Goal: Answer question/provide support: Share knowledge or assist other users

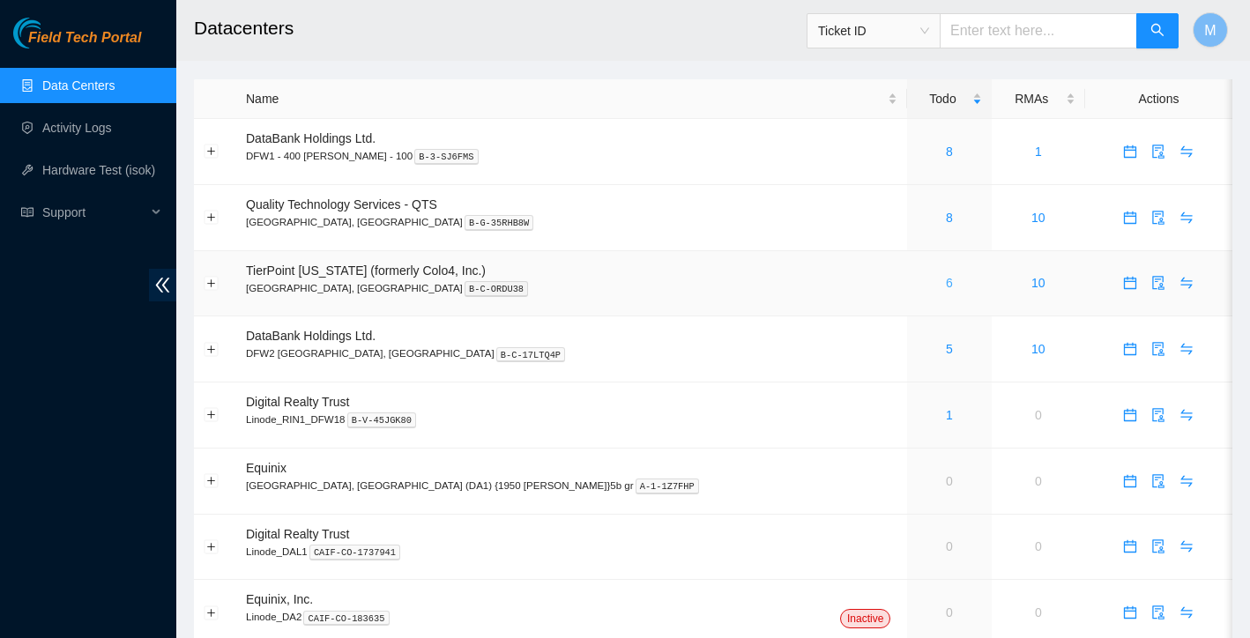
click at [946, 282] on link "6" at bounding box center [949, 283] width 7 height 14
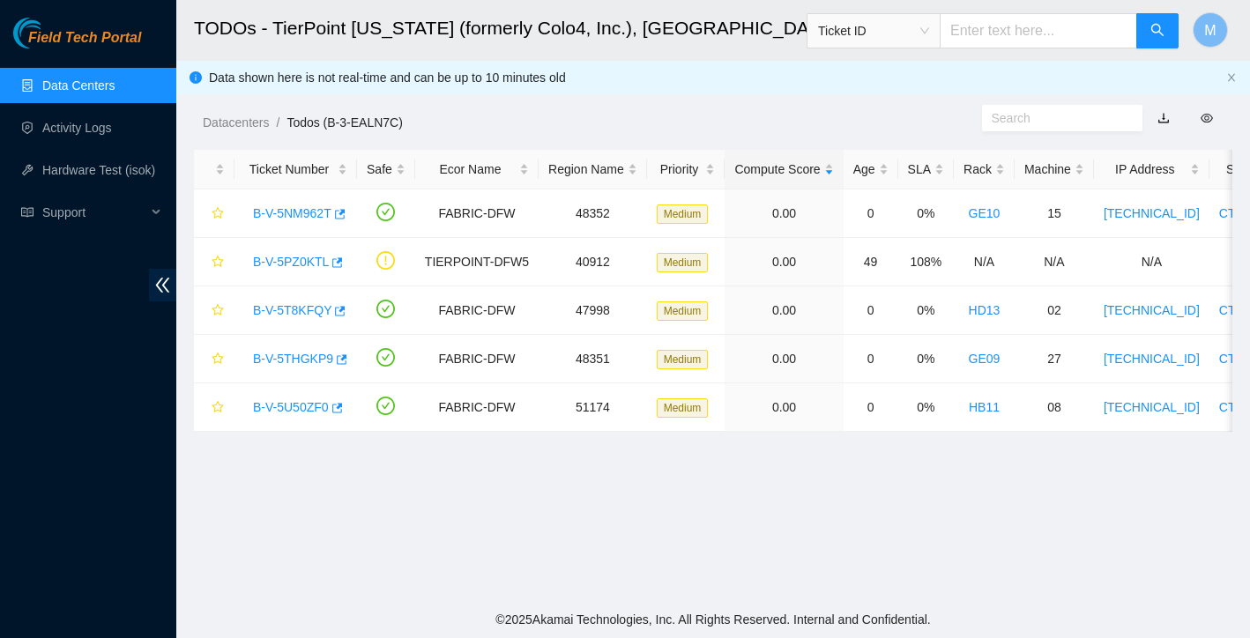
click at [63, 85] on link "Data Centers" at bounding box center [78, 85] width 72 height 14
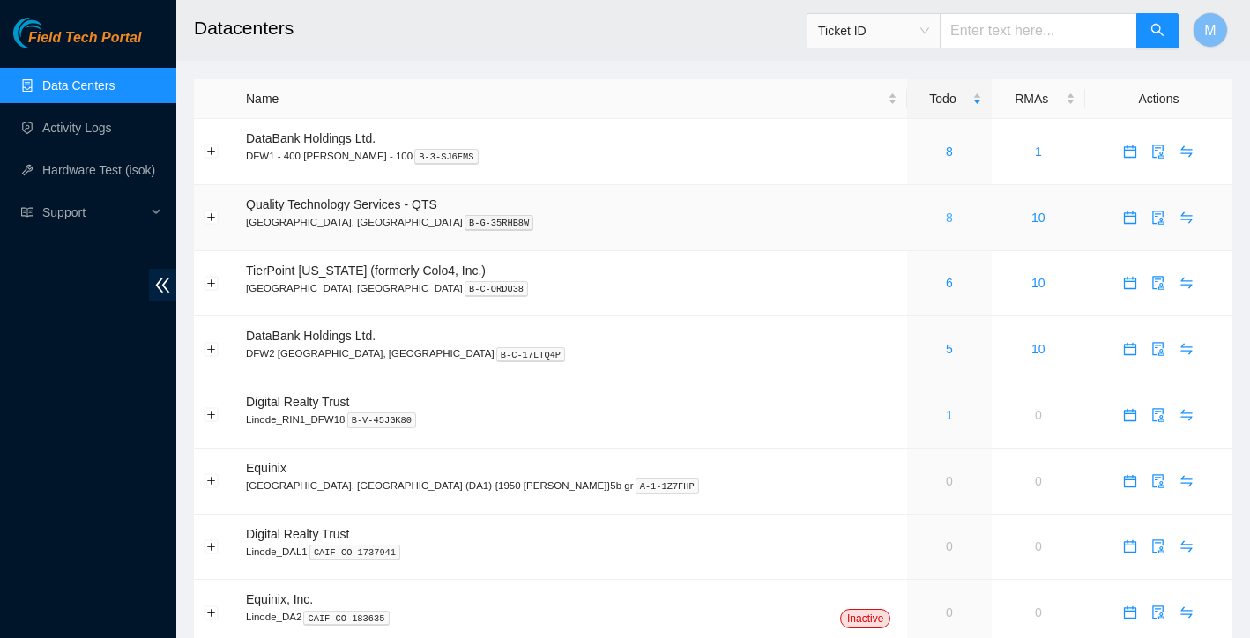
click at [946, 217] on link "8" at bounding box center [949, 218] width 7 height 14
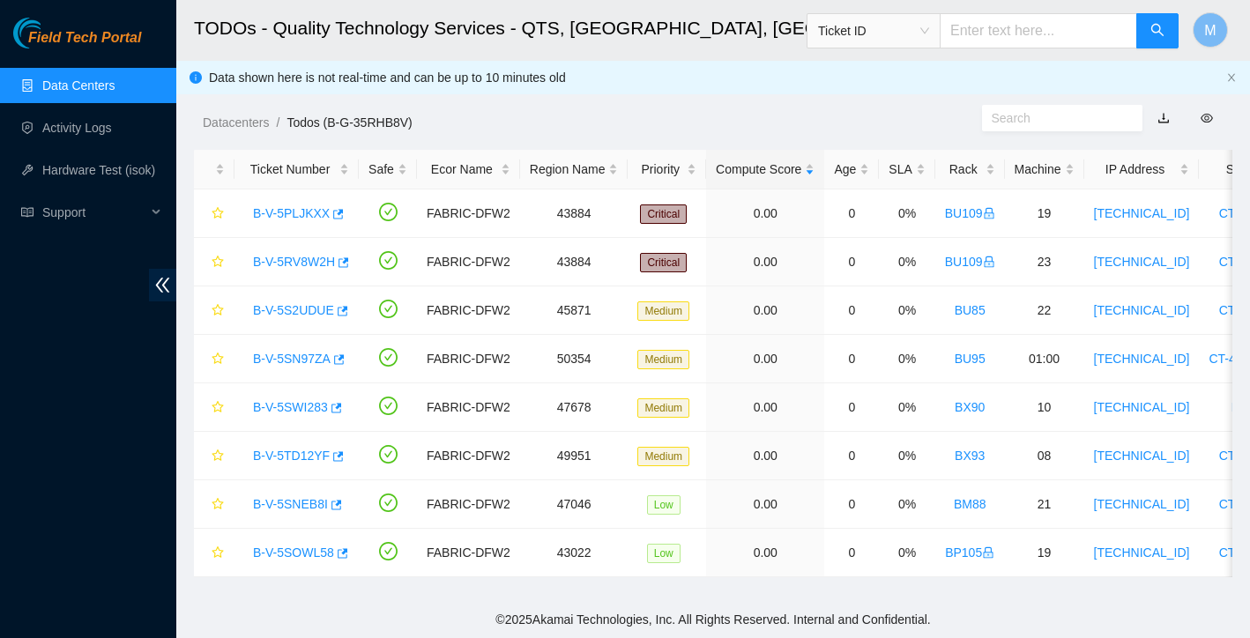
click at [113, 82] on link "Data Centers" at bounding box center [78, 85] width 72 height 14
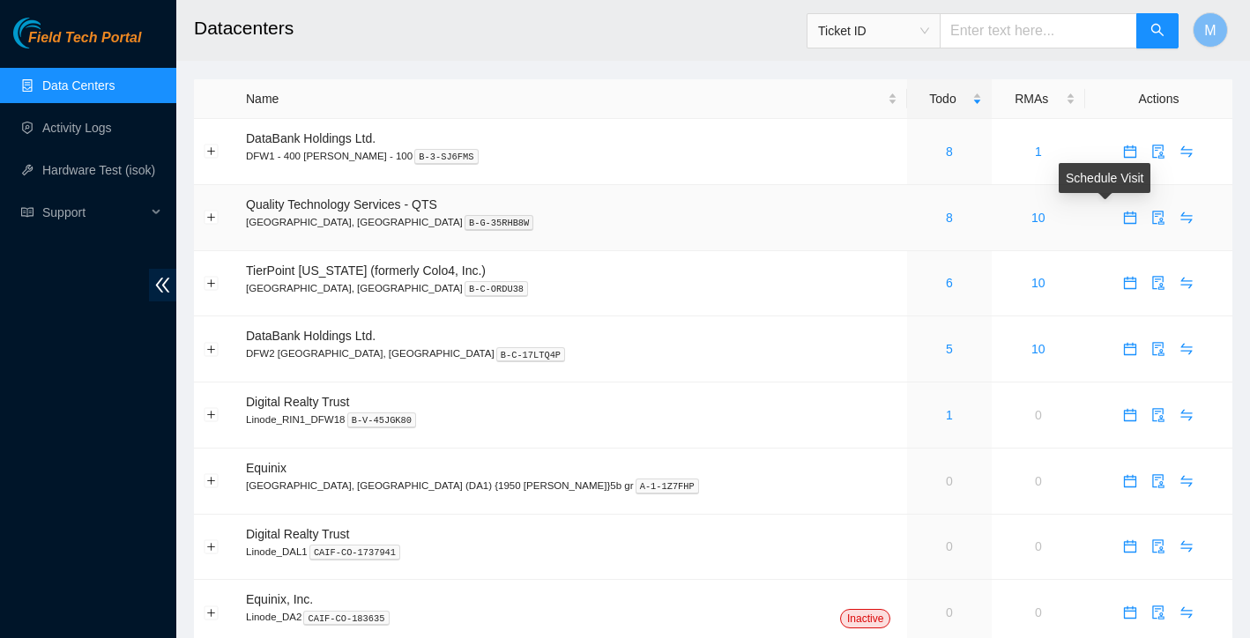
click at [1123, 219] on icon "calendar" at bounding box center [1130, 218] width 14 height 14
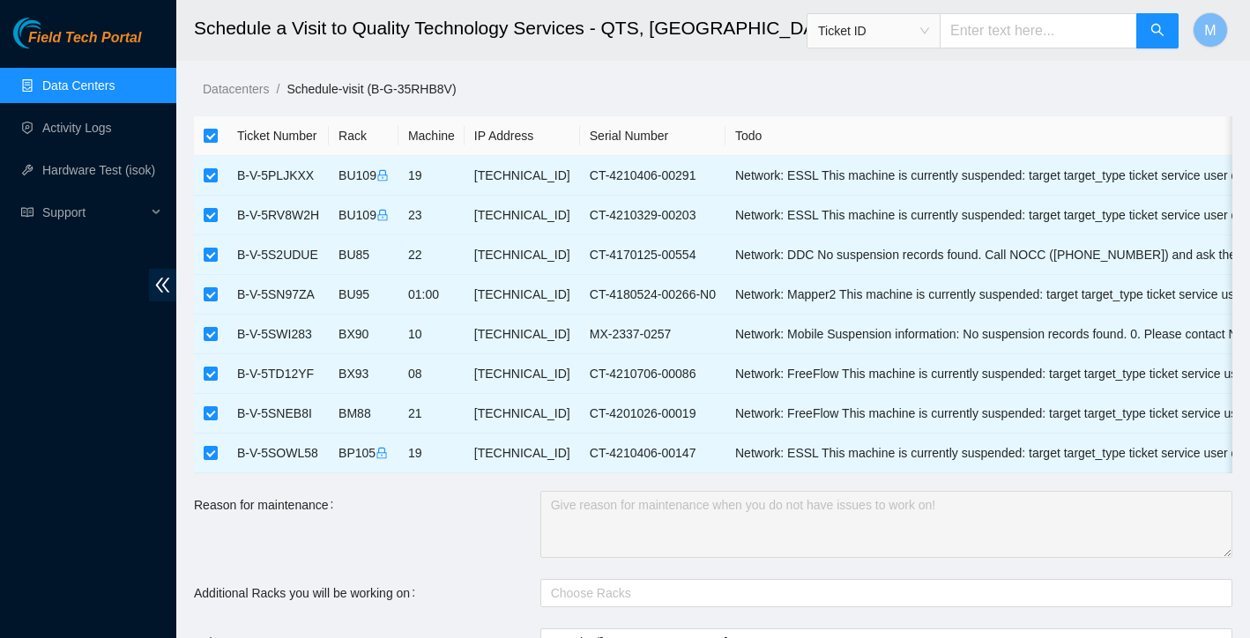
click at [209, 132] on input "checkbox" at bounding box center [211, 136] width 14 height 14
checkbox input "false"
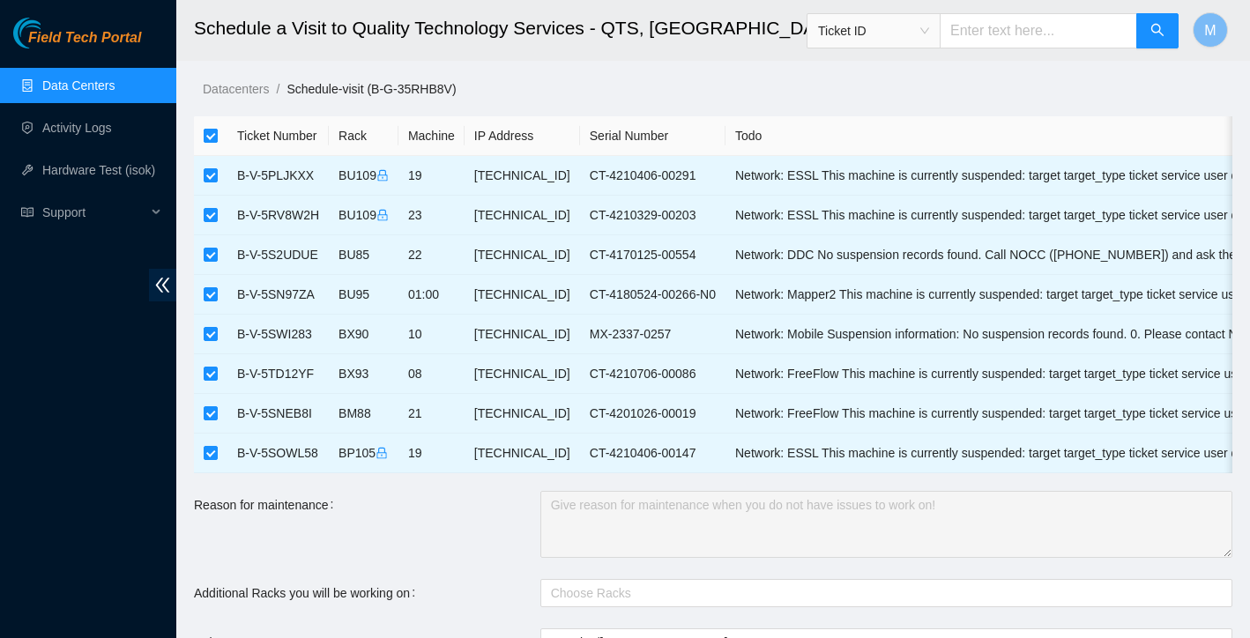
checkbox input "false"
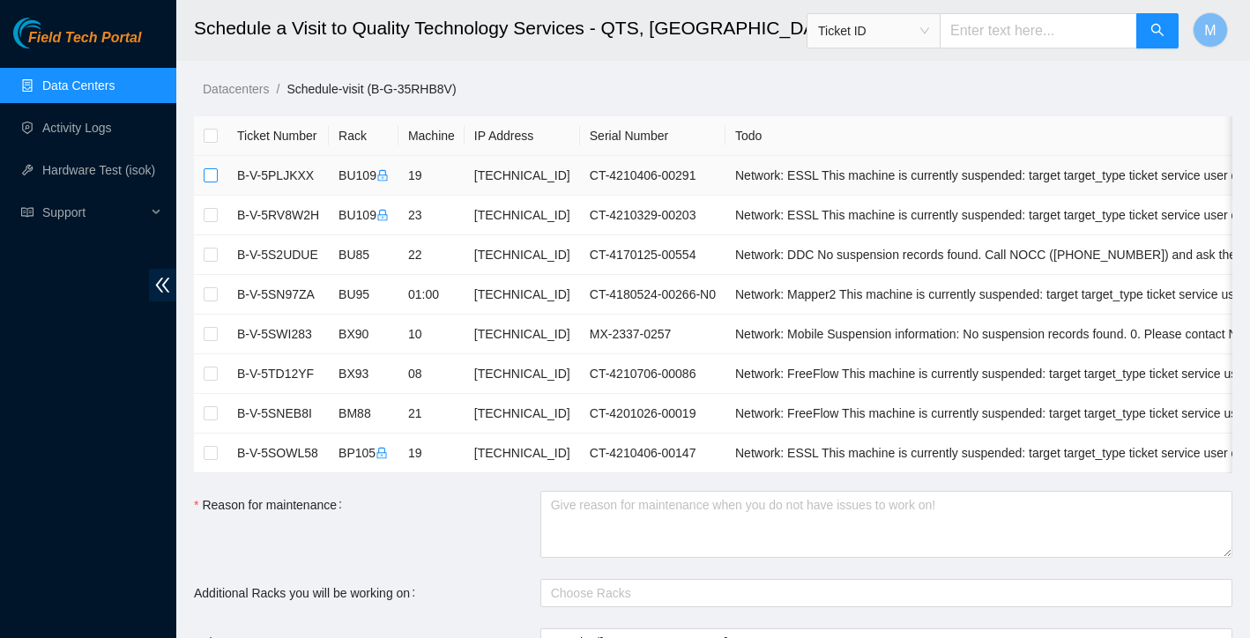
click at [210, 167] on label at bounding box center [211, 175] width 14 height 19
click at [210, 168] on input "checkbox" at bounding box center [211, 175] width 14 height 14
checkbox input "true"
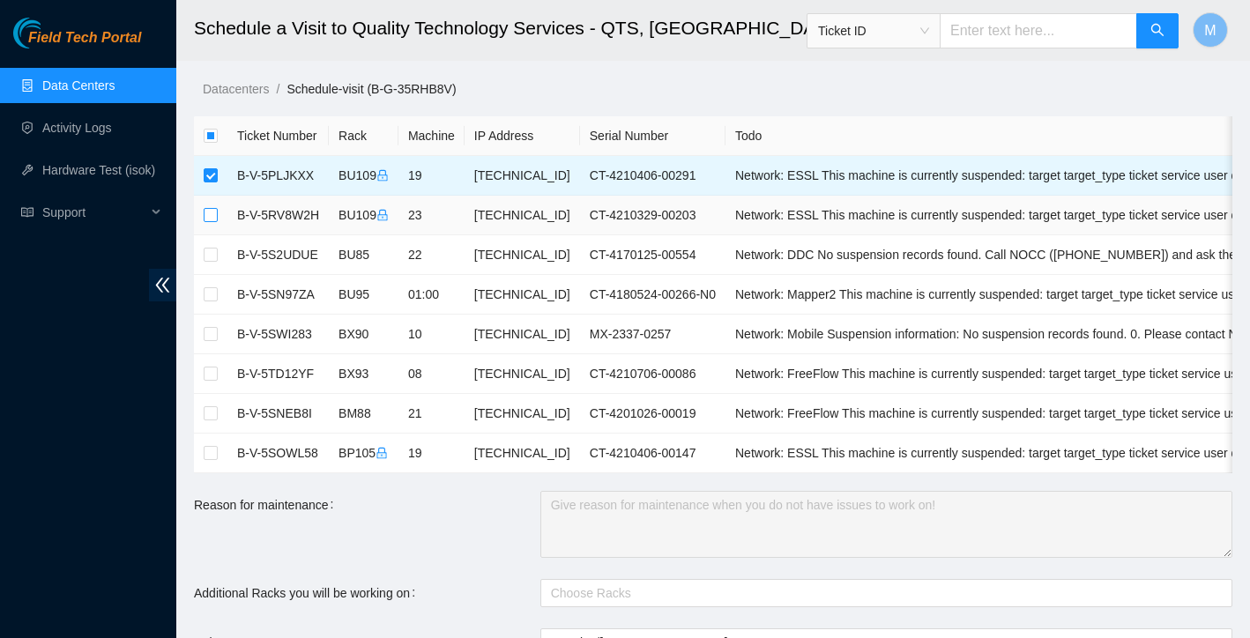
click at [215, 218] on input "checkbox" at bounding box center [211, 215] width 14 height 14
checkbox input "true"
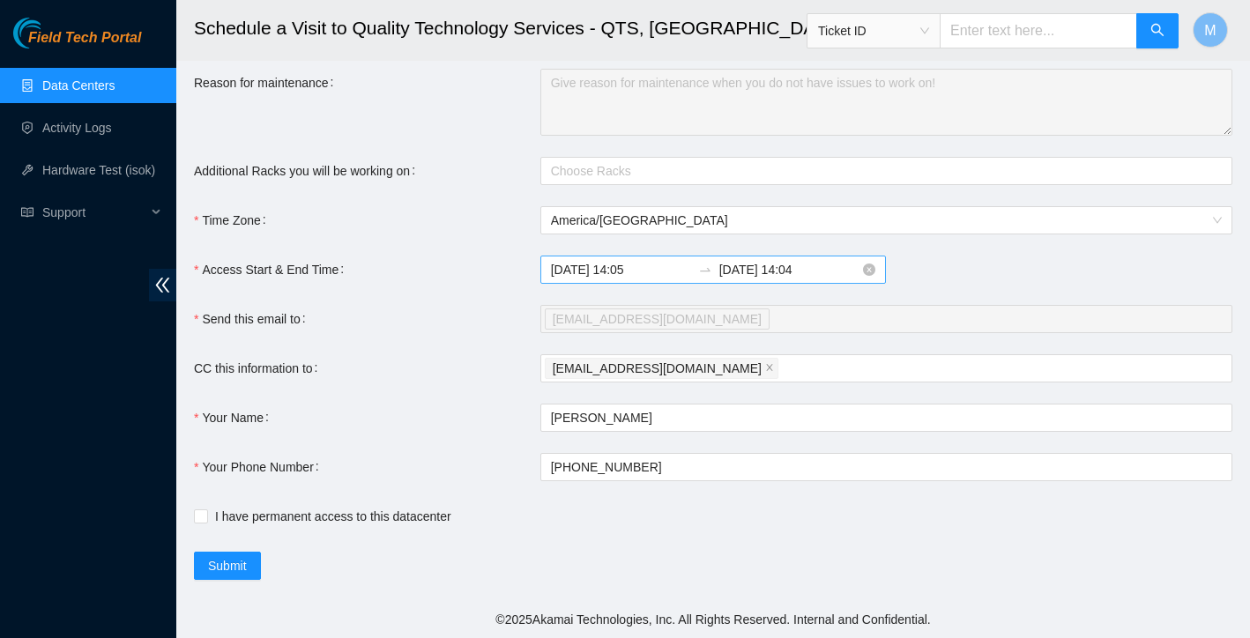
scroll to position [422, 0]
click at [778, 272] on input "2025-08-19 14:04" at bounding box center [789, 269] width 140 height 19
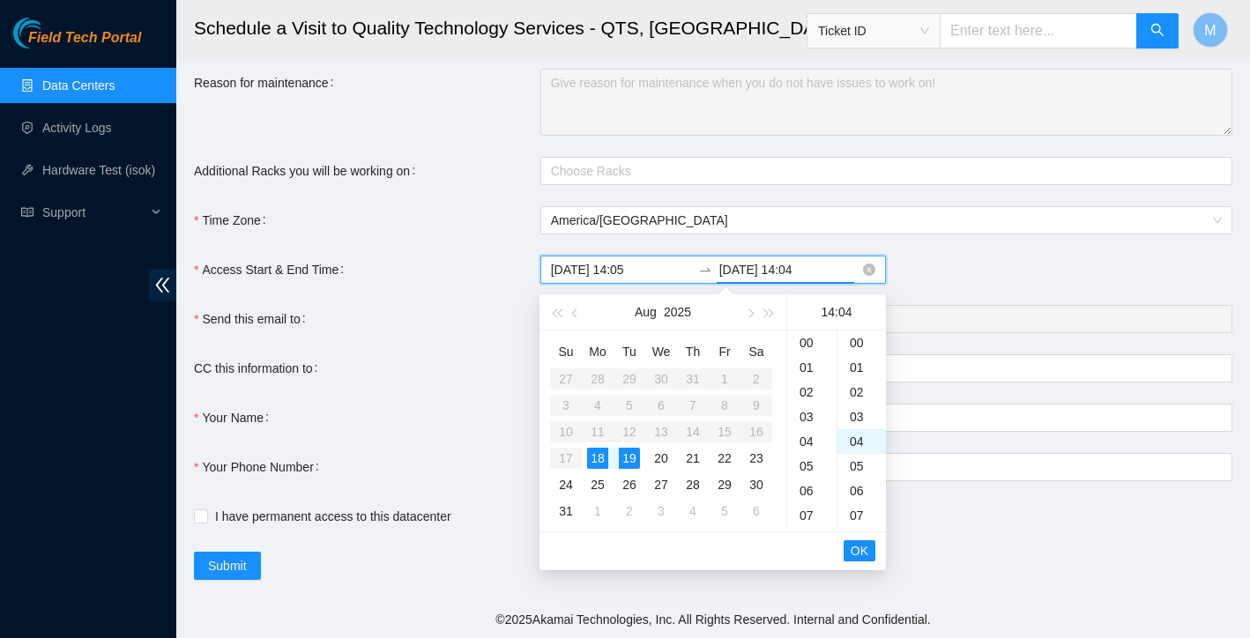
scroll to position [99, 0]
click at [604, 458] on div "18" at bounding box center [597, 458] width 21 height 21
click at [820, 346] on div "23" at bounding box center [811, 344] width 49 height 25
type input "2025-08-18 23:04"
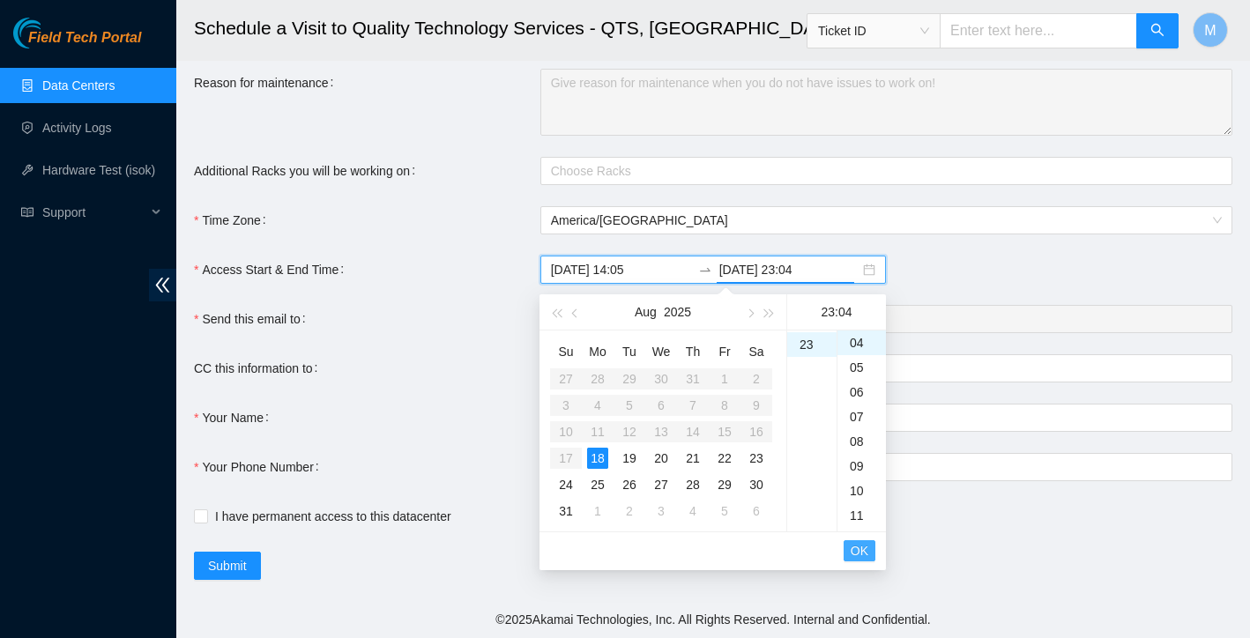
click at [866, 550] on span "OK" at bounding box center [860, 550] width 18 height 19
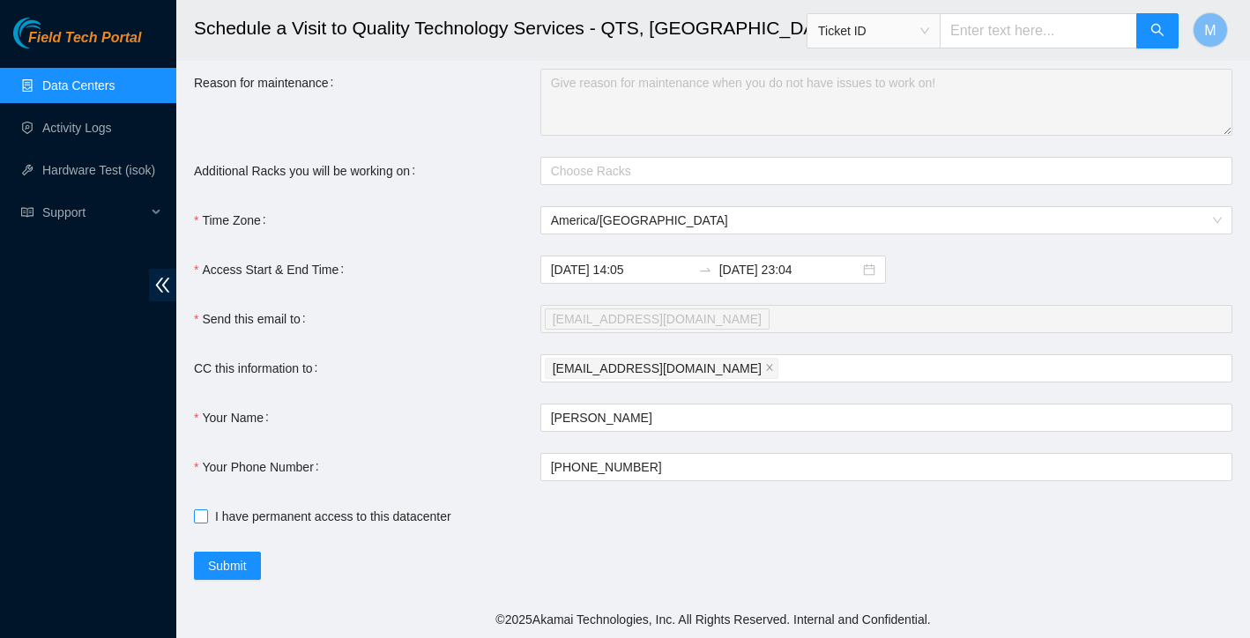
click at [205, 517] on input "I have permanent access to this datacenter" at bounding box center [200, 516] width 12 height 12
checkbox input "true"
click at [228, 568] on span "Submit" at bounding box center [227, 565] width 39 height 19
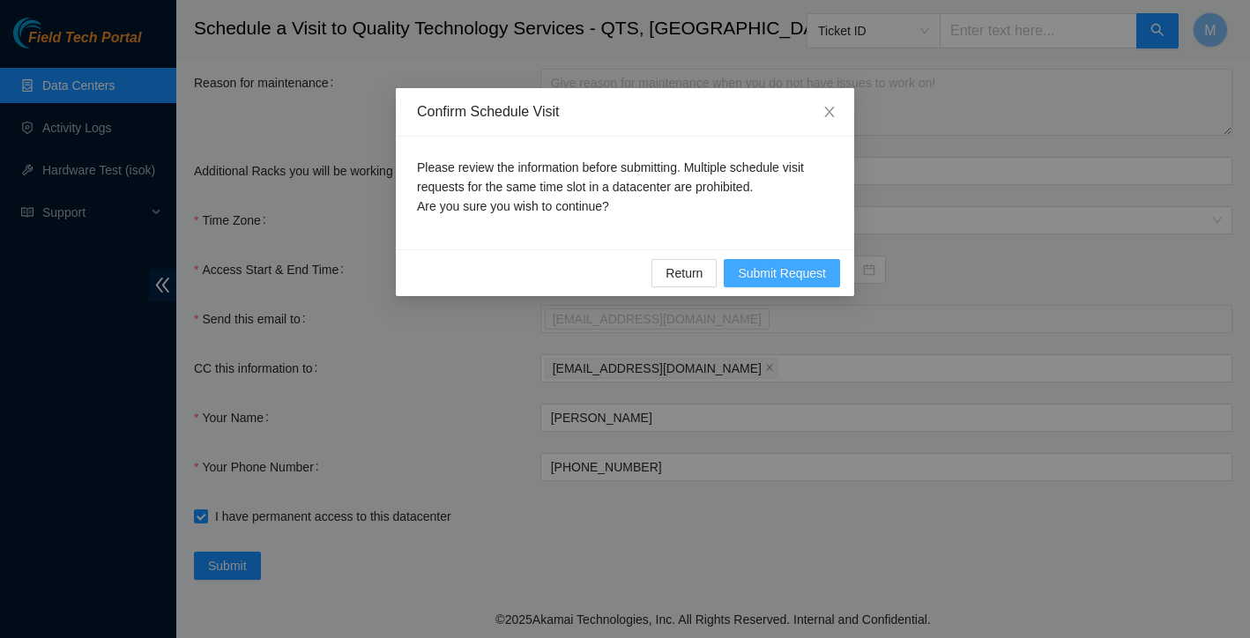
click at [791, 275] on span "Submit Request" at bounding box center [782, 273] width 88 height 19
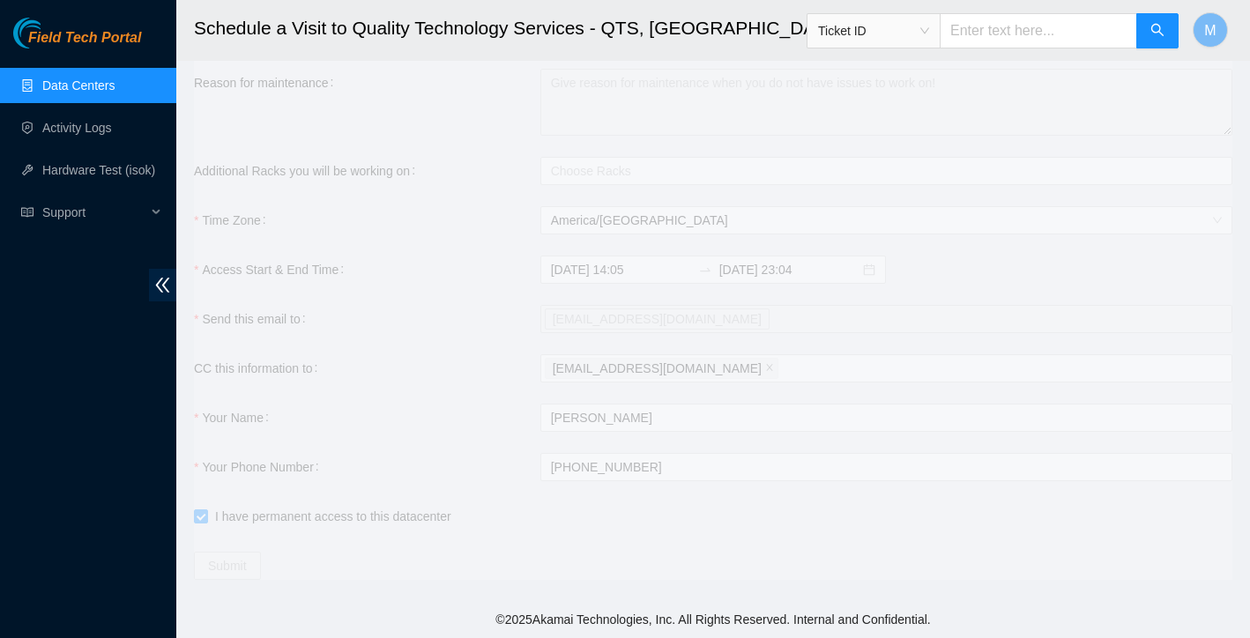
type input "2025-08-18 14:06"
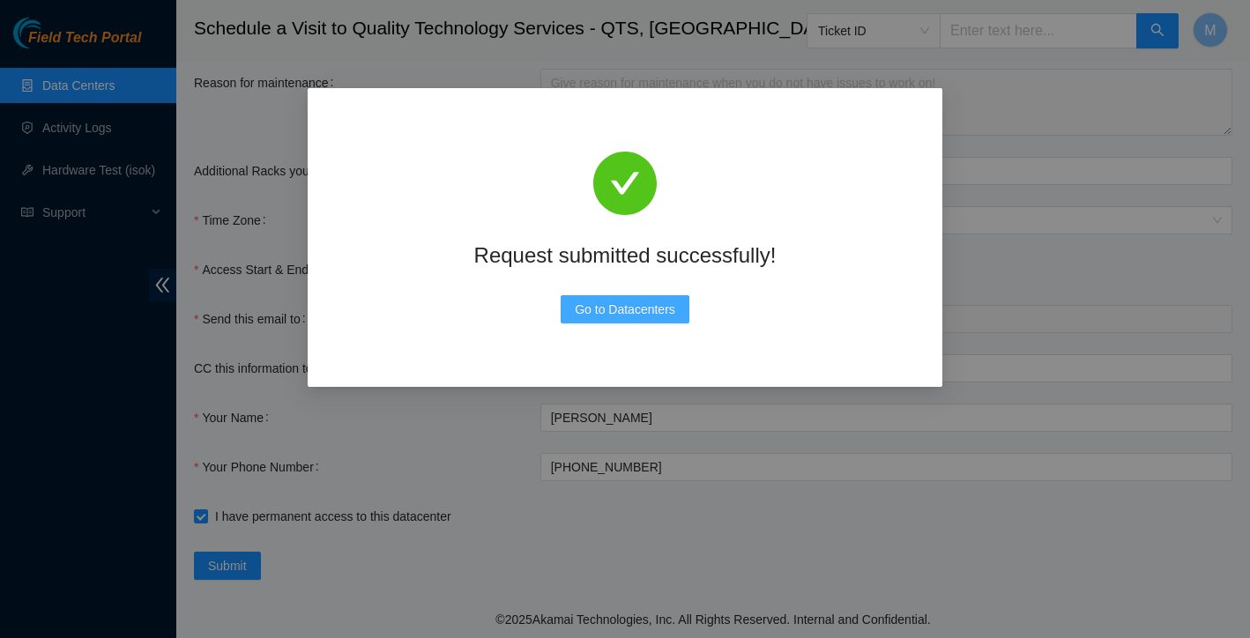
click at [667, 315] on span "Go to Datacenters" at bounding box center [625, 309] width 100 height 19
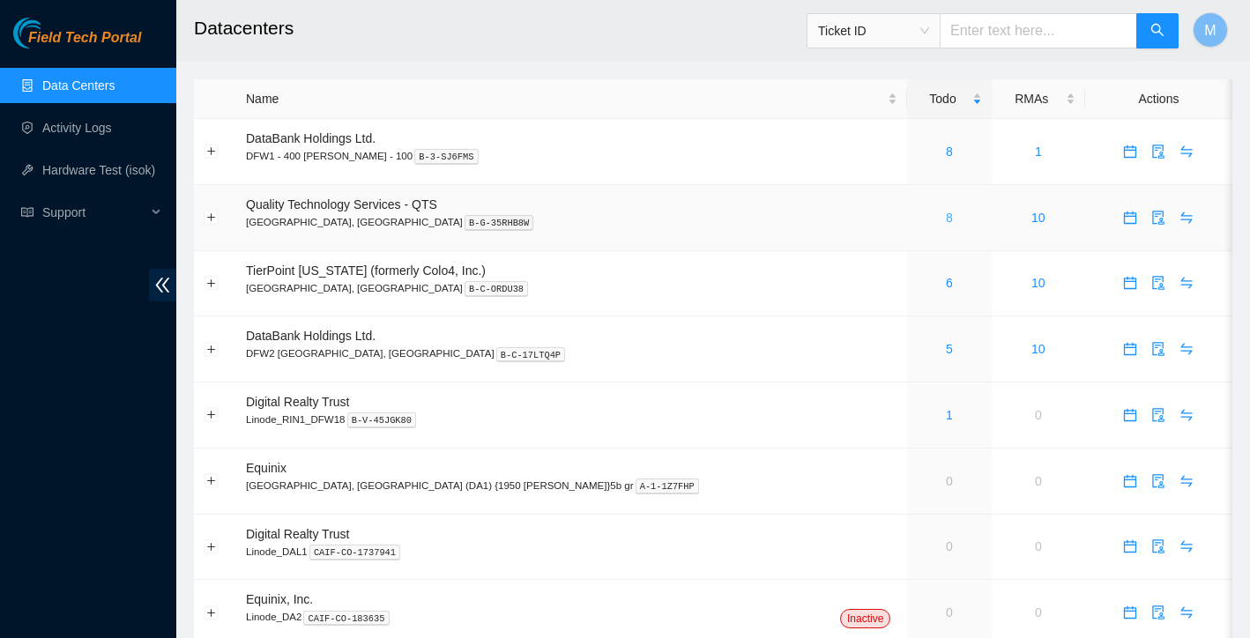
click at [946, 212] on link "8" at bounding box center [949, 218] width 7 height 14
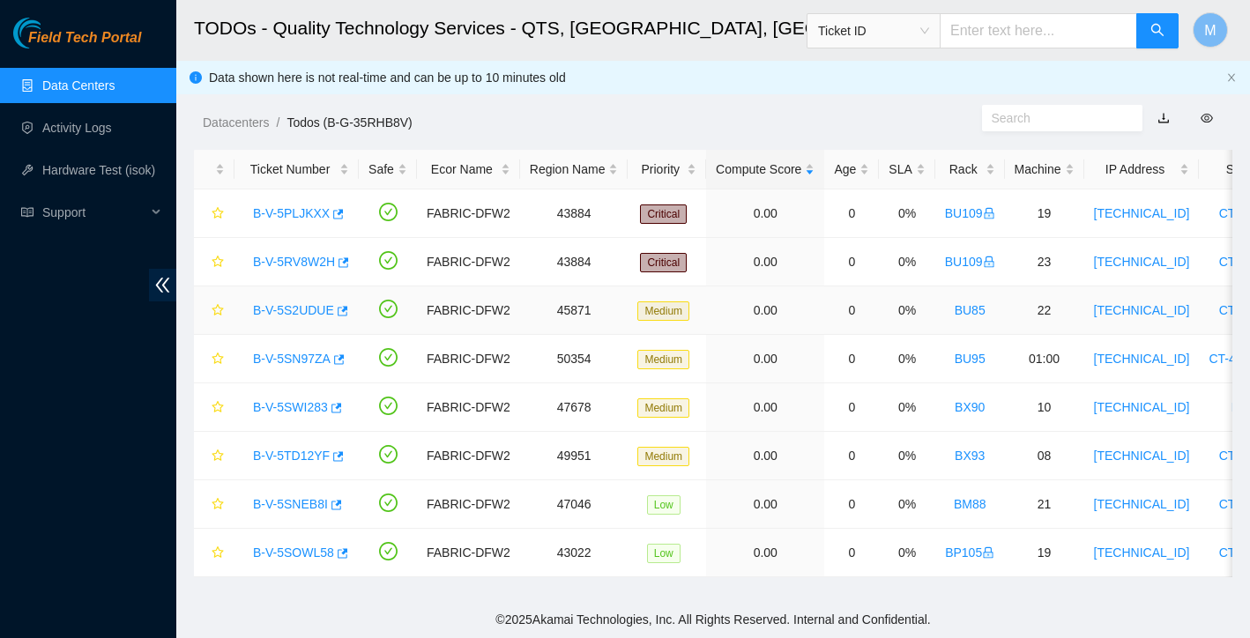
click at [309, 306] on link "B-V-5S2UDUE" at bounding box center [293, 310] width 81 height 14
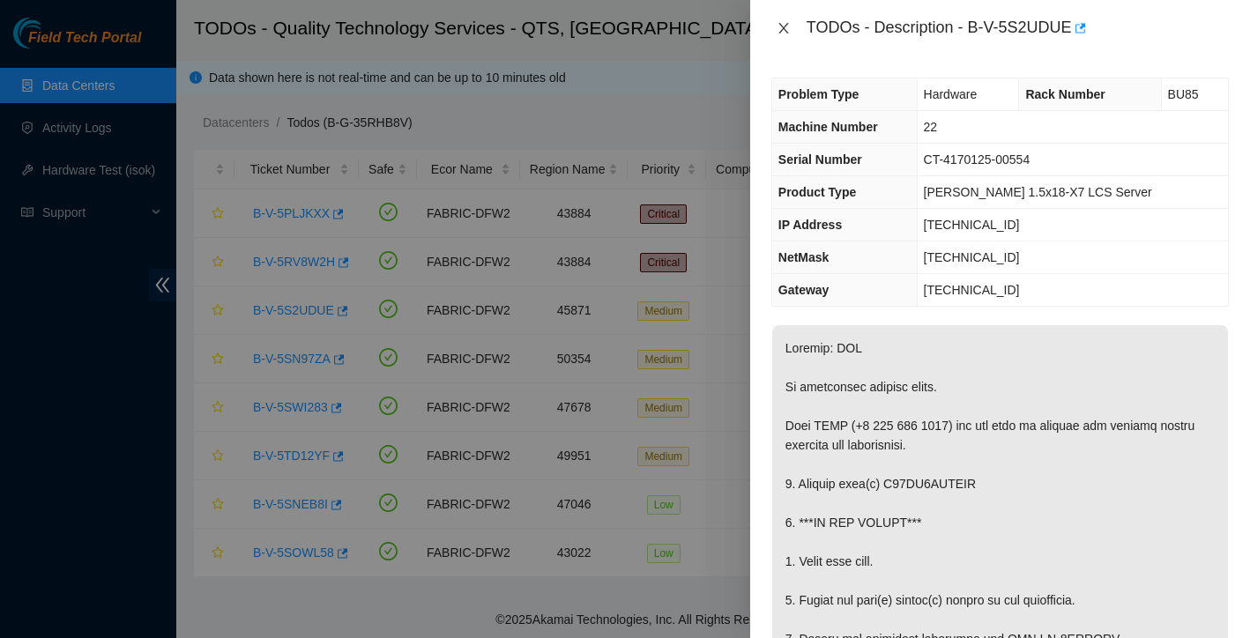
click at [785, 29] on icon "close" at bounding box center [784, 28] width 14 height 14
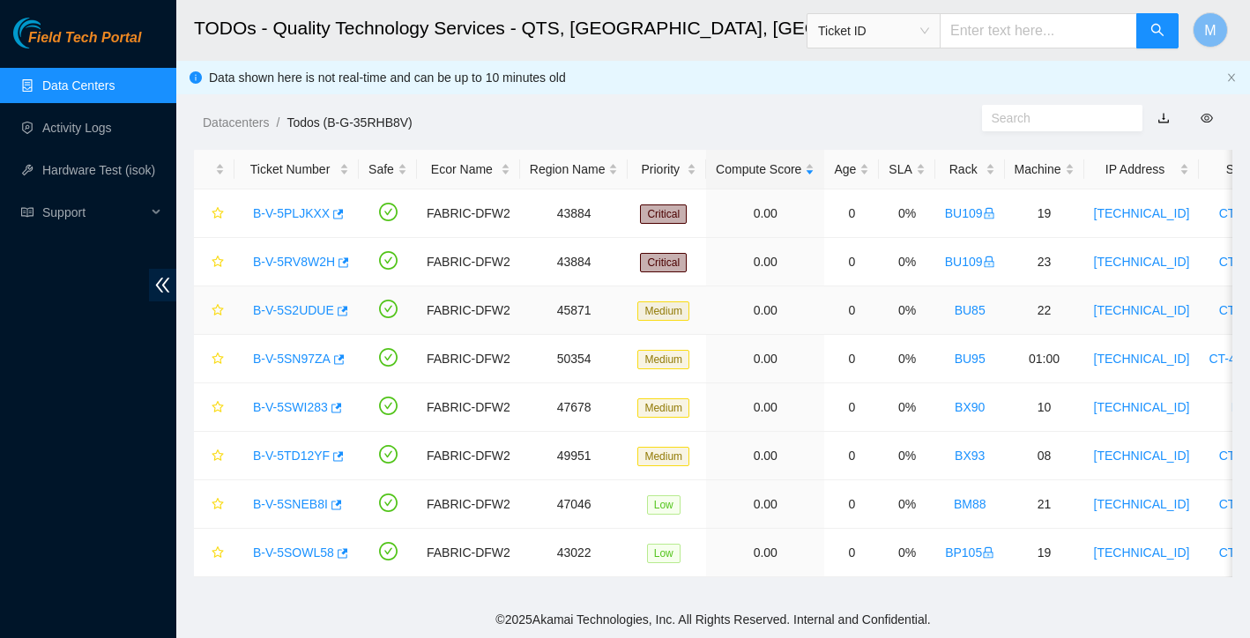
click at [321, 315] on link "B-V-5S2UDUE" at bounding box center [293, 310] width 81 height 14
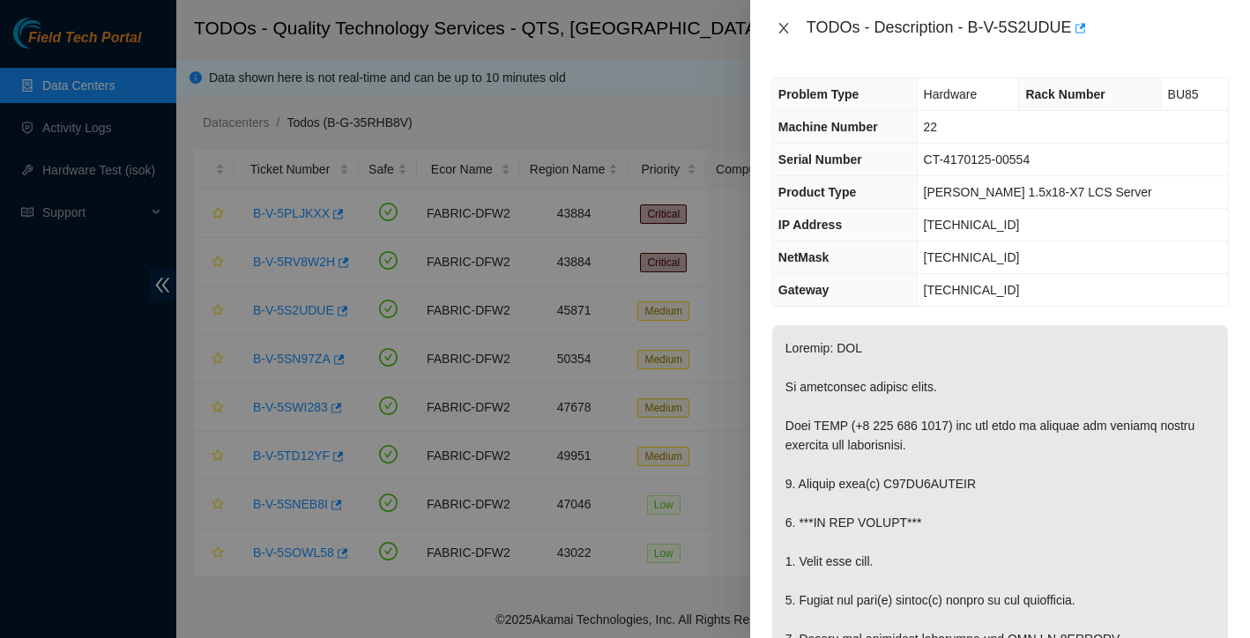
click at [790, 30] on icon "close" at bounding box center [784, 28] width 14 height 14
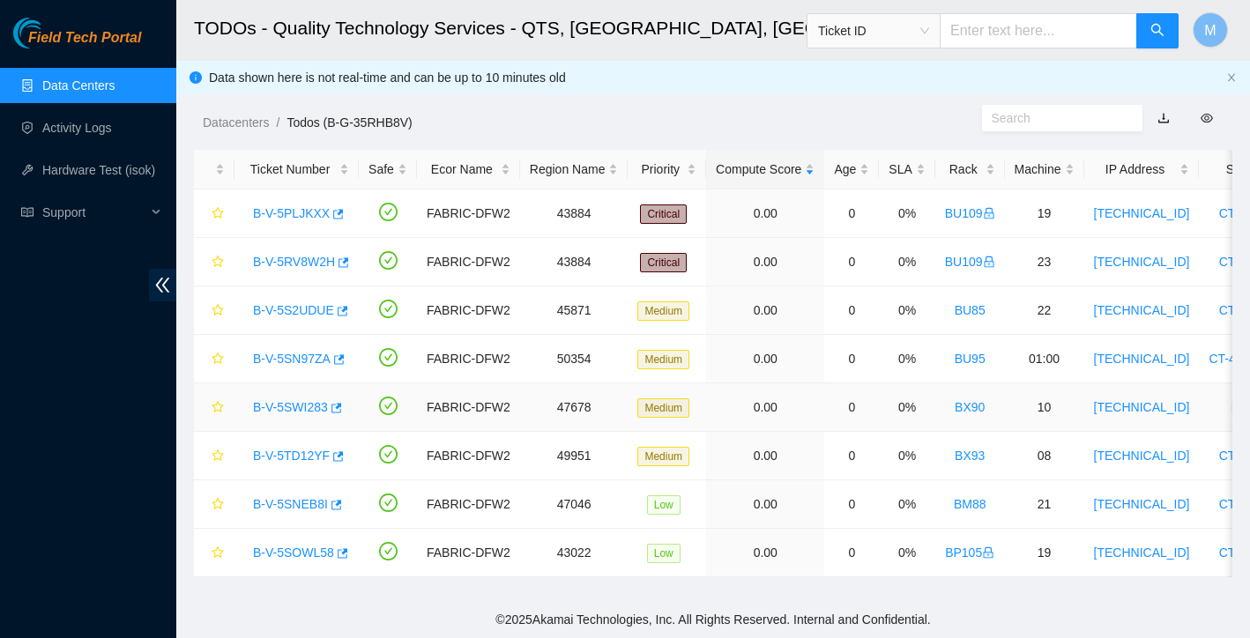
click at [320, 409] on link "B-V-5SWI283" at bounding box center [290, 407] width 75 height 14
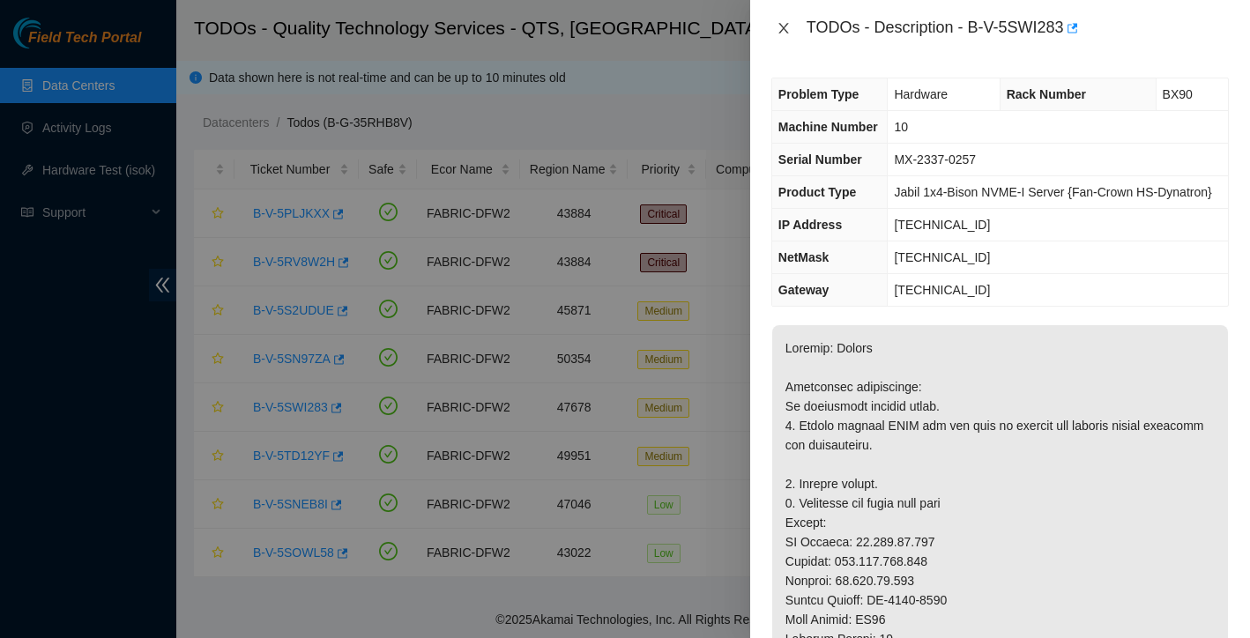
click at [785, 26] on icon "close" at bounding box center [784, 28] width 14 height 14
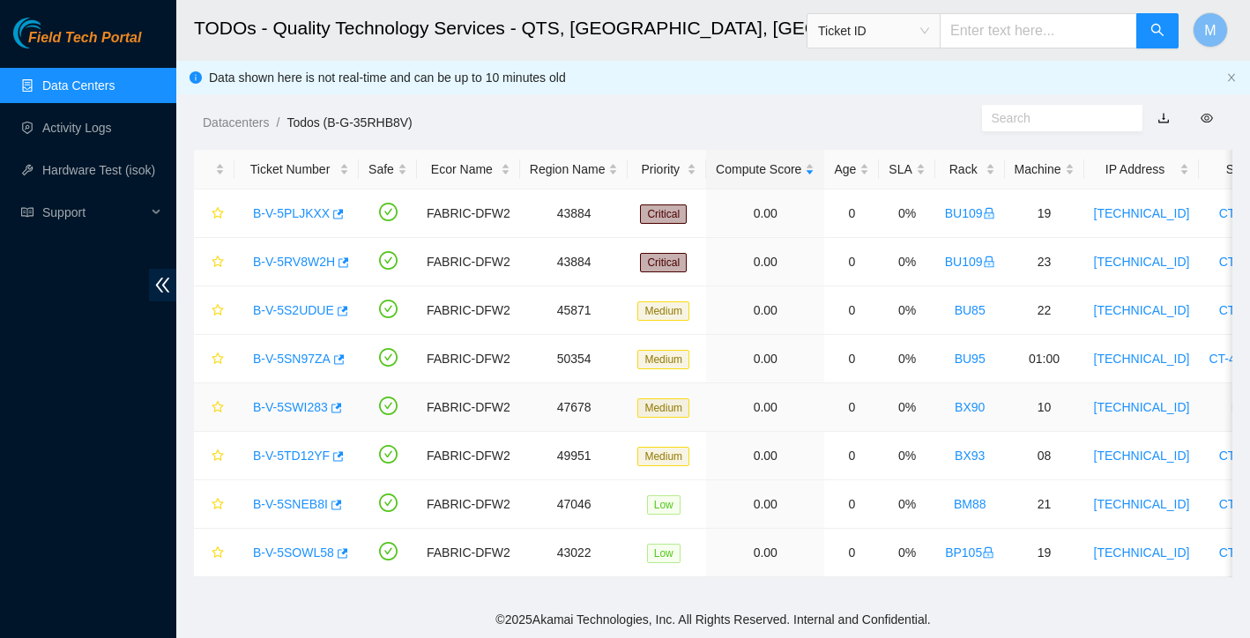
click at [300, 402] on link "B-V-5SWI283" at bounding box center [290, 407] width 75 height 14
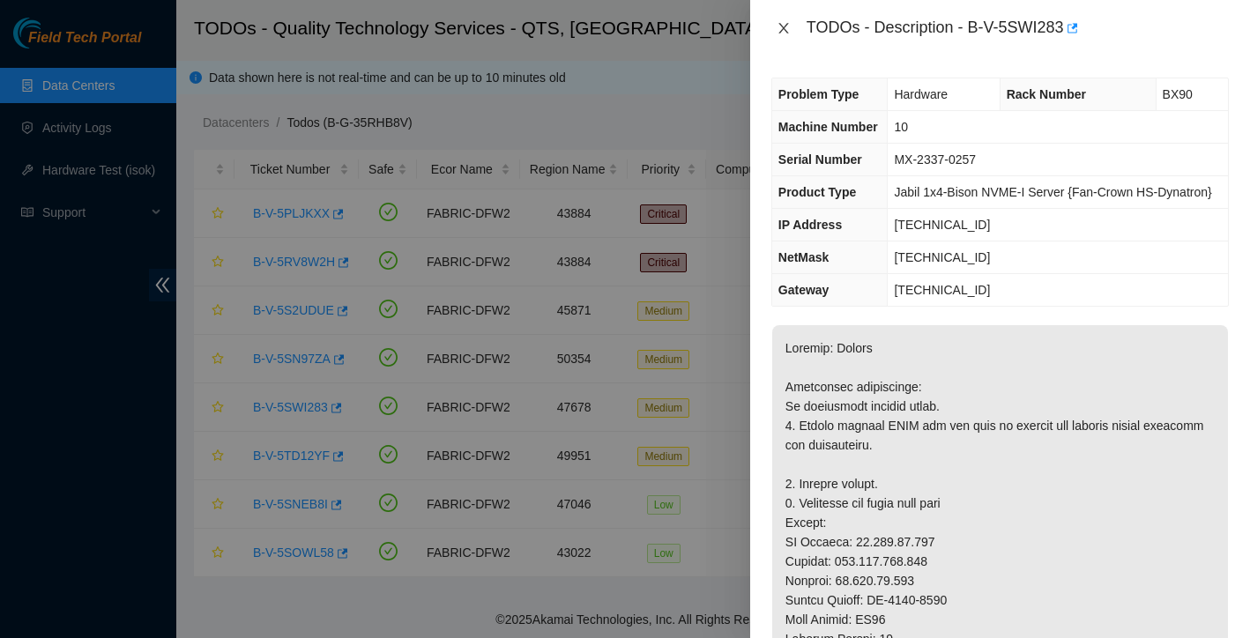
click at [787, 33] on icon "close" at bounding box center [783, 28] width 10 height 11
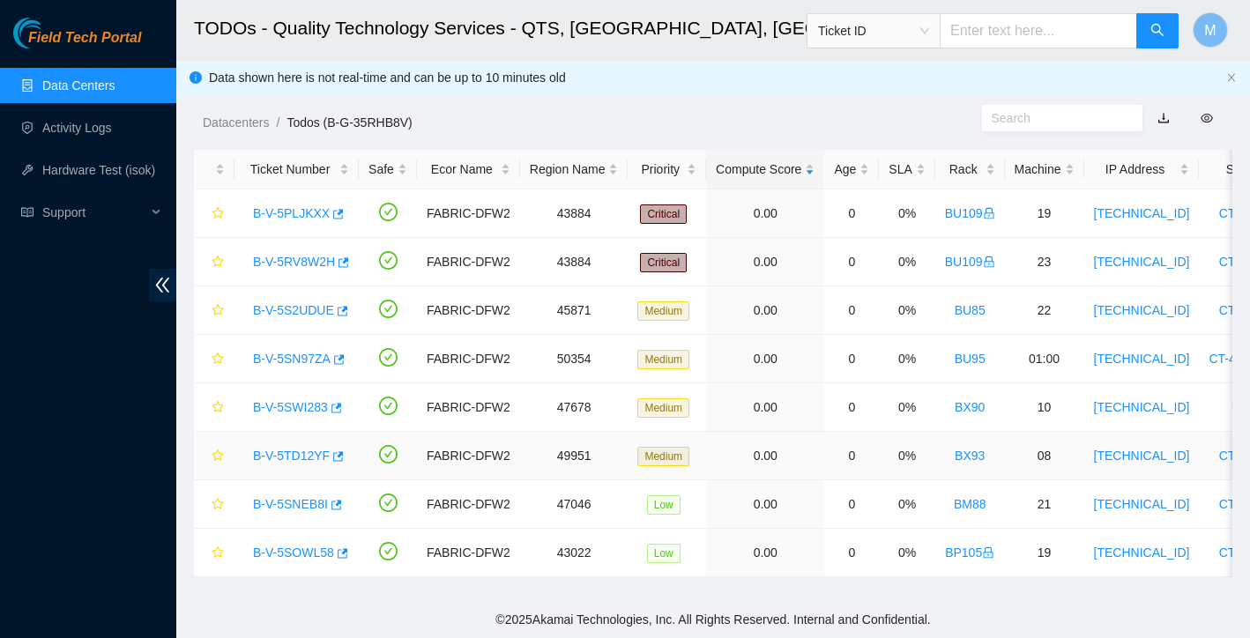
click at [280, 451] on link "B-V-5TD12YF" at bounding box center [291, 456] width 77 height 14
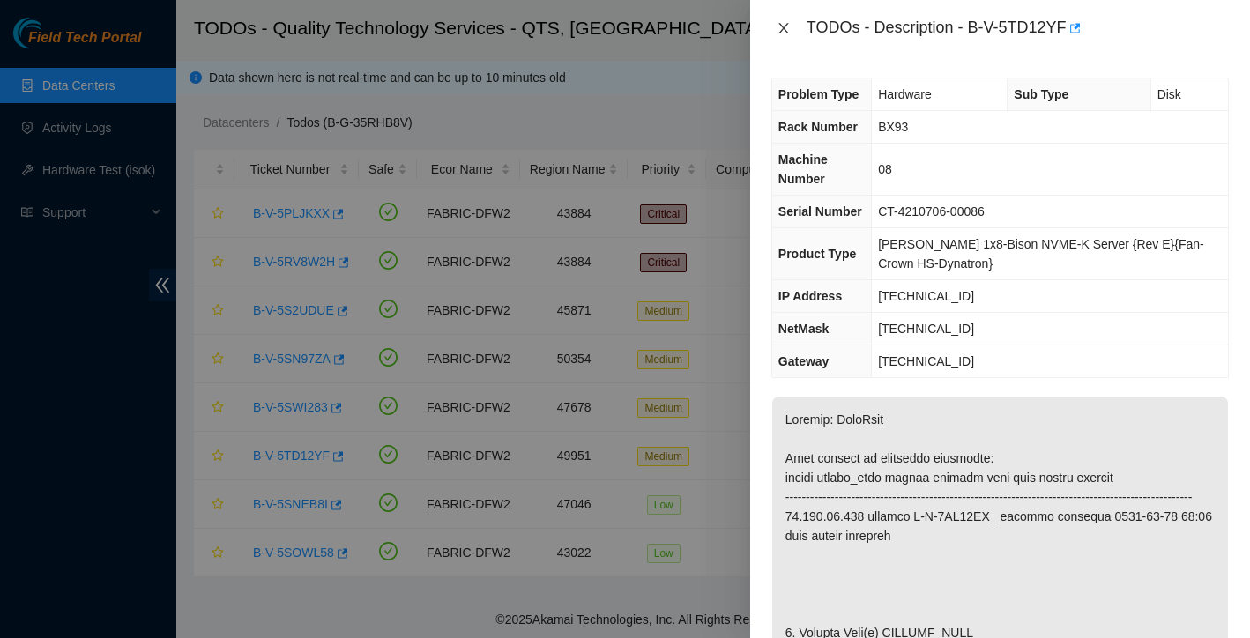
click at [788, 21] on icon "close" at bounding box center [784, 28] width 14 height 14
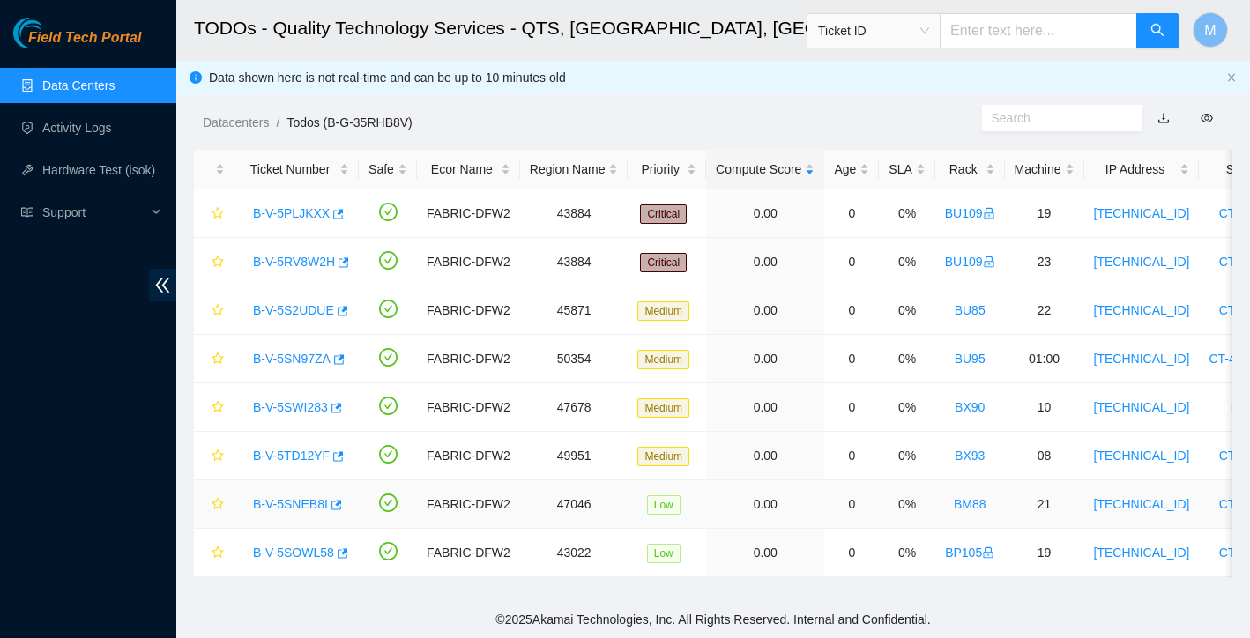
click at [312, 505] on link "B-V-5SNEB8I" at bounding box center [290, 504] width 75 height 14
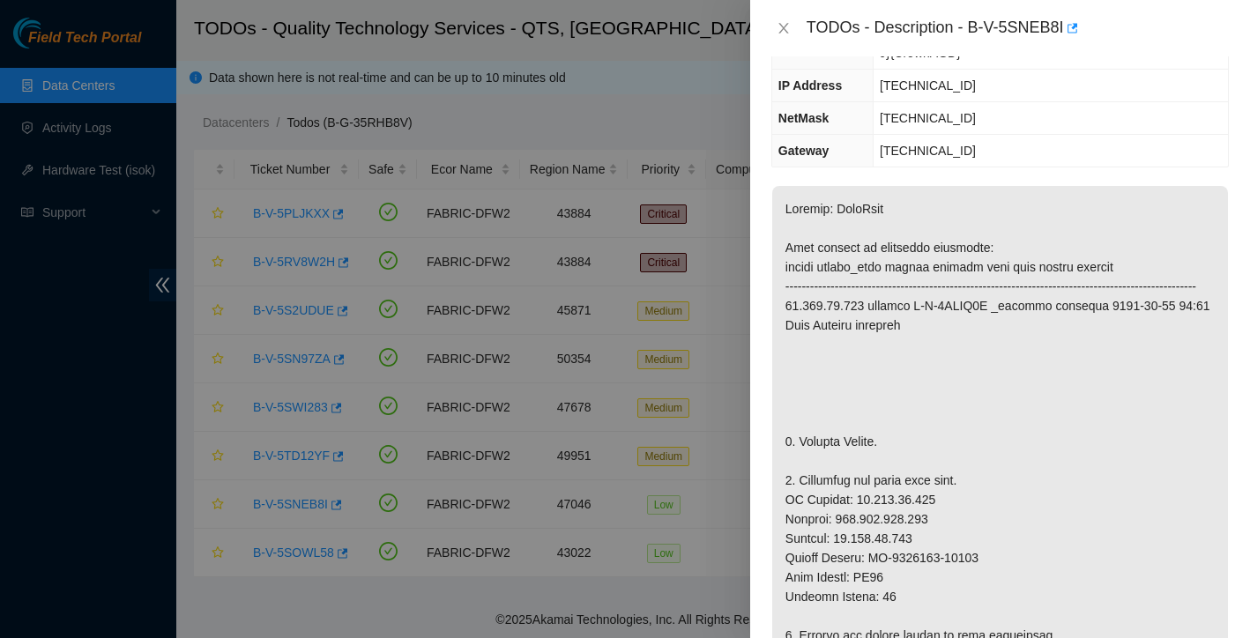
scroll to position [249, 0]
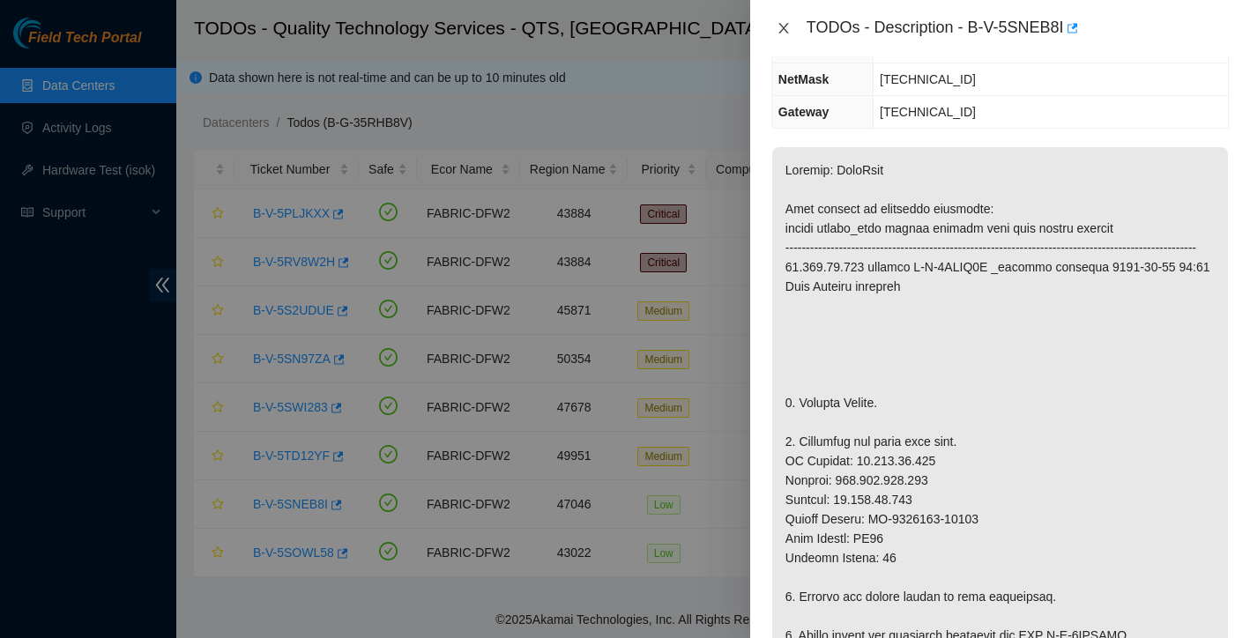
click at [785, 22] on icon "close" at bounding box center [784, 28] width 14 height 14
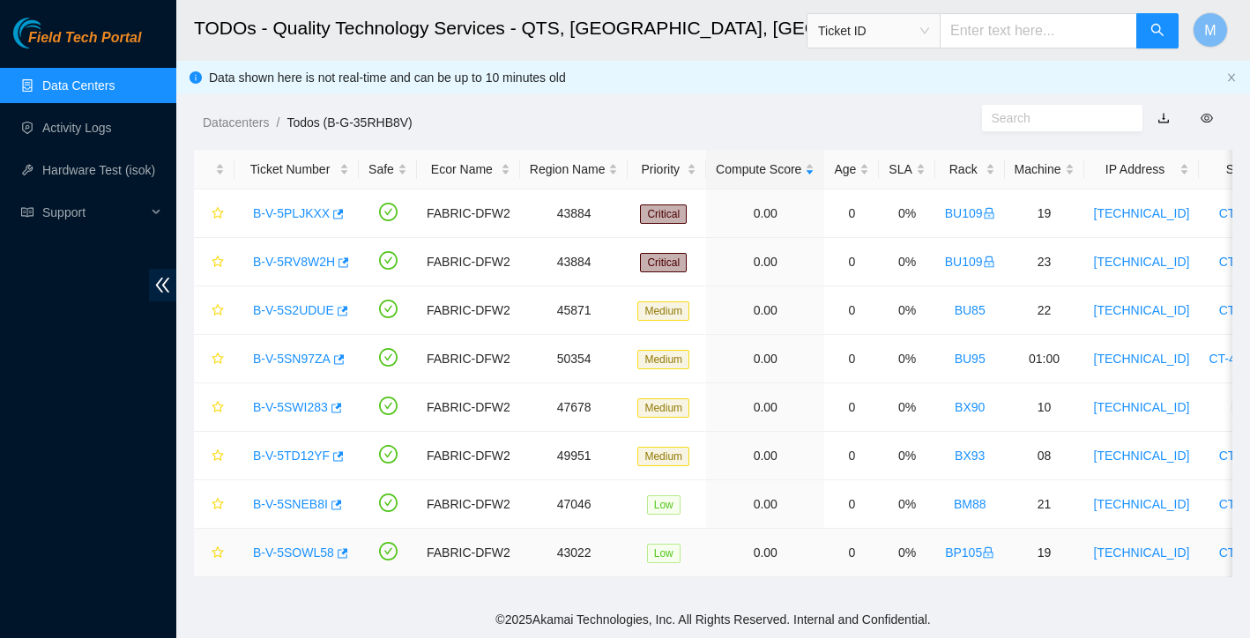
click at [307, 549] on link "B-V-5SOWL58" at bounding box center [293, 553] width 81 height 14
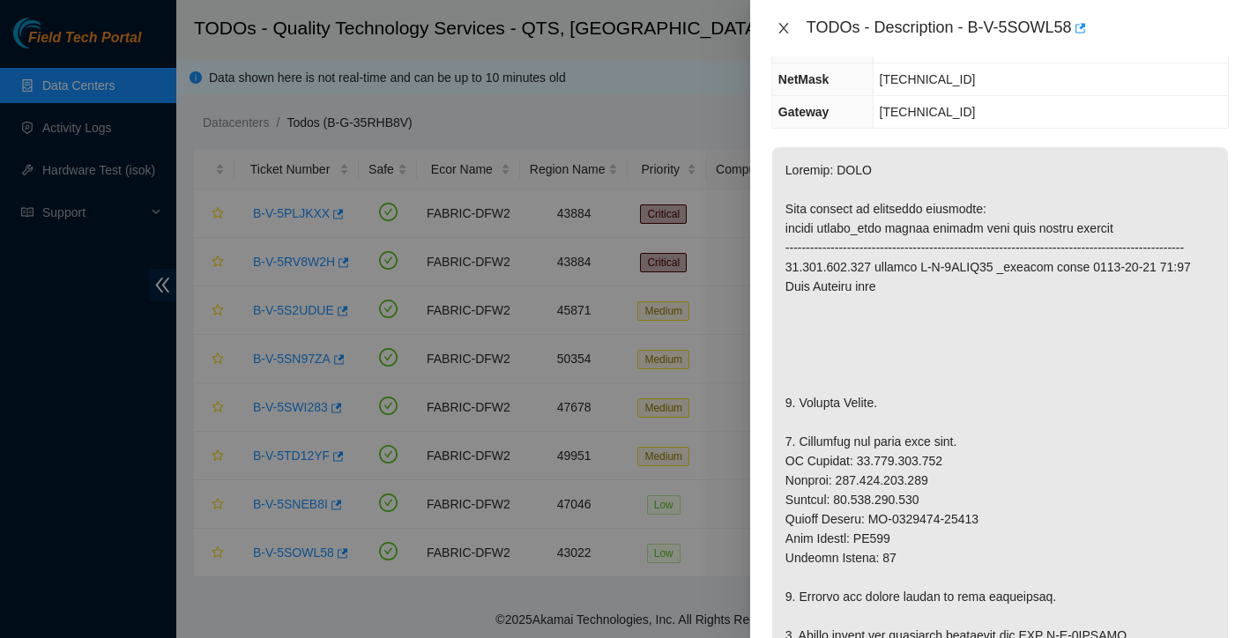
click at [779, 26] on icon "close" at bounding box center [784, 28] width 14 height 14
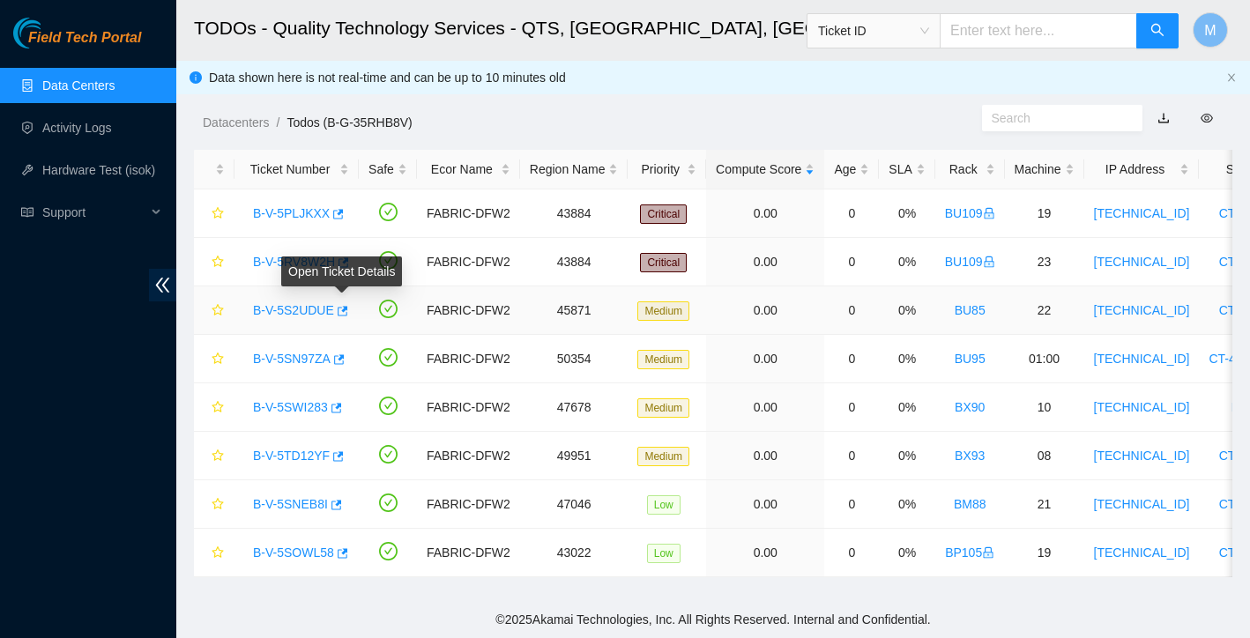
click at [299, 297] on div "Open Ticket Details" at bounding box center [341, 278] width 121 height 42
click at [299, 316] on link "B-V-5S2UDUE" at bounding box center [293, 310] width 81 height 14
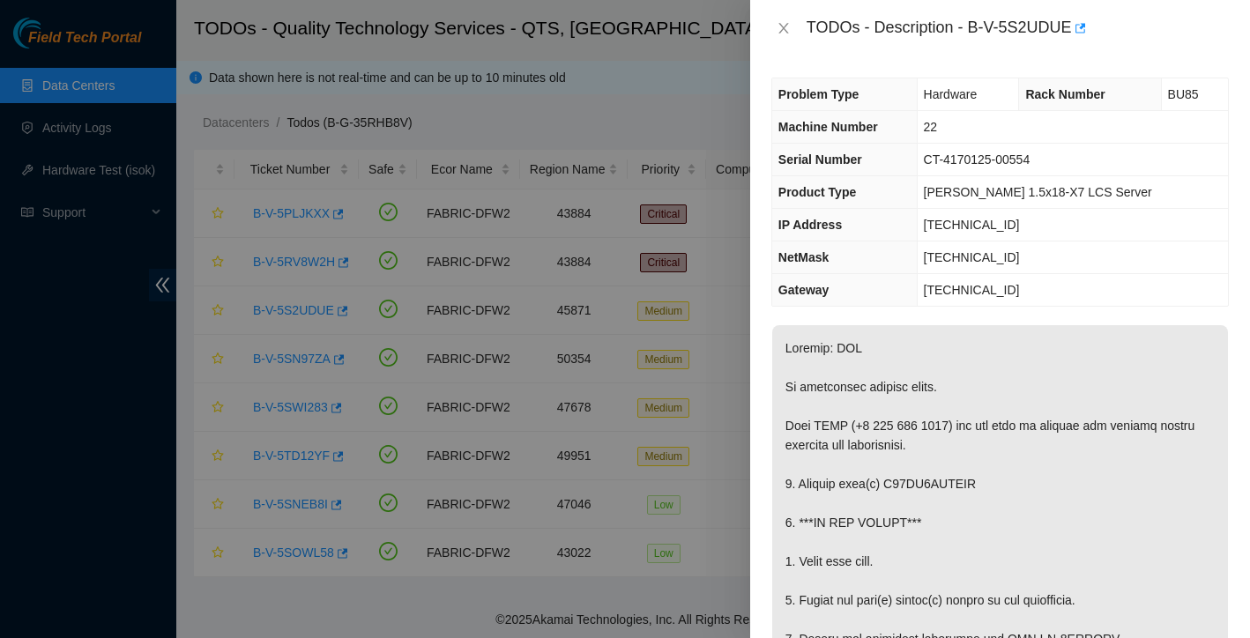
scroll to position [0, 0]
click at [777, 41] on div "TODOs - Description - B-V-5S2UDUE" at bounding box center [1000, 28] width 458 height 28
click at [788, 26] on icon "close" at bounding box center [784, 28] width 14 height 14
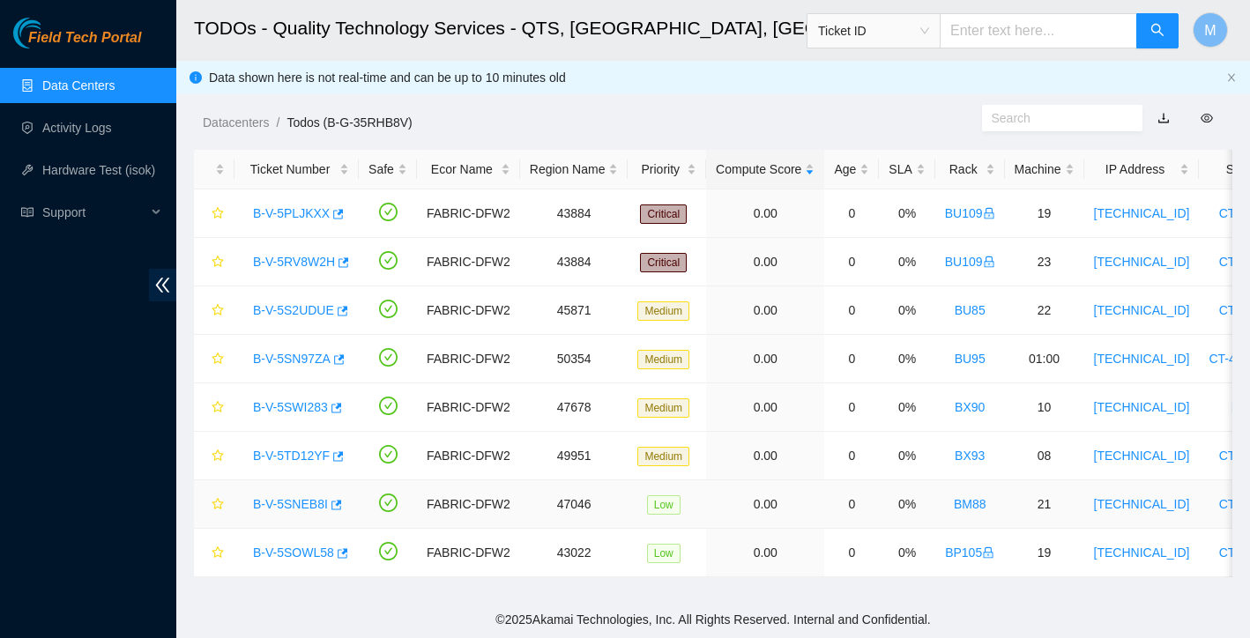
click at [282, 498] on link "B-V-5SNEB8I" at bounding box center [290, 504] width 75 height 14
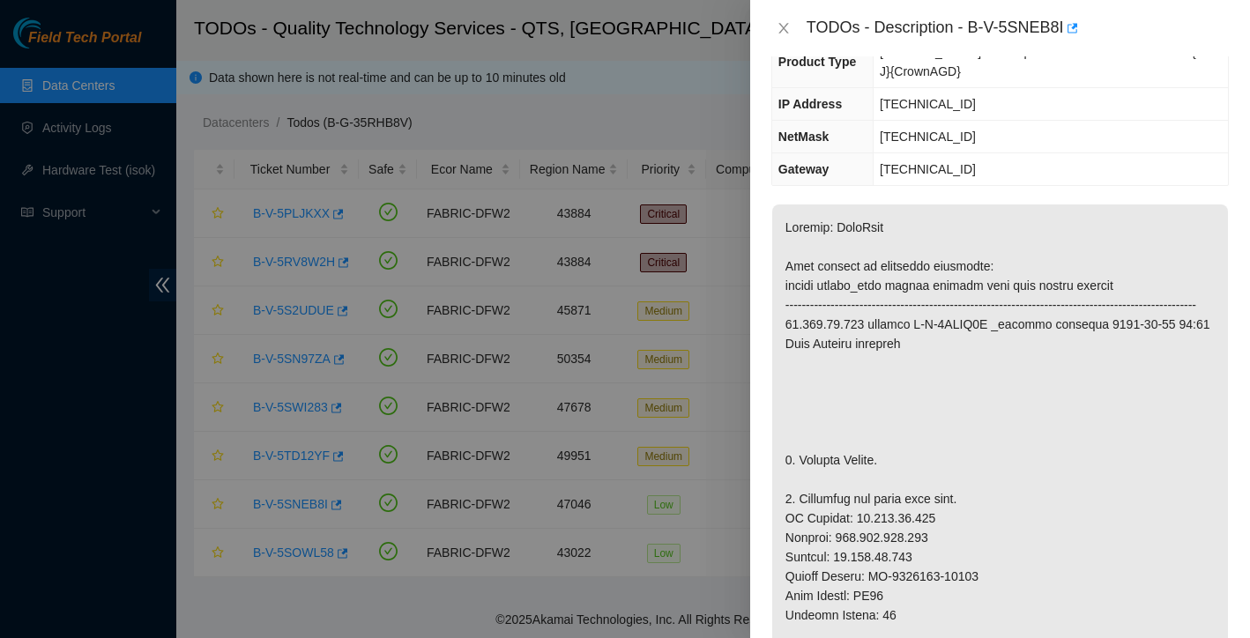
scroll to position [217, 0]
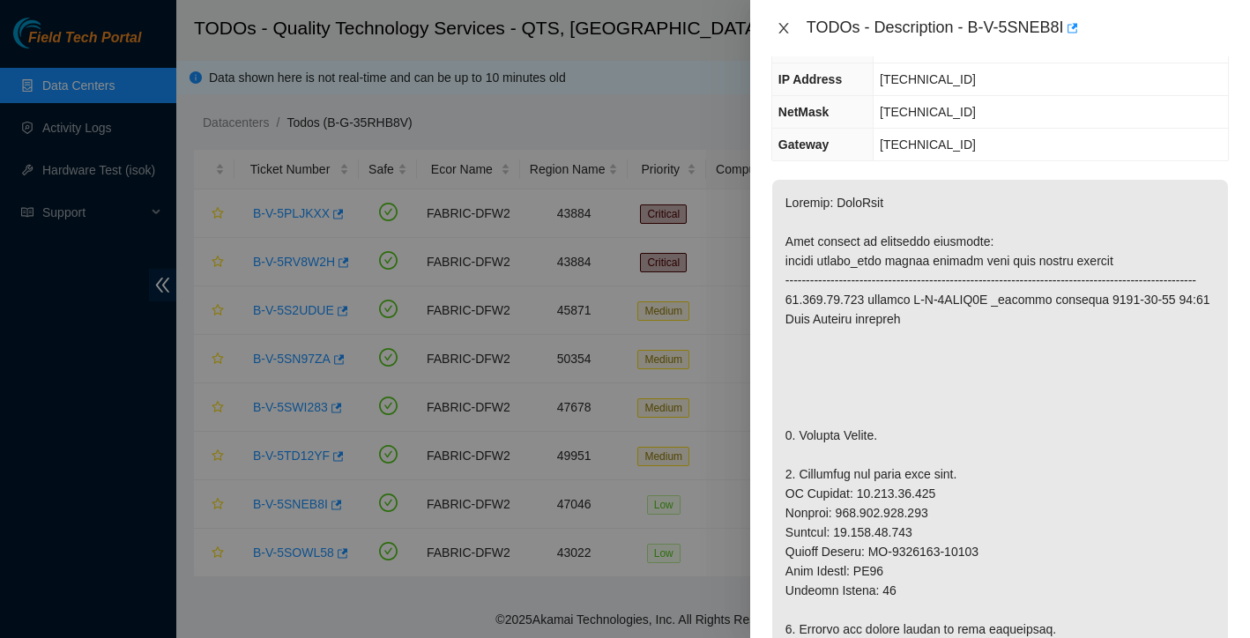
click at [785, 21] on icon "close" at bounding box center [784, 28] width 14 height 14
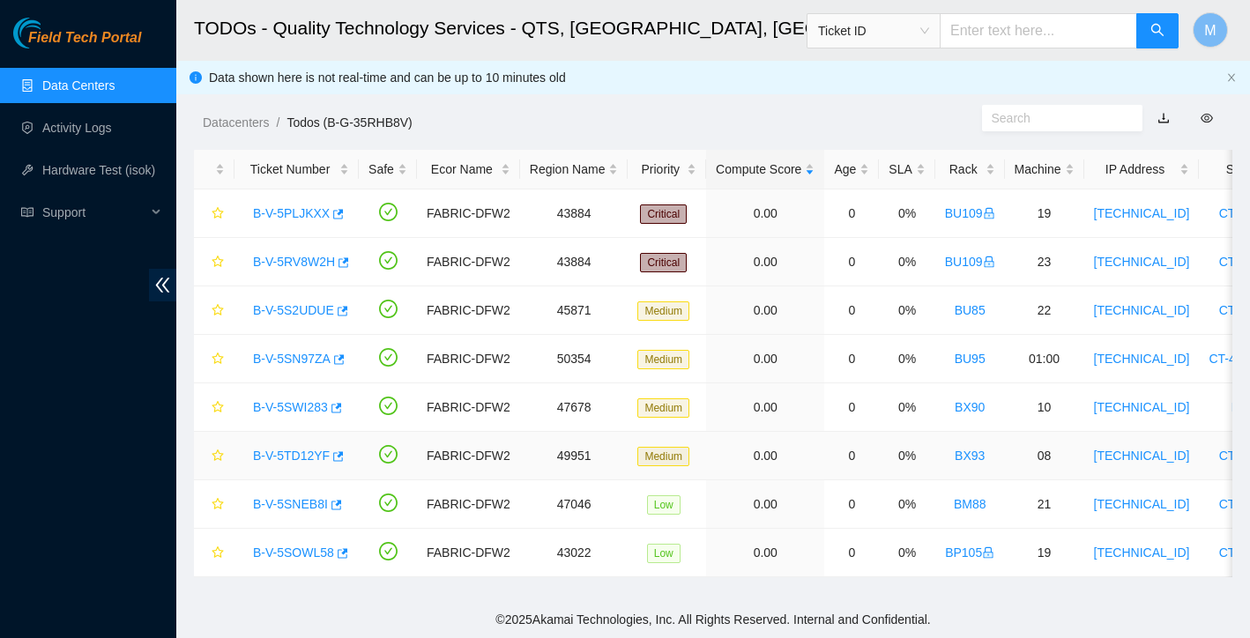
click at [307, 451] on link "B-V-5TD12YF" at bounding box center [291, 456] width 77 height 14
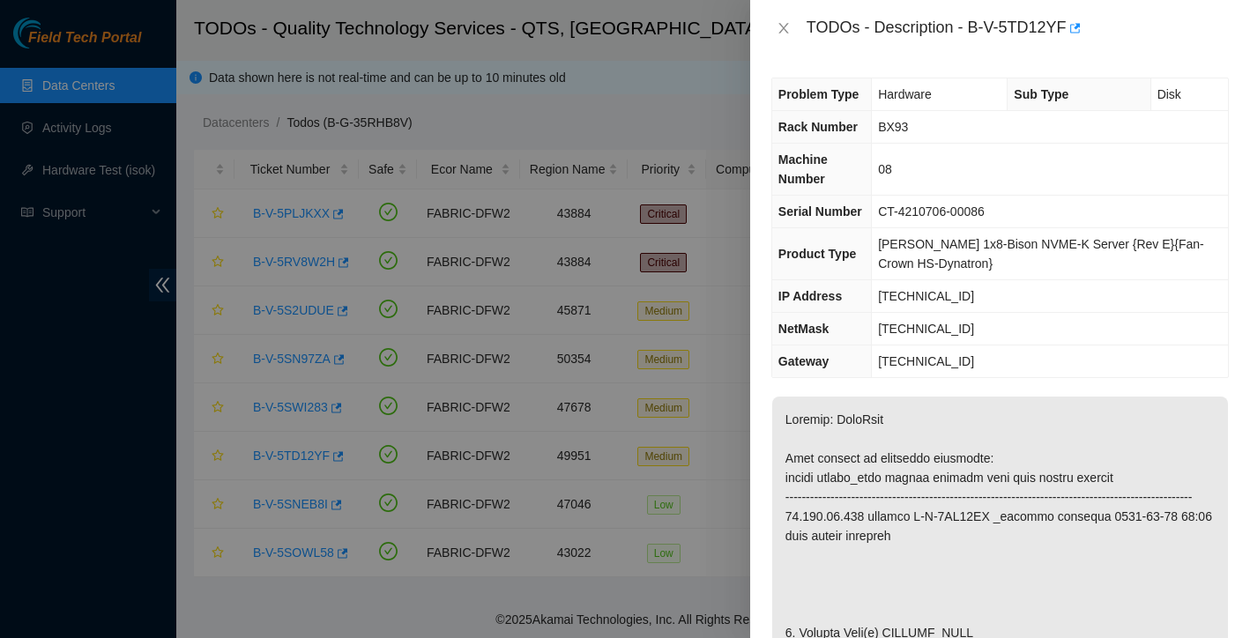
scroll to position [0, 0]
click at [787, 31] on icon "close" at bounding box center [784, 28] width 14 height 14
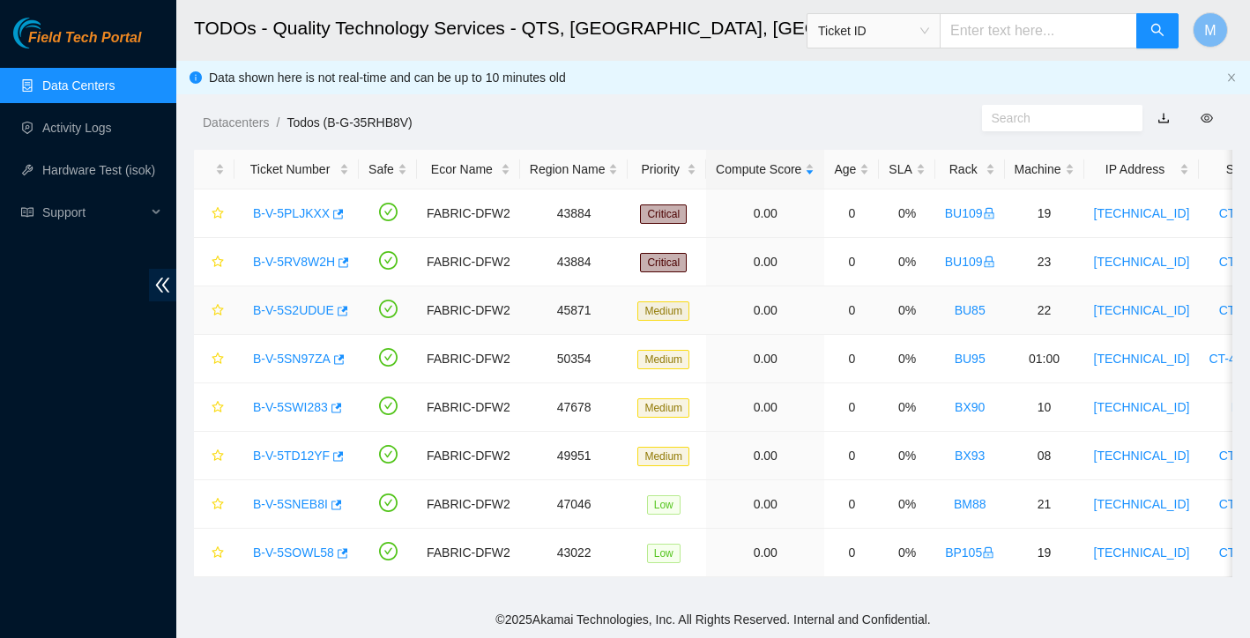
click at [316, 309] on link "B-V-5S2UDUE" at bounding box center [293, 310] width 81 height 14
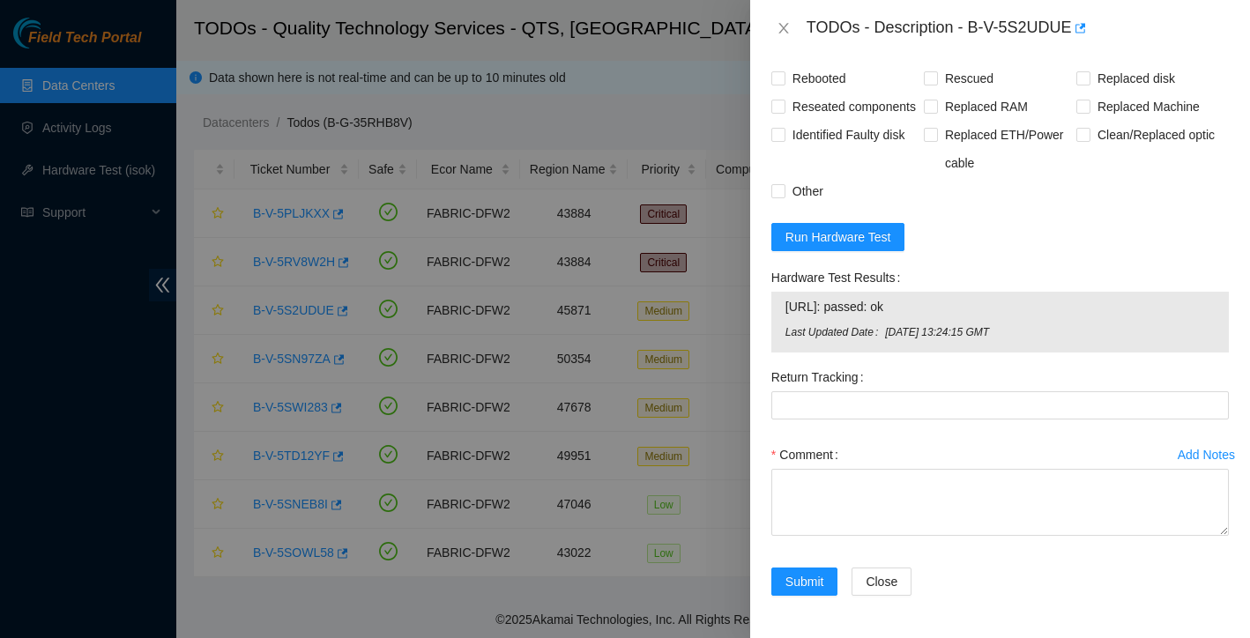
scroll to position [1296, 0]
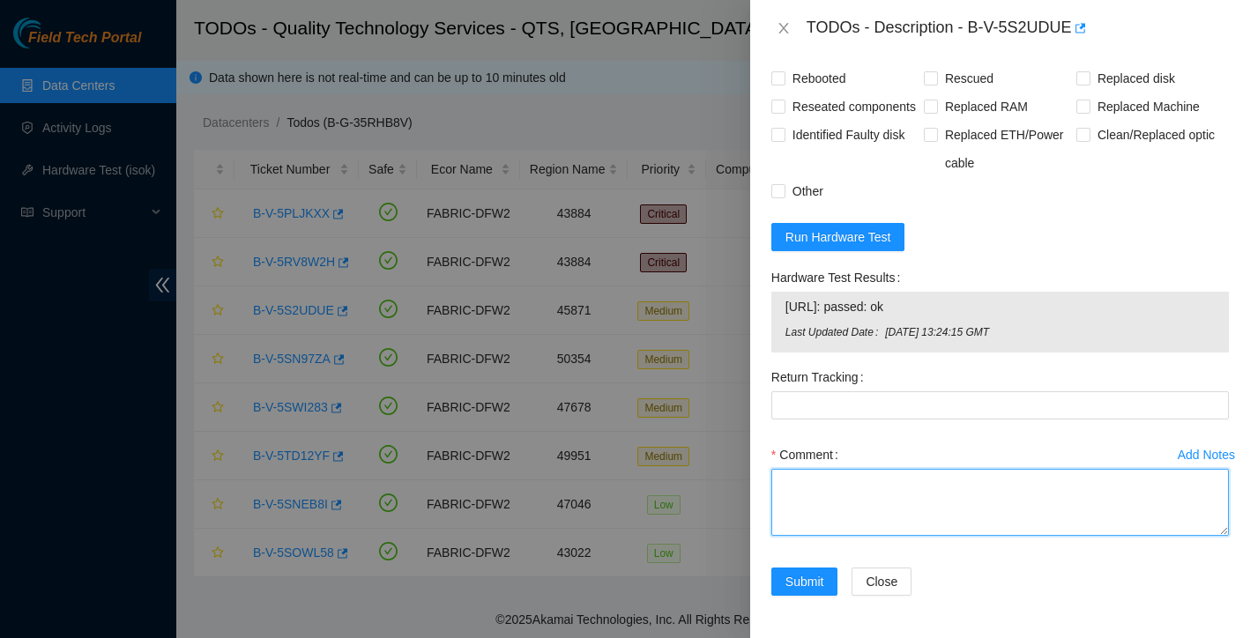
click at [807, 476] on textarea "Comment" at bounding box center [1000, 502] width 458 height 67
paste textarea "Ticket: New SN: Bad SN:"
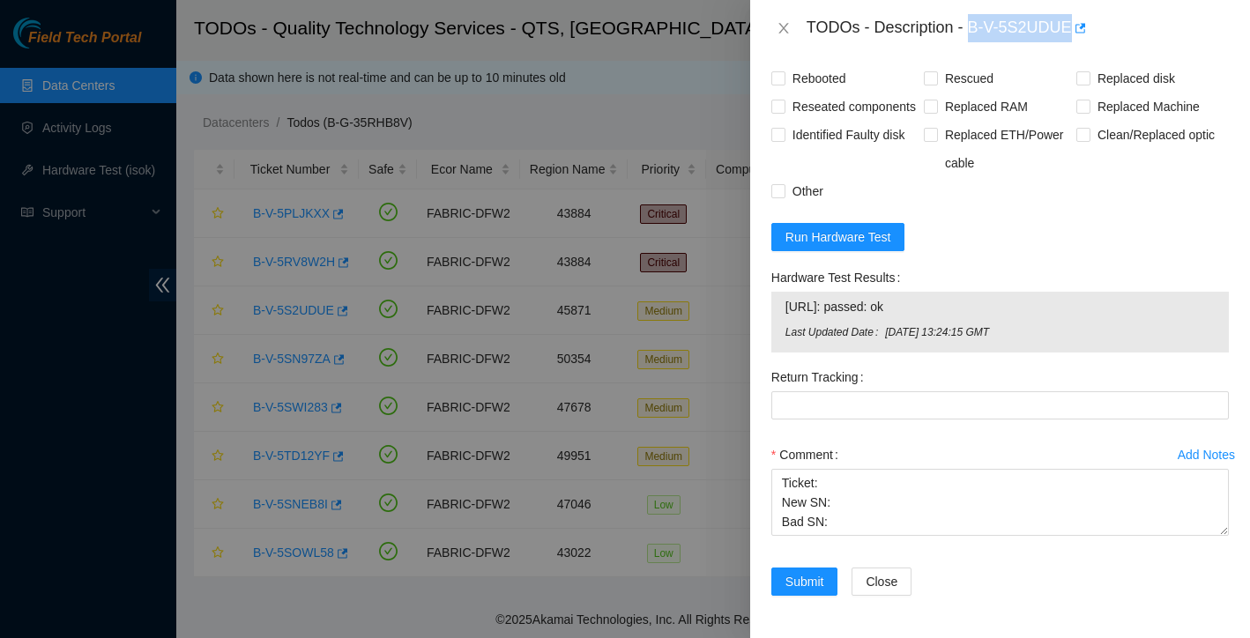
drag, startPoint x: 971, startPoint y: 26, endPoint x: 1075, endPoint y: 30, distance: 104.1
click at [1075, 30] on div "TODOs - Description - B-V-5S2UDUE" at bounding box center [1018, 28] width 422 height 28
copy div "B-V-5S2UDUE"
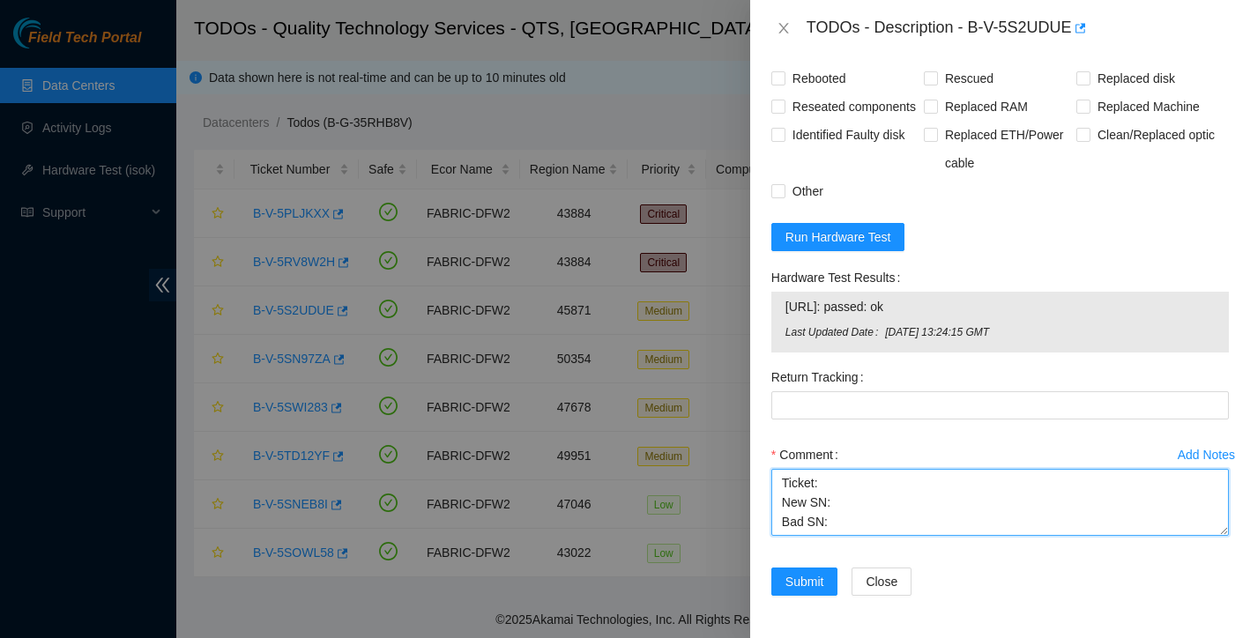
click at [842, 491] on textarea "Ticket: New SN: Bad SN:" at bounding box center [1000, 502] width 458 height 67
click at [837, 484] on textarea "Ticket: New SN: Bad SN:" at bounding box center [1000, 502] width 458 height 67
paste textarea "B-V-5S2UDUE"
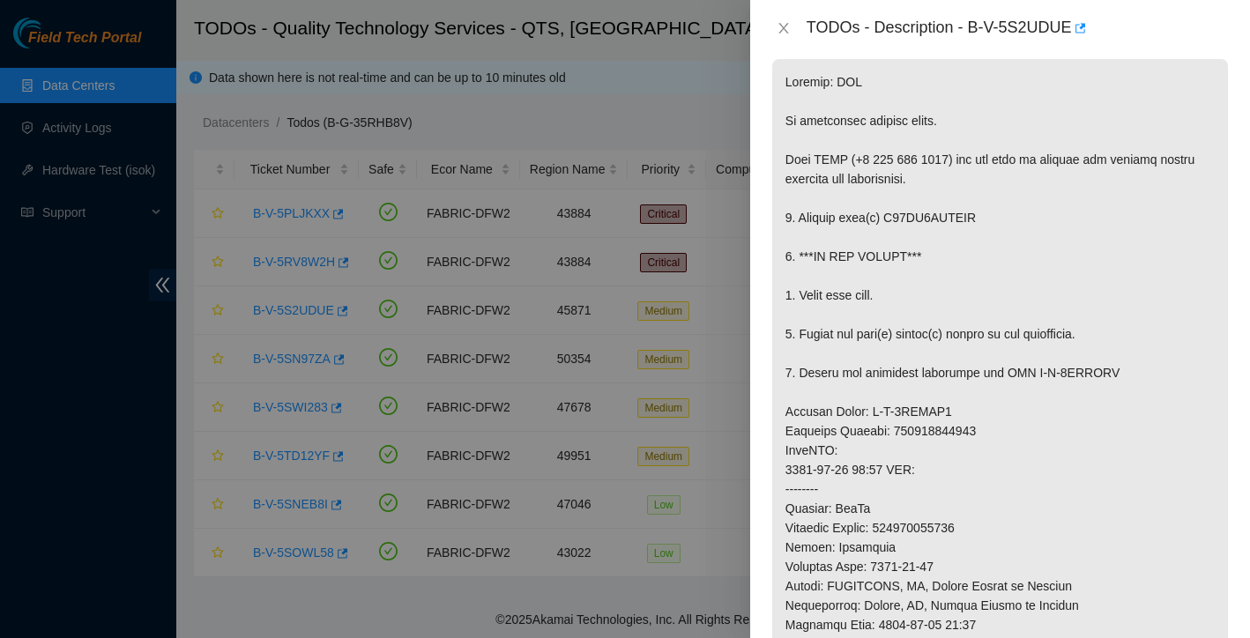
scroll to position [246, 0]
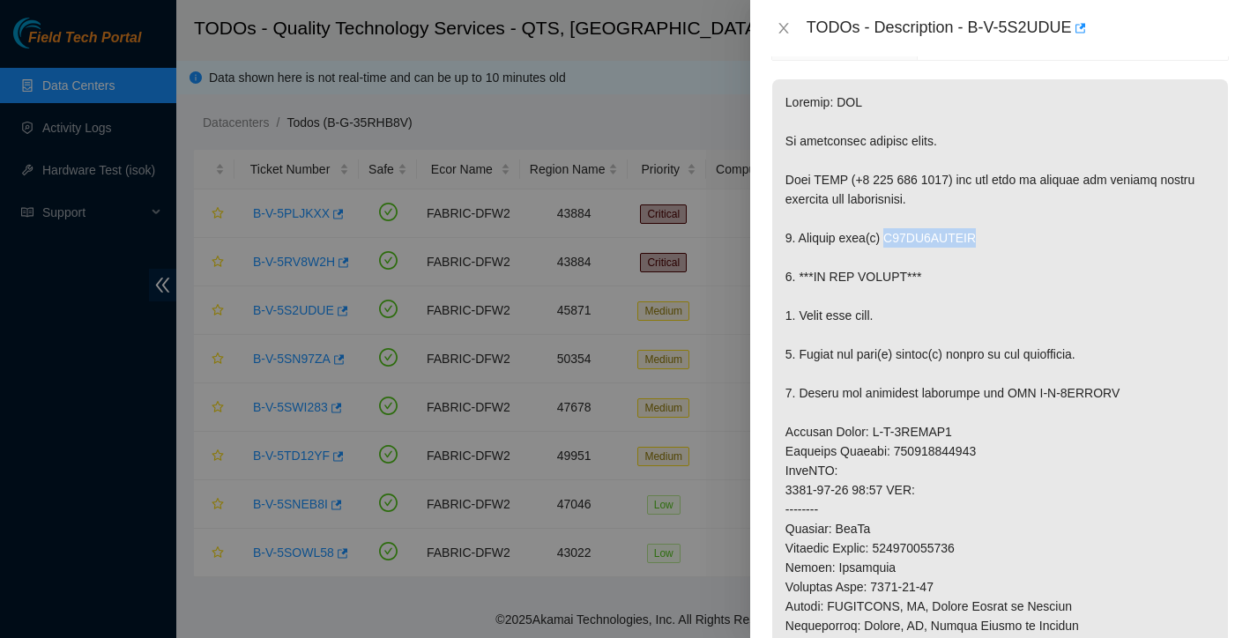
drag, startPoint x: 891, startPoint y: 235, endPoint x: 986, endPoint y: 240, distance: 95.3
click at [986, 240] on p at bounding box center [1000, 499] width 456 height 841
copy p "Z64AK1DYFSYC"
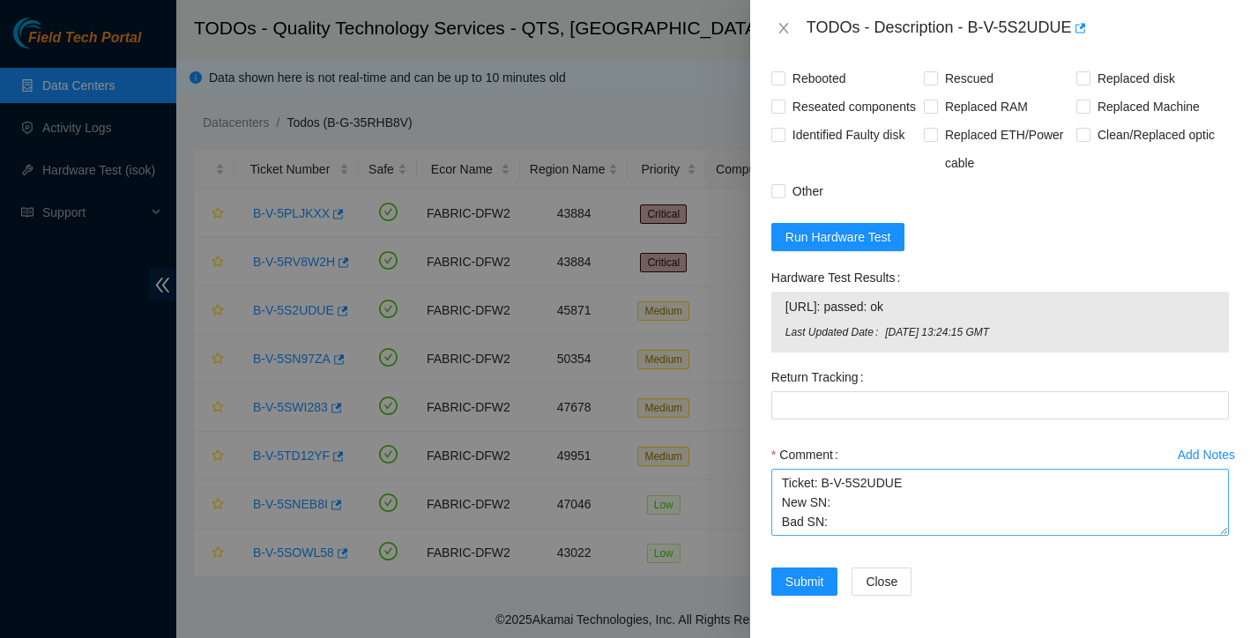
scroll to position [1296, 0]
click at [843, 525] on textarea "Ticket: B-V-5S2UDUE New SN: Bad SN:" at bounding box center [1000, 502] width 458 height 67
paste textarea "Z64AK1DYFSYC"
click at [863, 491] on textarea "Ticket: B-V-5S2UDUE New SN: Bad SN: Z64AK1DYFSYC" at bounding box center [1000, 502] width 458 height 67
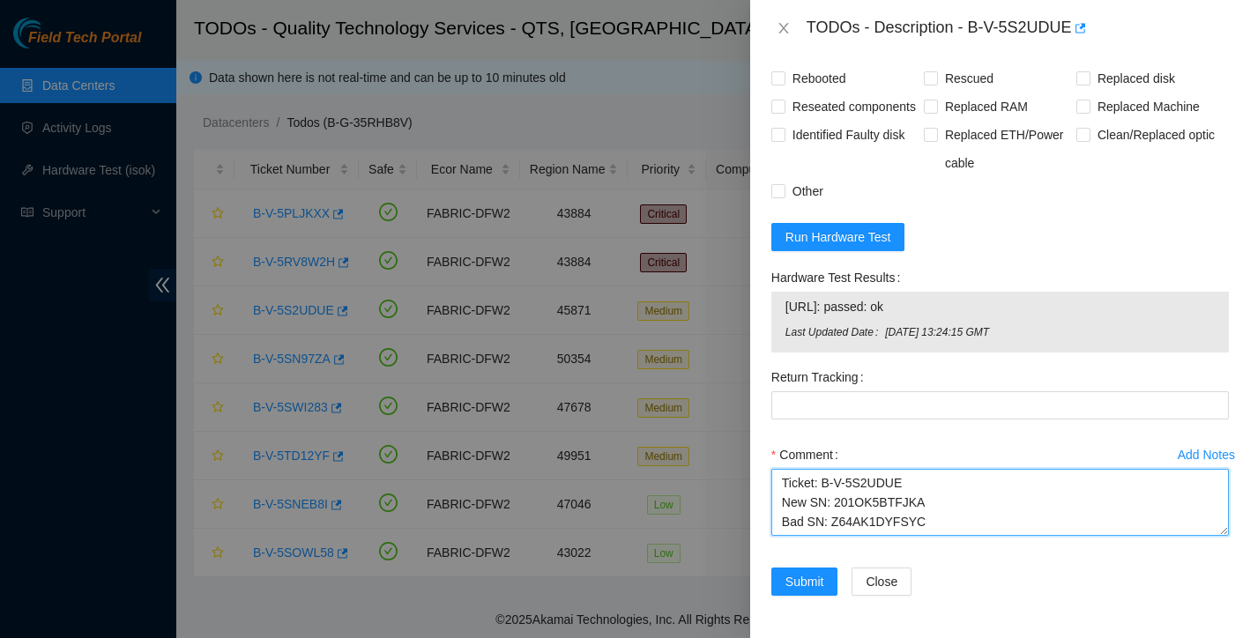
scroll to position [0, 0]
click at [945, 519] on textarea "Ticket: B-V-5S2UDUE New SN: 201OK5BTFJKA Bad SN: Z64AK1DYFSYC" at bounding box center [1000, 502] width 458 height 67
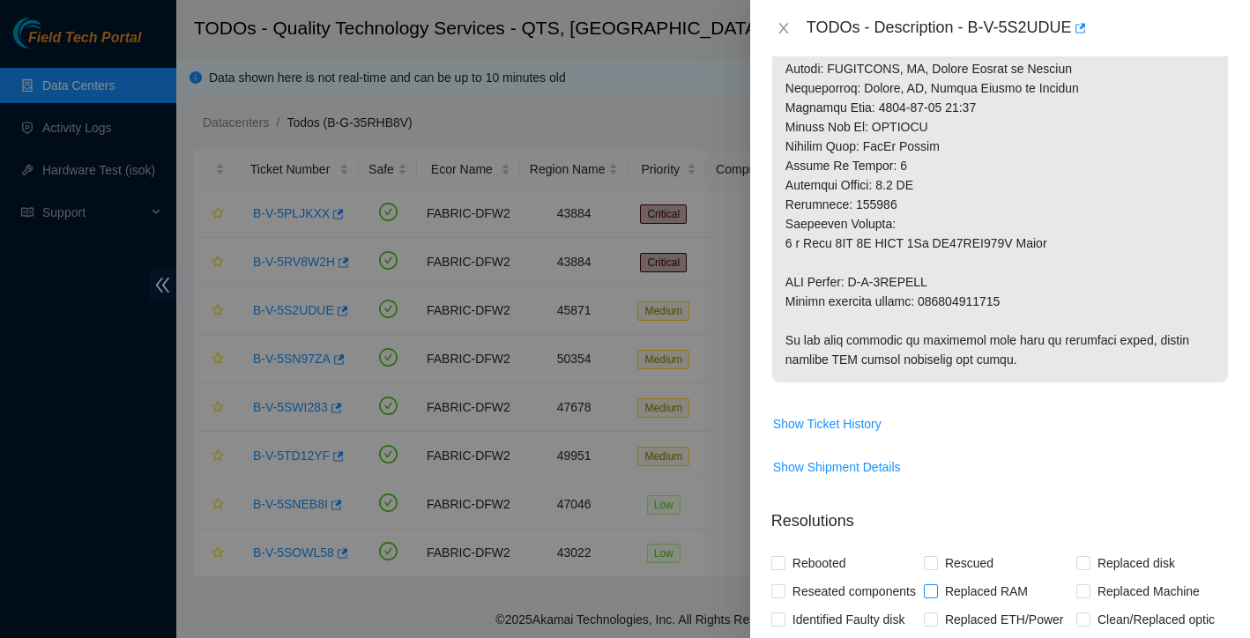
scroll to position [755, 0]
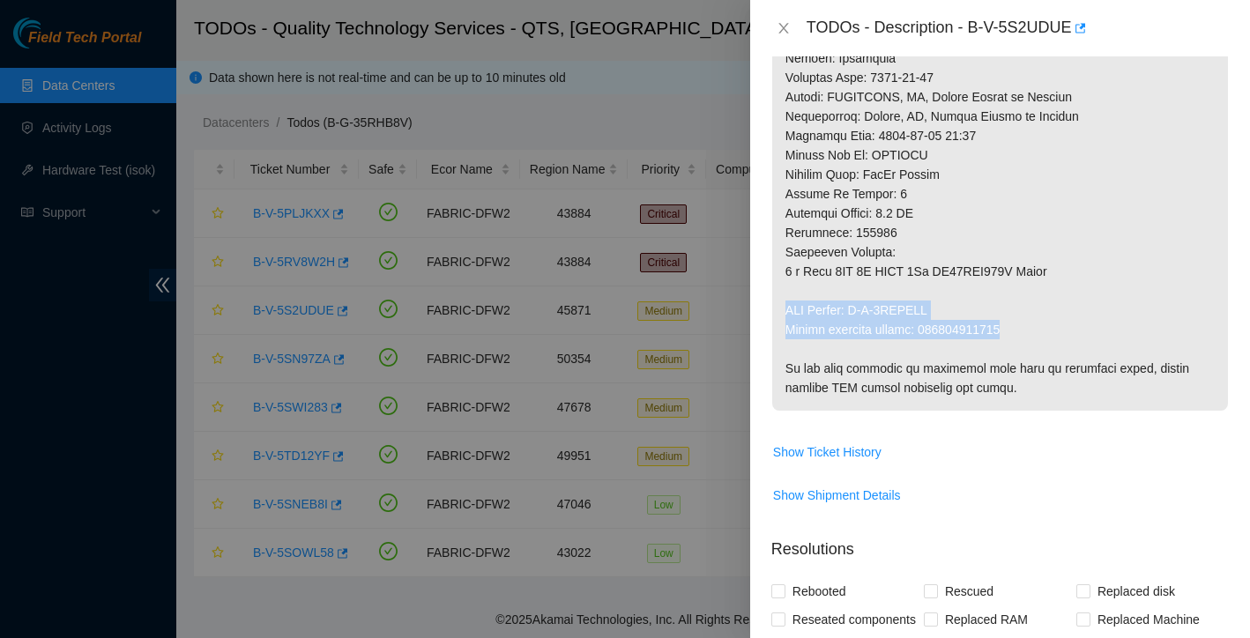
drag, startPoint x: 785, startPoint y: 308, endPoint x: 1032, endPoint y: 323, distance: 247.3
copy p "RMA Return: B-V-5THUESI Return tracking number: 463470042640"
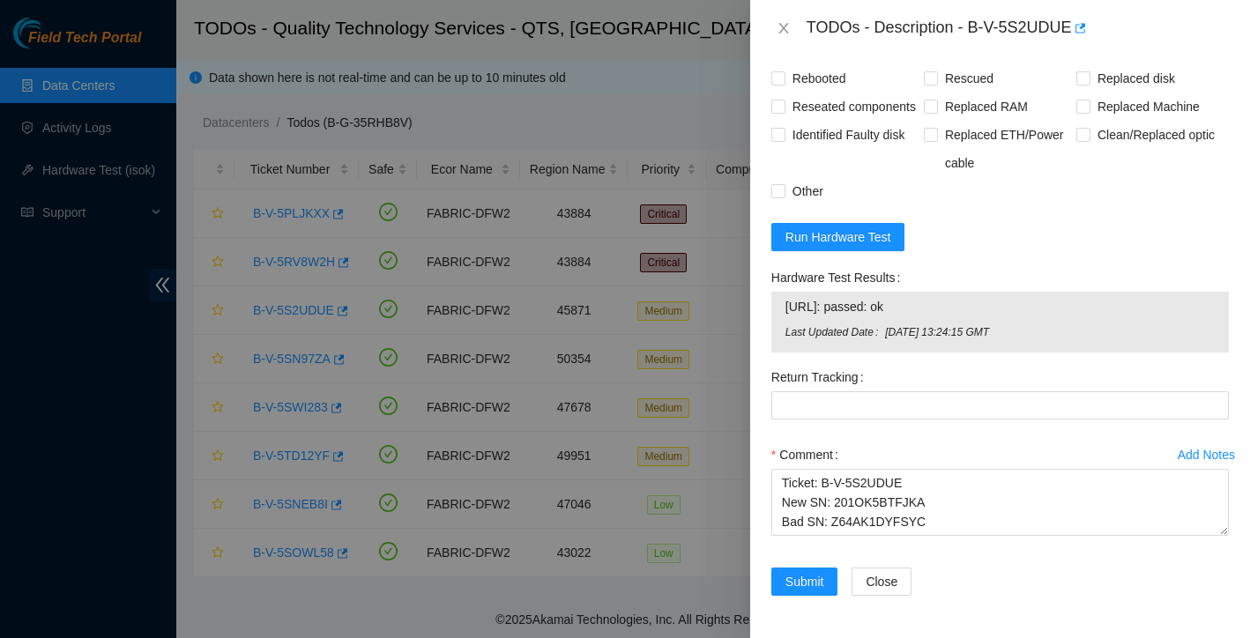
scroll to position [1296, 0]
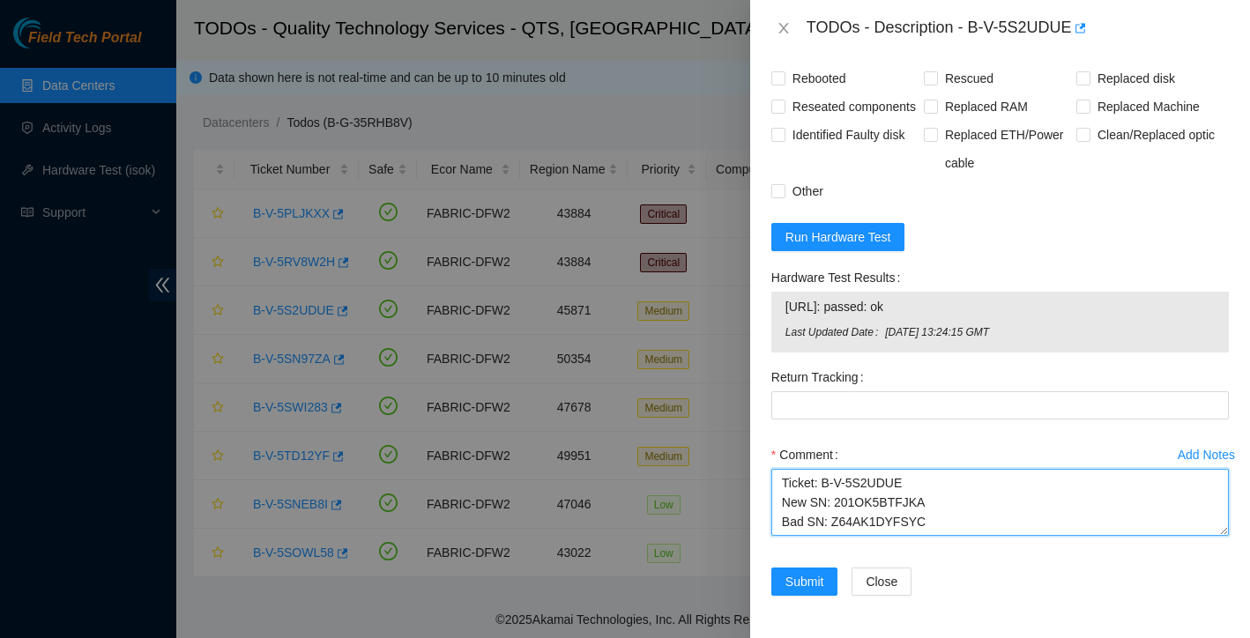
click at [835, 517] on textarea "Ticket: B-V-5S2UDUE New SN: 201OK5BTFJKA Bad SN: Z64AK1DYFSYC" at bounding box center [1000, 502] width 458 height 67
paste textarea "RMA Return: B-V-5THUESI Return tracking number: 463470042640"
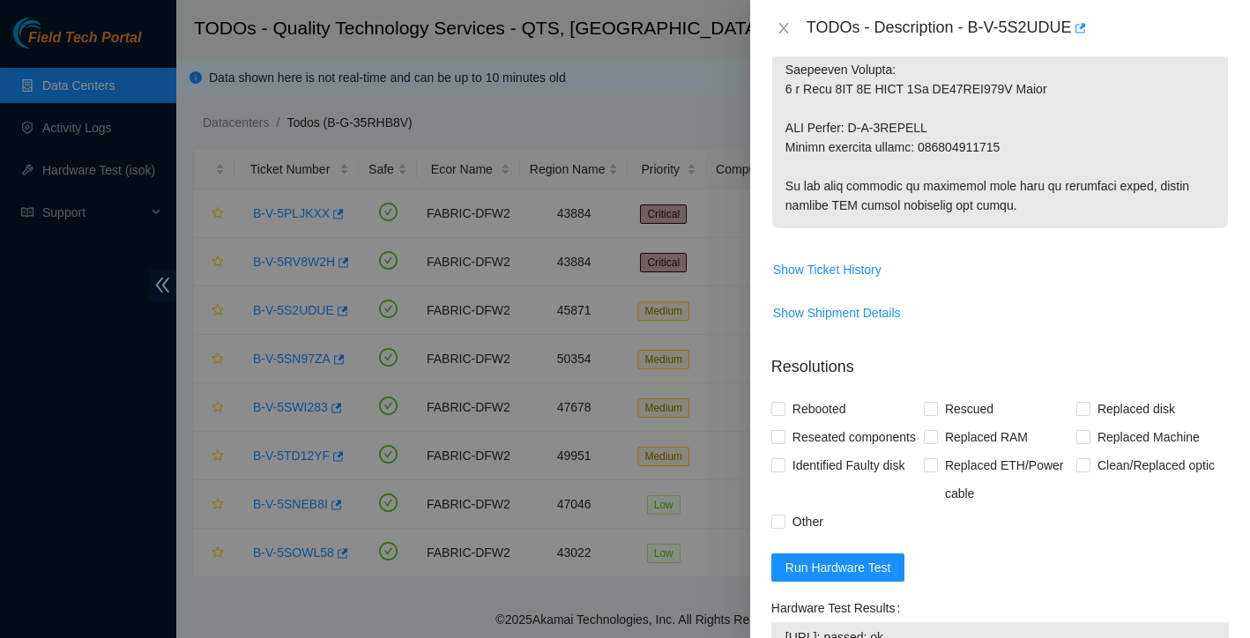
scroll to position [935, 0]
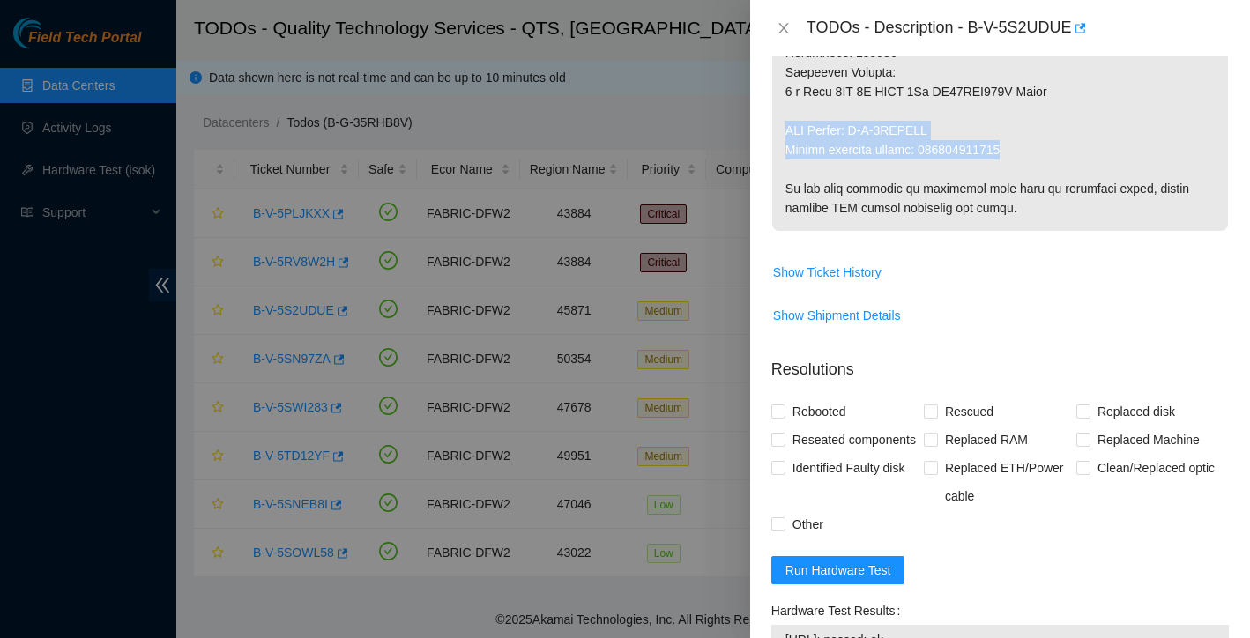
drag, startPoint x: 786, startPoint y: 128, endPoint x: 1047, endPoint y: 145, distance: 261.5
copy p "RMA Return: B-V-5THUESI Return tracking number: 463470042640"
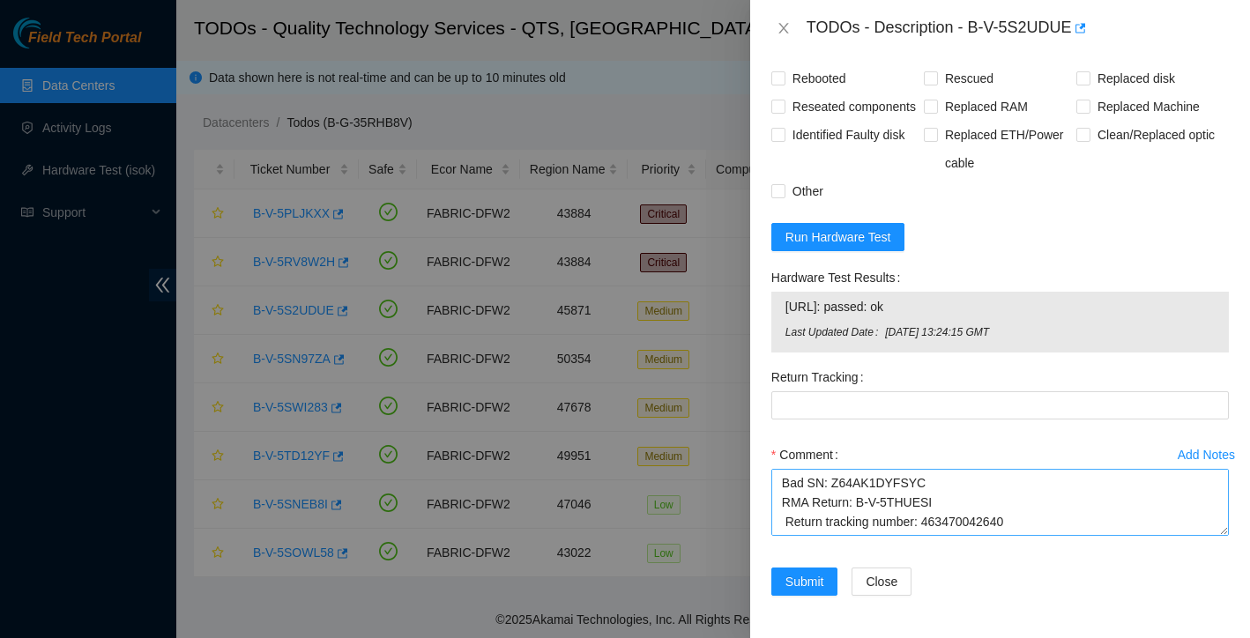
scroll to position [1296, 0]
click at [1033, 484] on textarea "Ticket: B-V-5S2UDUE New SN: 201OK5BTFJKA Bad SN: Z64AK1DYFSYC RMA Return: B-V-5…" at bounding box center [1000, 502] width 458 height 67
paste textarea "RMA Return: B-V-5THUESI Return tracking number: 463470042640"
click at [788, 510] on textarea "Ticket: B-V-5S2UDUE New SN: 201OK5BTFJKA Bad SN: Z64AK1DYFSYC RMA Return: B-V-5…" at bounding box center [1000, 502] width 458 height 67
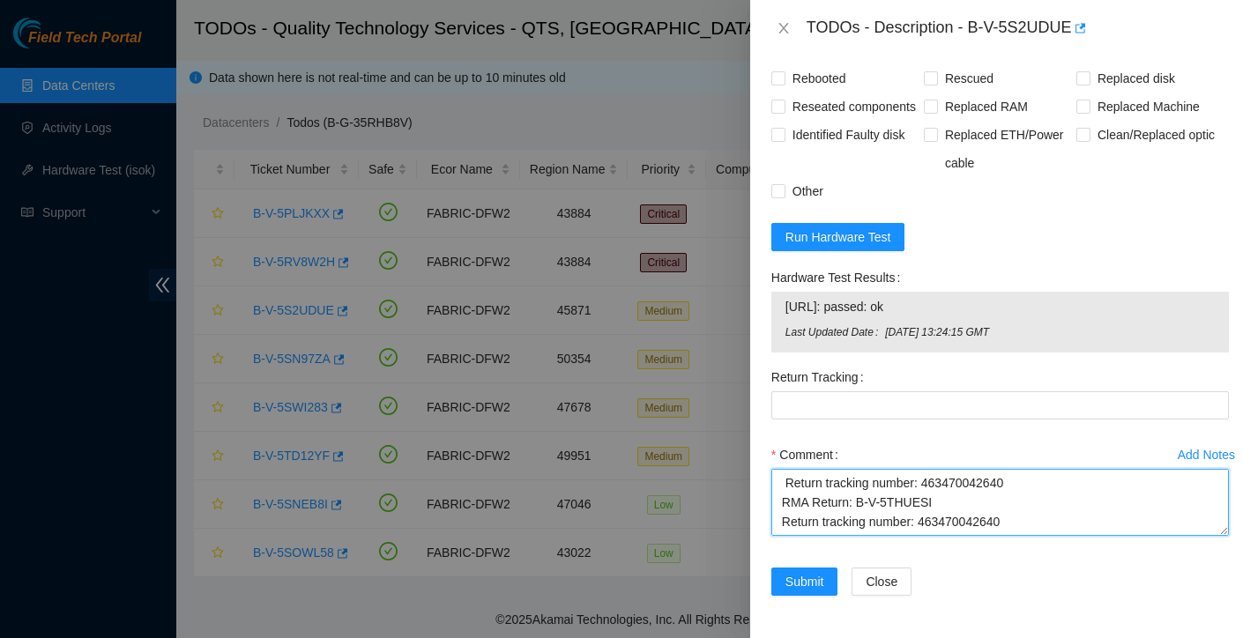
scroll to position [77, 0]
click at [789, 484] on textarea "Ticket: B-V-5S2UDUE New SN: 201OK5BTFJKA Bad SN: Z64AK1DYFSYC RMA Return: B-V-5…" at bounding box center [1000, 502] width 458 height 67
drag, startPoint x: 924, startPoint y: 493, endPoint x: 1027, endPoint y: 491, distance: 103.2
click at [1027, 491] on textarea "Ticket: B-V-5S2UDUE New SN: 201OK5BTFJKA Bad SN: Z64AK1DYFSYC RMA Return: B-V-5…" at bounding box center [1000, 502] width 458 height 67
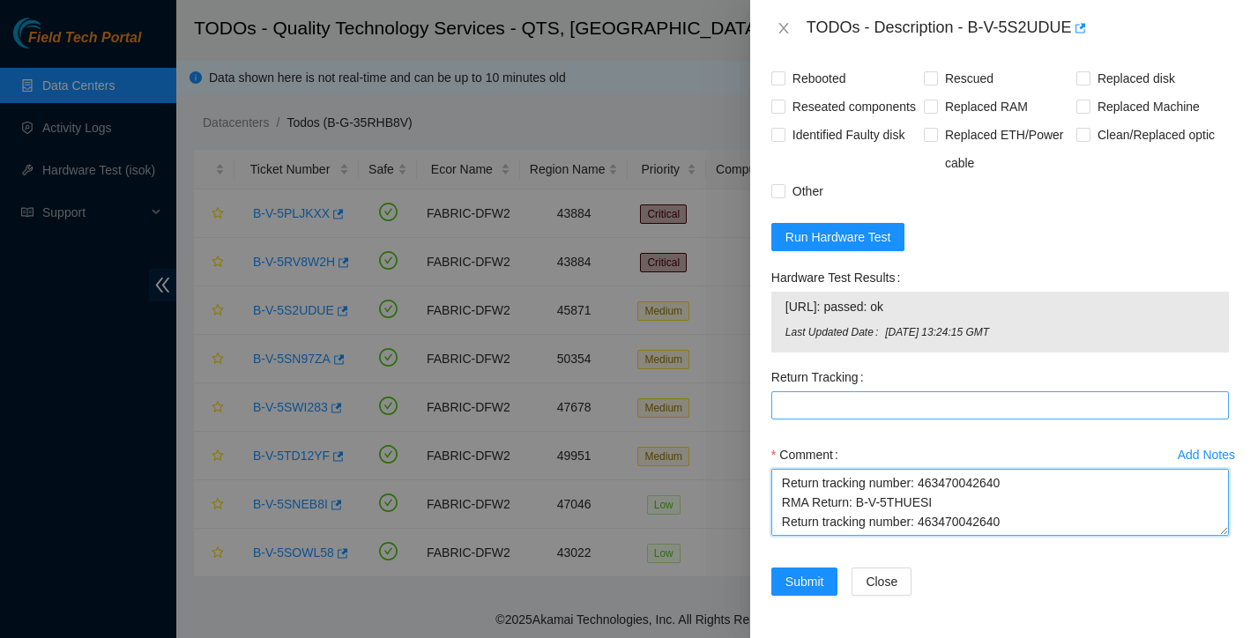
type textarea "Ticket: B-V-5S2UDUE New SN: 201OK5BTFJKA Bad SN: Z64AK1DYFSYC RMA Return: B-V-5…"
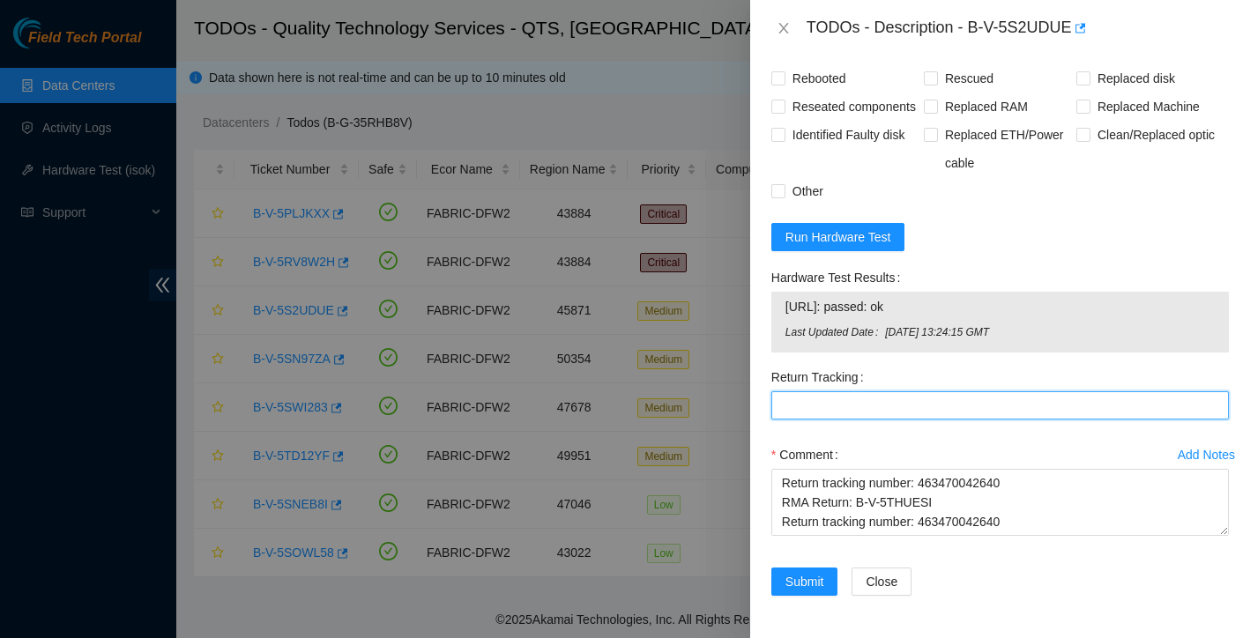
click at [880, 418] on Tracking "Return Tracking" at bounding box center [1000, 405] width 458 height 28
paste Tracking "463470042640"
type Tracking "463470042640"
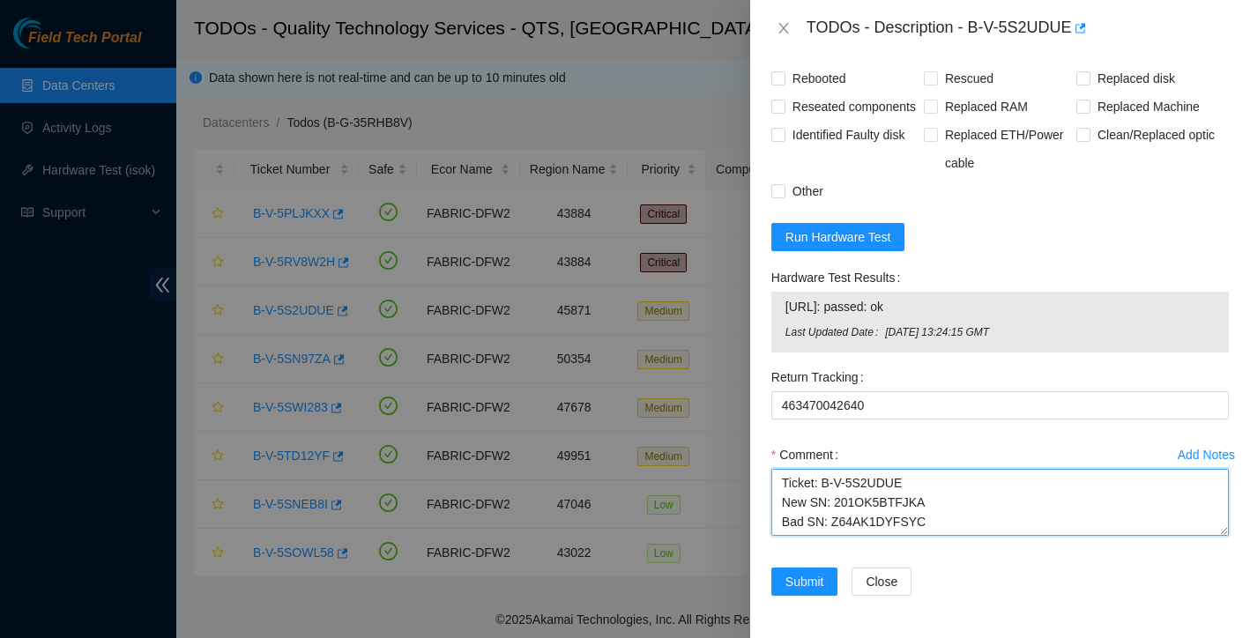
scroll to position [155, 0]
drag, startPoint x: 779, startPoint y: 484, endPoint x: 928, endPoint y: 612, distance: 196.3
click at [928, 612] on form "Resolutions Rebooted Rescued Replaced disk Reseated components Replaced RAM Rep…" at bounding box center [1000, 314] width 458 height 607
click at [832, 506] on textarea "Ticket: B-V-5S2UDUE New SN: 201OK5BTFJKA Bad SN: Z64AK1DYFSYC RMA Return: B-V-5…" at bounding box center [1000, 502] width 458 height 67
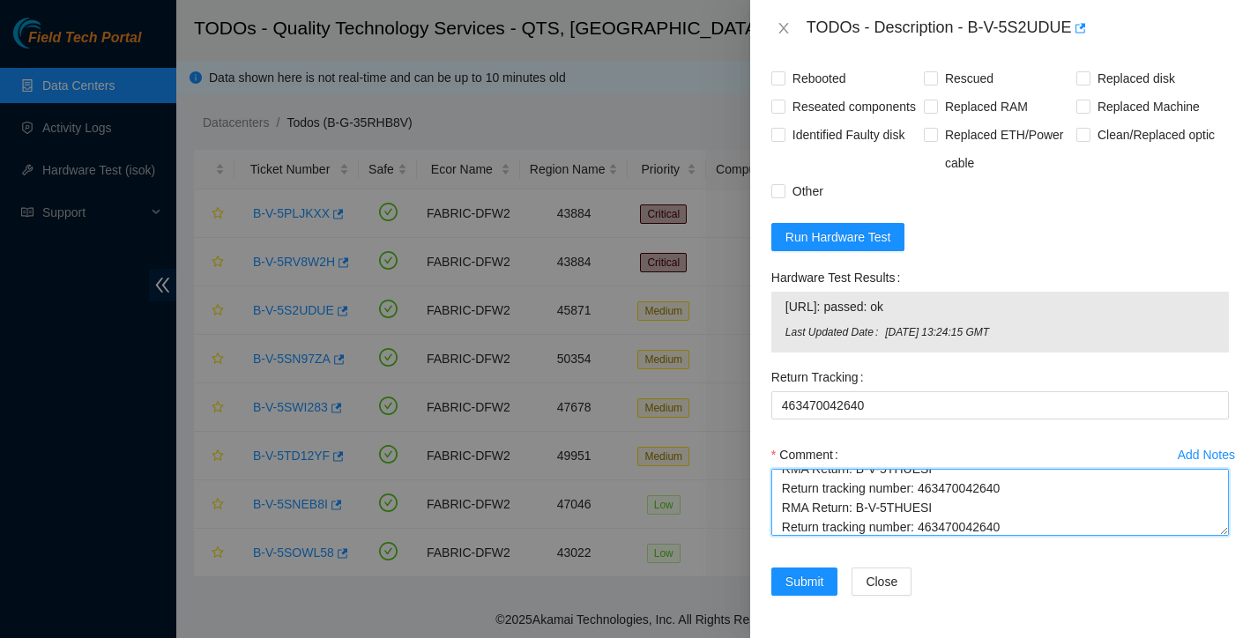
scroll to position [87, 0]
drag, startPoint x: 781, startPoint y: 492, endPoint x: 1027, endPoint y: 517, distance: 247.2
click at [1027, 517] on textarea "Ticket: B-V-5S2UDUE New SN: 201OK5BTFJKA Bad SN: Z64AK1DYFSYC RMA Return: B-V-5…" at bounding box center [1000, 502] width 458 height 67
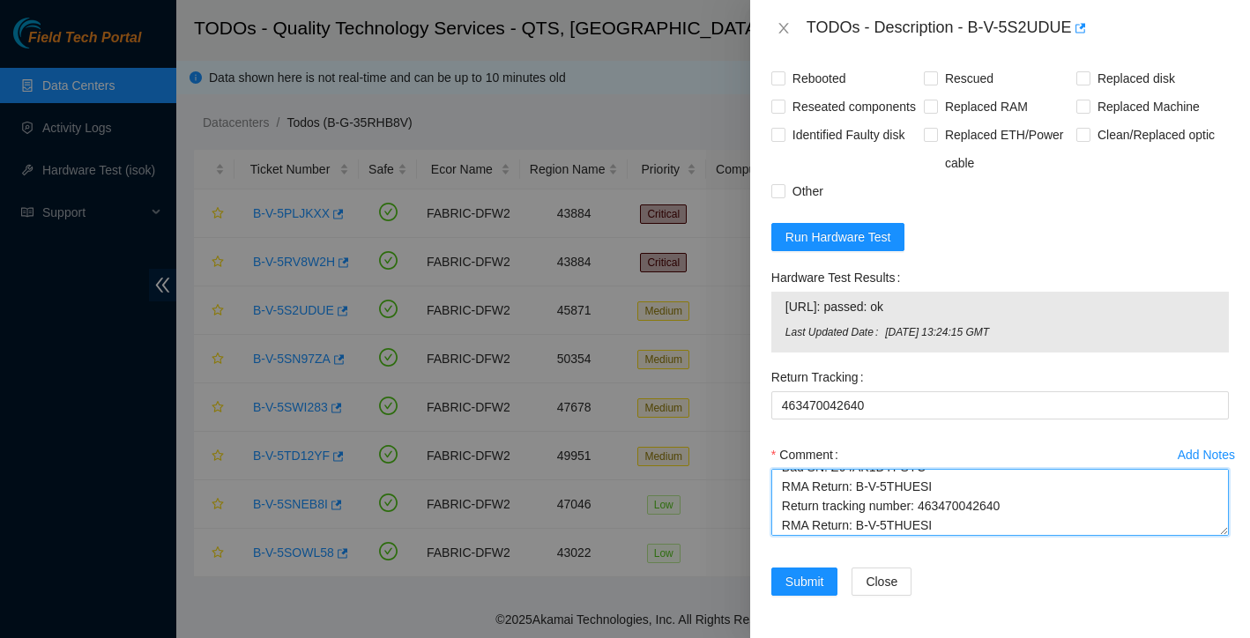
drag, startPoint x: 784, startPoint y: 485, endPoint x: 1019, endPoint y: 502, distance: 236.0
click at [1019, 502] on textarea "Ticket: B-V-5S2UDUE New SN: 201OK5BTFJKA Bad SN: Z64AK1DYFSYC RMA Return: B-V-5…" at bounding box center [1000, 502] width 458 height 67
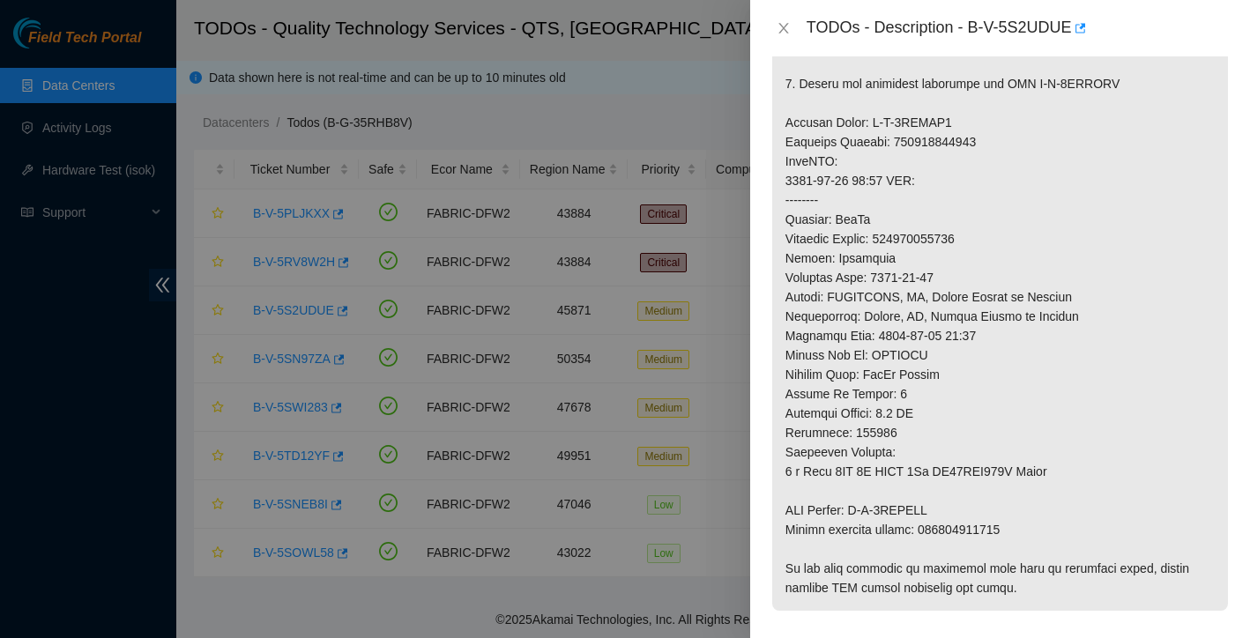
scroll to position [302, 0]
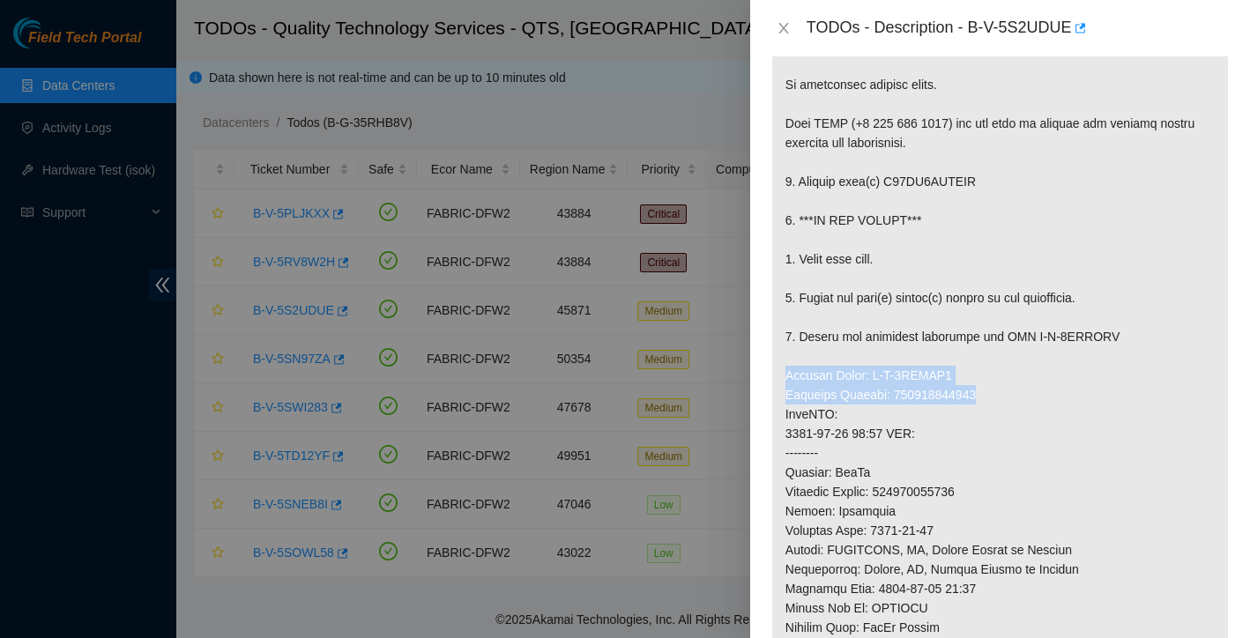
drag, startPoint x: 786, startPoint y: 376, endPoint x: 1001, endPoint y: 401, distance: 215.7
click at [1001, 401] on p at bounding box center [1000, 443] width 456 height 841
copy p "Service Order: B-V-5THUES9 Tracking Numbers: 463470042639"
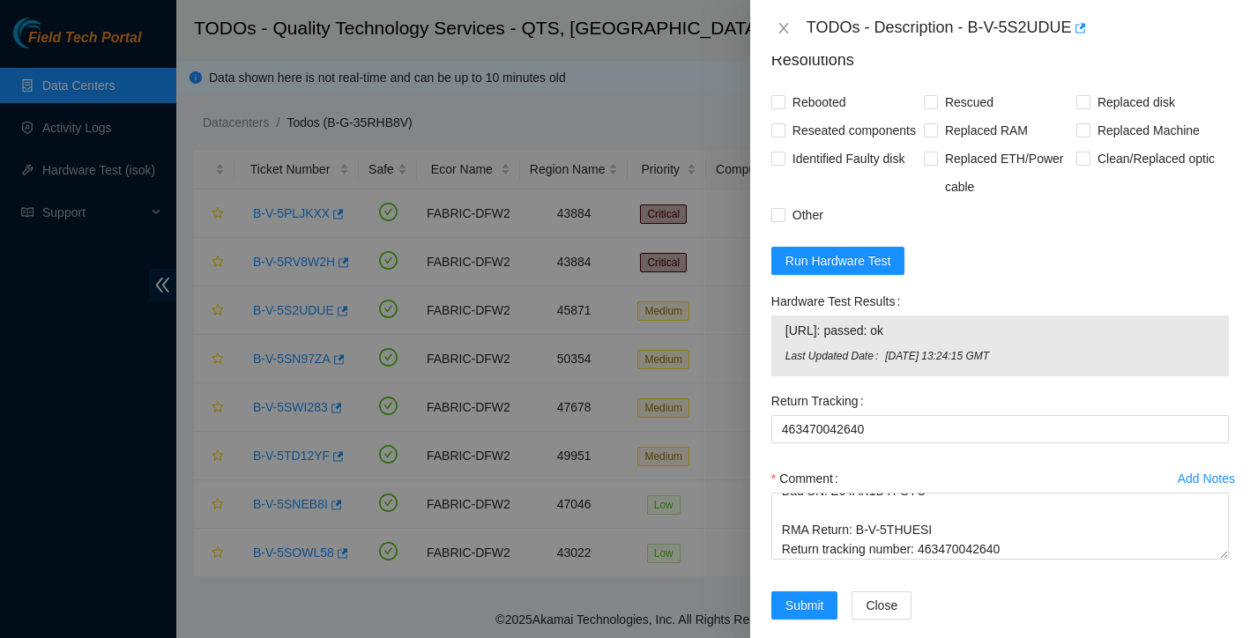
scroll to position [1254, 0]
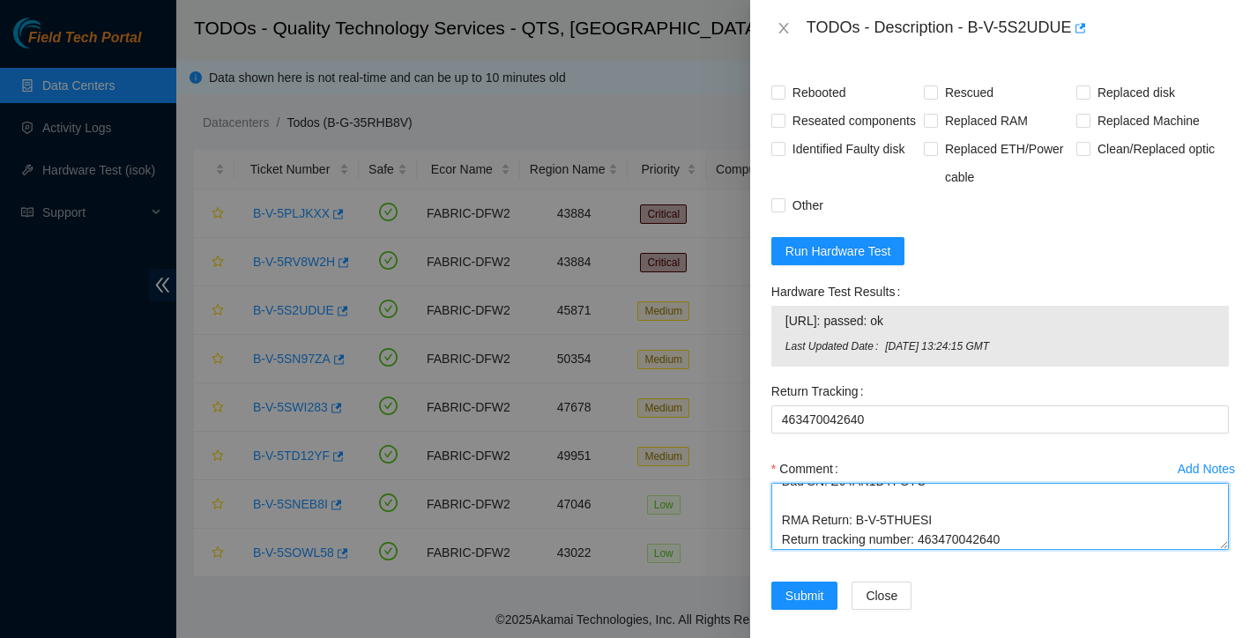
click at [801, 525] on textarea "Ticket: B-V-5S2UDUE New SN: 201OK5BTFJKA Bad SN: Z64AK1DYFSYC RMA Return: B-V-5…" at bounding box center [1000, 516] width 458 height 67
paste textarea "Service Order: B-V-5THUES9 Tracking Numbers: 463470042639"
click at [785, 550] on textarea "Ticket: B-V-5S2UDUE New SN: 201OK5BTFJKA Bad SN: Z64AK1DYFSYC Service Order: B-…" at bounding box center [1000, 516] width 458 height 67
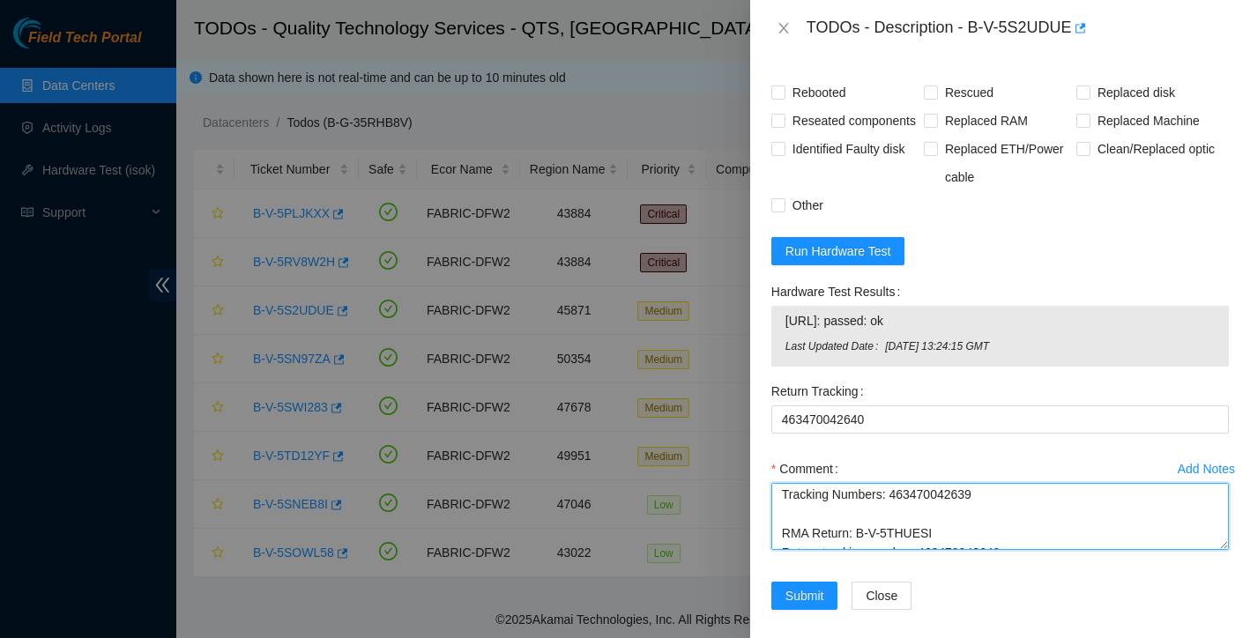
click at [830, 540] on textarea "Ticket: B-V-5S2UDUE New SN: 201OK5BTFJKA Bad SN: Z64AK1DYFSYC Service Order: B-…" at bounding box center [1000, 516] width 458 height 67
drag, startPoint x: 924, startPoint y: 539, endPoint x: 1020, endPoint y: 543, distance: 96.2
click at [1020, 543] on textarea "Ticket: B-V-5S2UDUE New SN: 201OK5BTFJKA Bad SN: Z64AK1DYFSYC Service Order: B-…" at bounding box center [1000, 516] width 458 height 67
click at [1036, 548] on textarea "Ticket: B-V-5S2UDUE New SN: 201OK5BTFJKA Bad SN: Z64AK1DYFSYC Service Order: B-…" at bounding box center [1000, 516] width 458 height 67
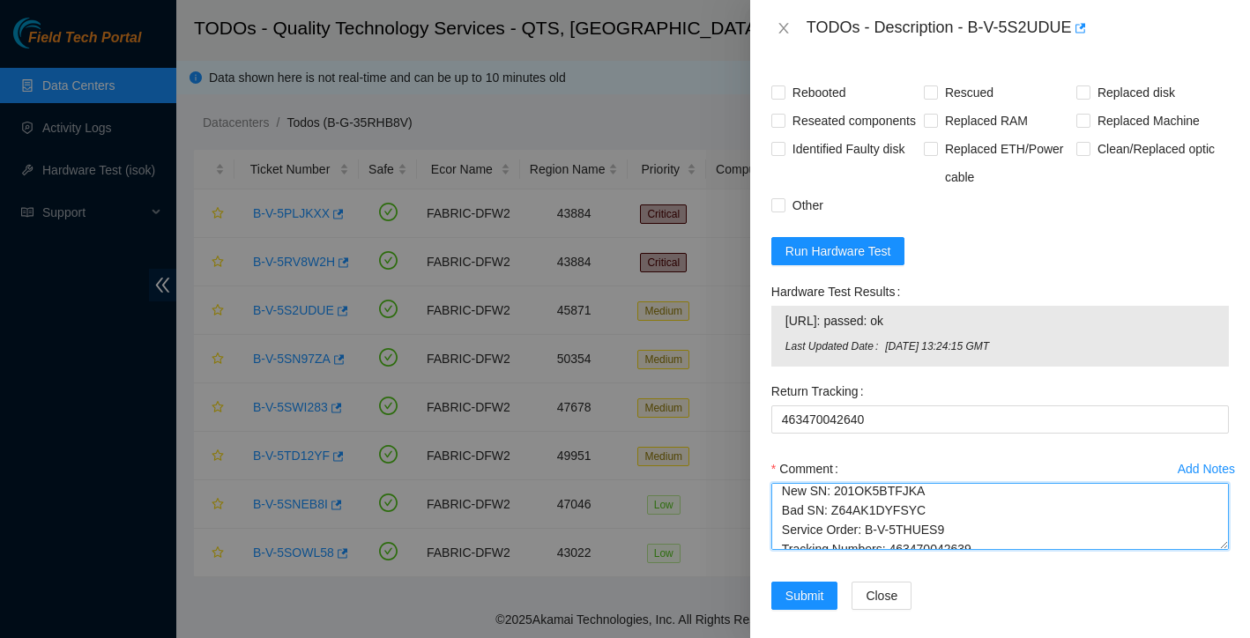
scroll to position [0, 0]
drag, startPoint x: 1018, startPoint y: 558, endPoint x: 933, endPoint y: 474, distance: 119.7
click at [933, 474] on form "Resolutions Rebooted Rescued Replaced disk Reseated components Replaced RAM Rep…" at bounding box center [1000, 328] width 458 height 607
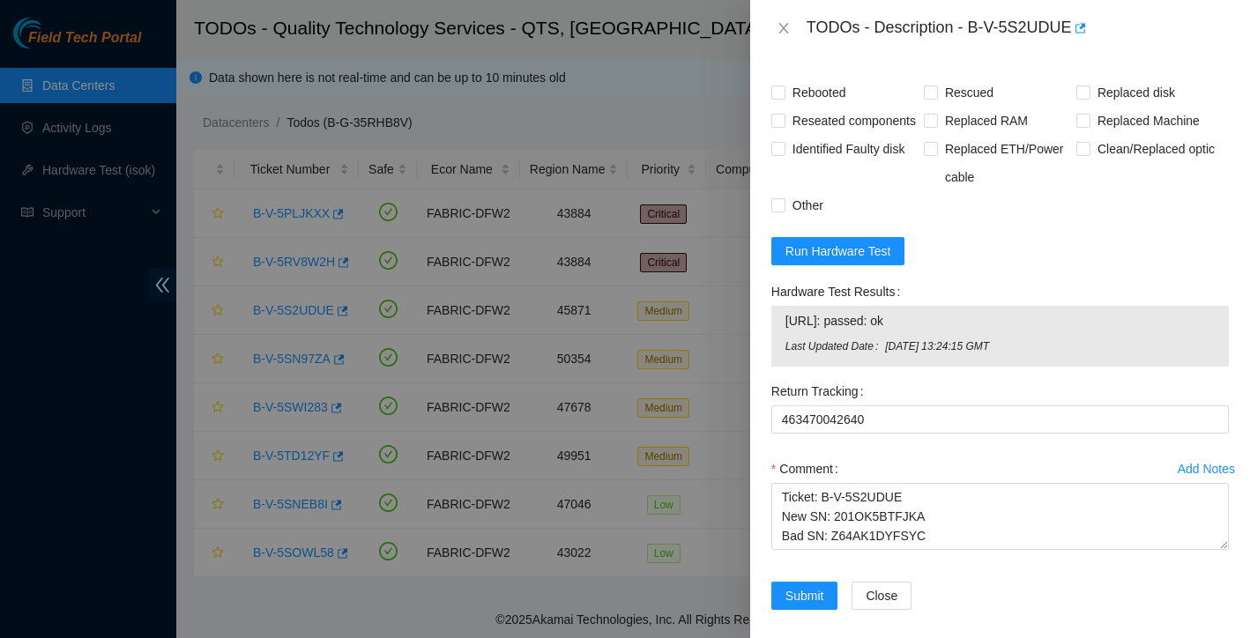
click at [1014, 284] on form "Resolutions Rebooted Rescued Replaced disk Reseated components Replaced RAM Rep…" at bounding box center [1000, 328] width 458 height 607
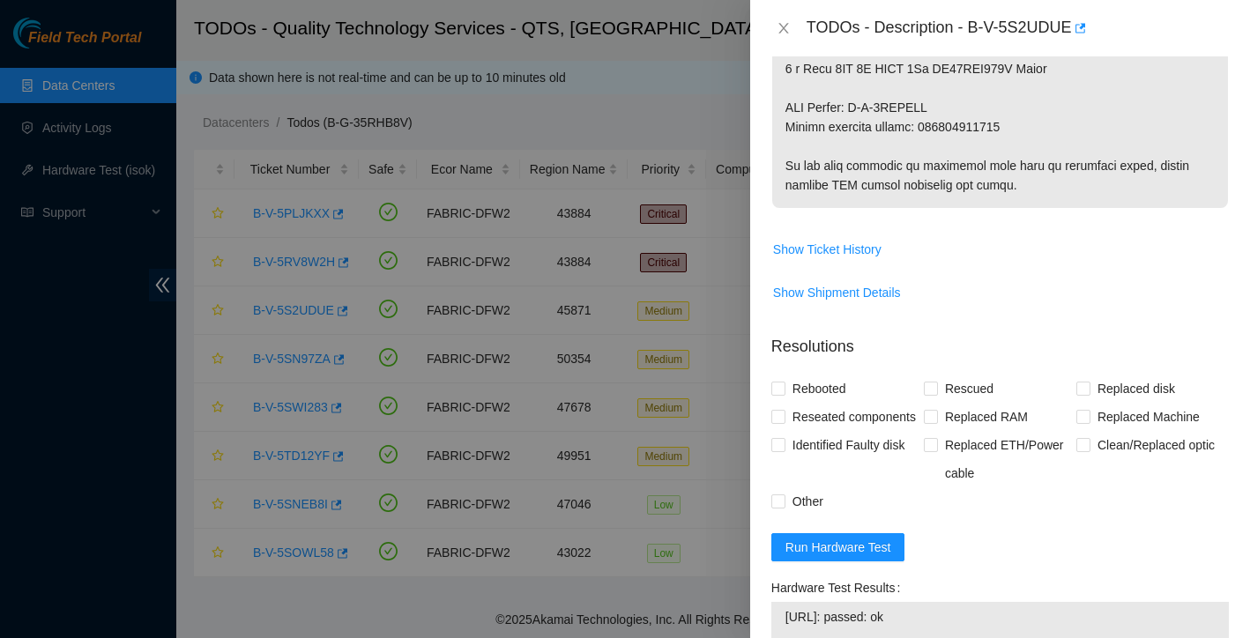
scroll to position [982, 0]
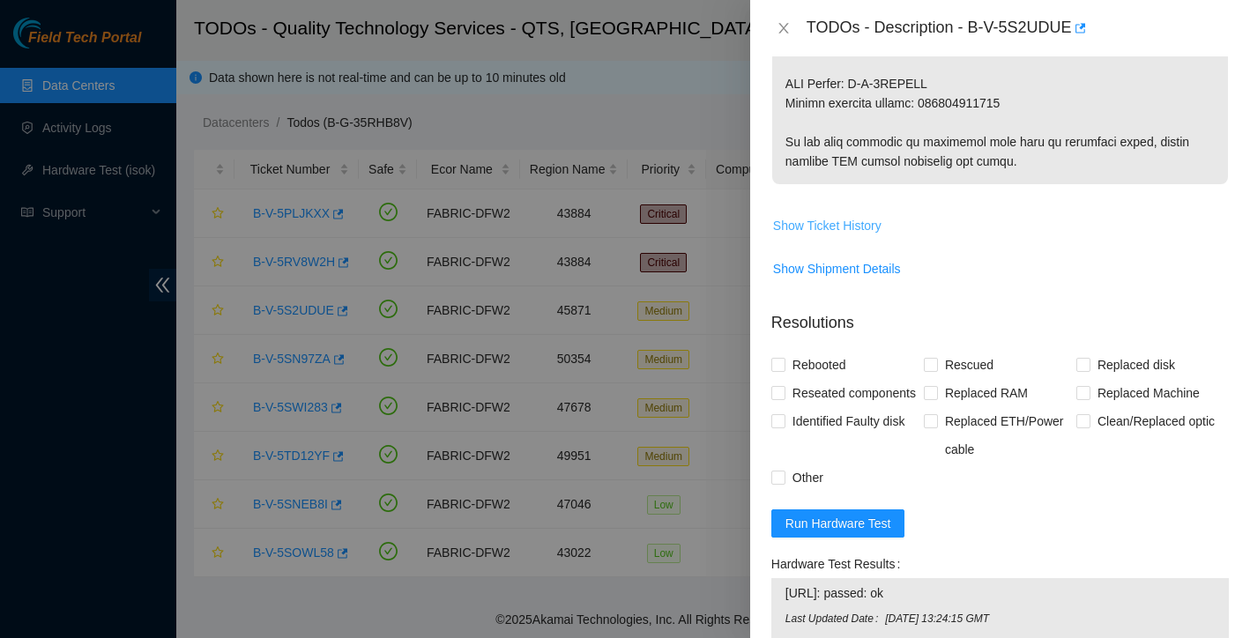
click at [861, 228] on span "Show Ticket History" at bounding box center [827, 225] width 108 height 19
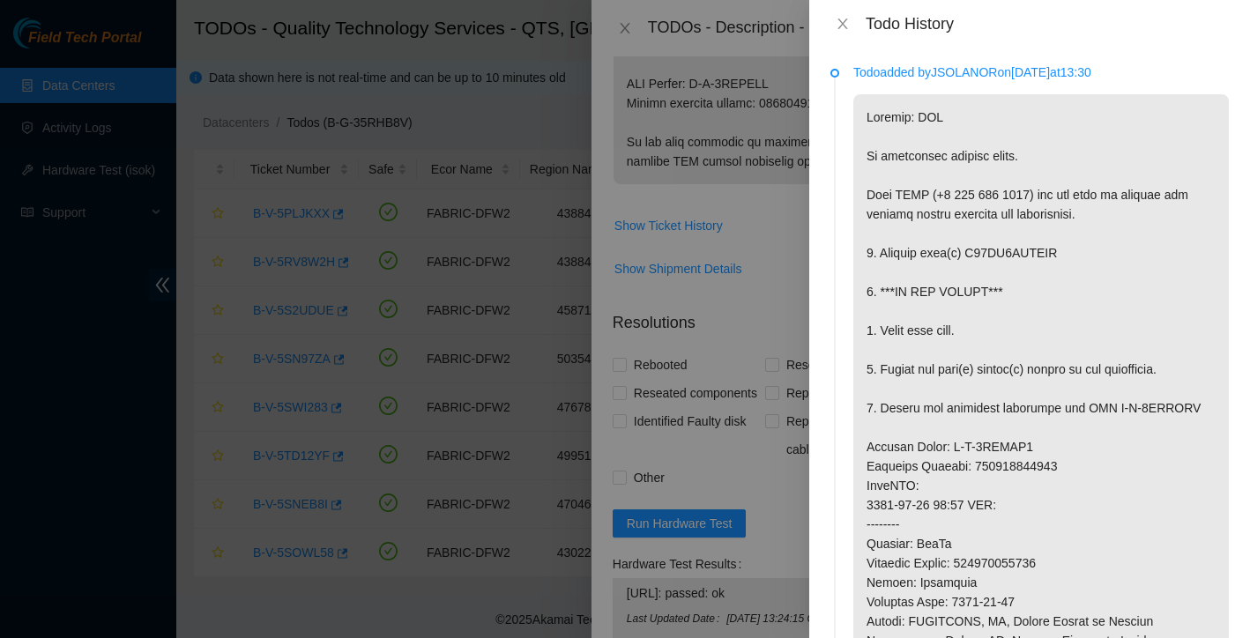
scroll to position [0, 0]
click at [841, 26] on icon "close" at bounding box center [842, 24] width 10 height 11
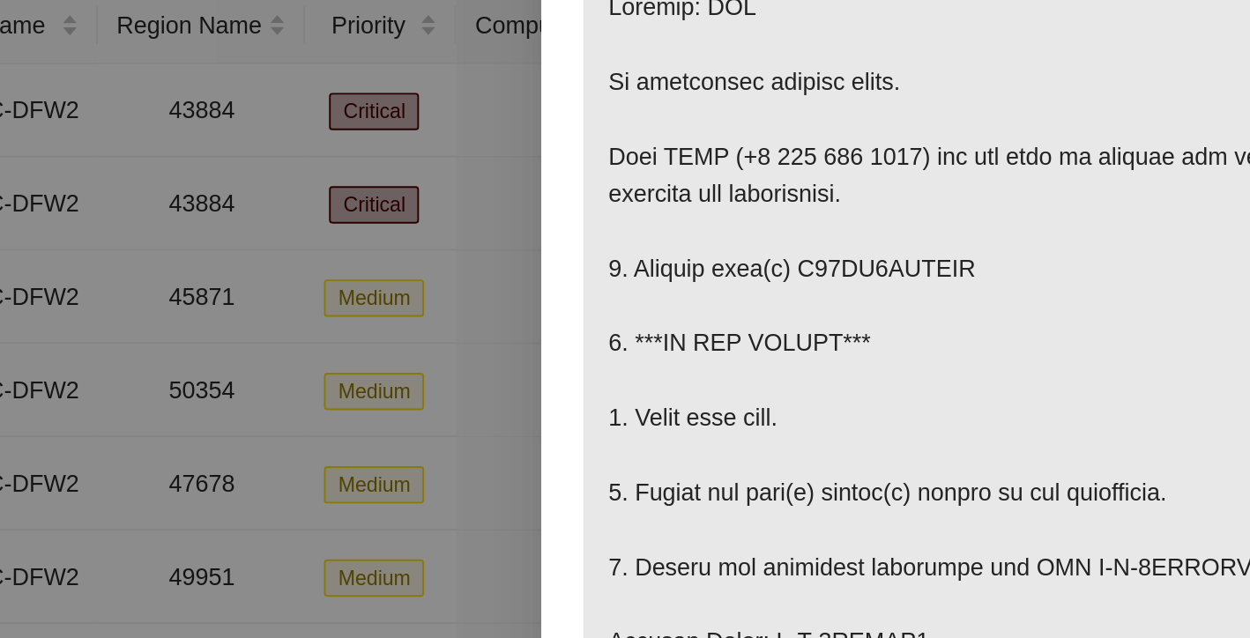
scroll to position [186, 0]
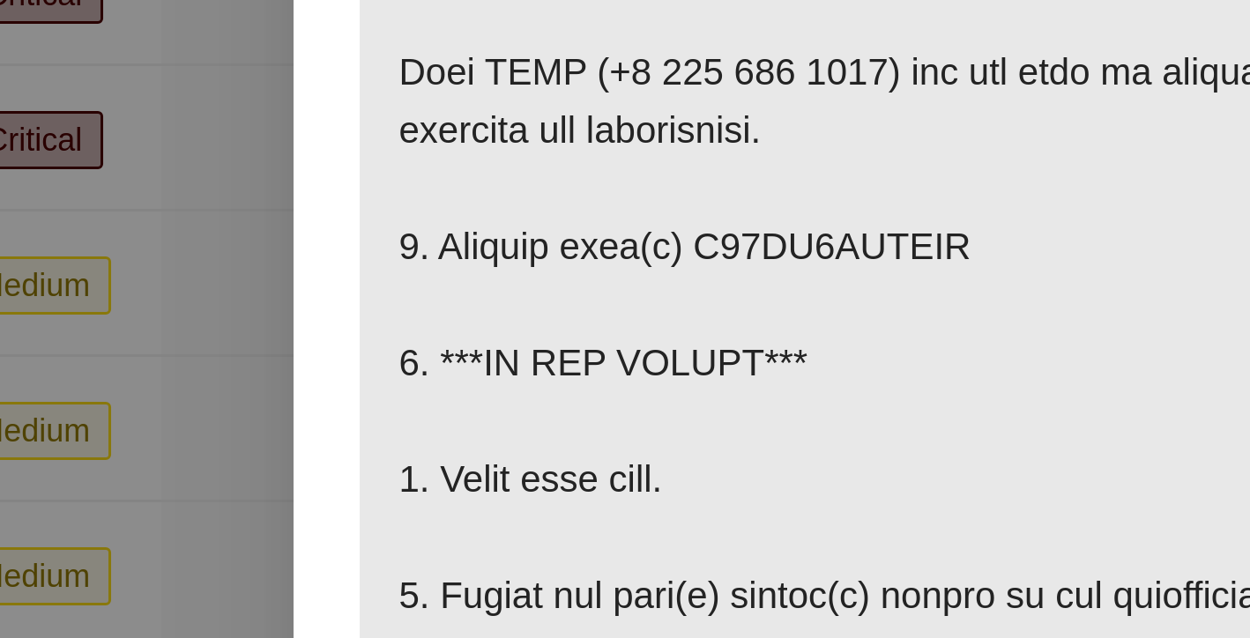
click at [772, 139] on p at bounding box center [1000, 559] width 456 height 841
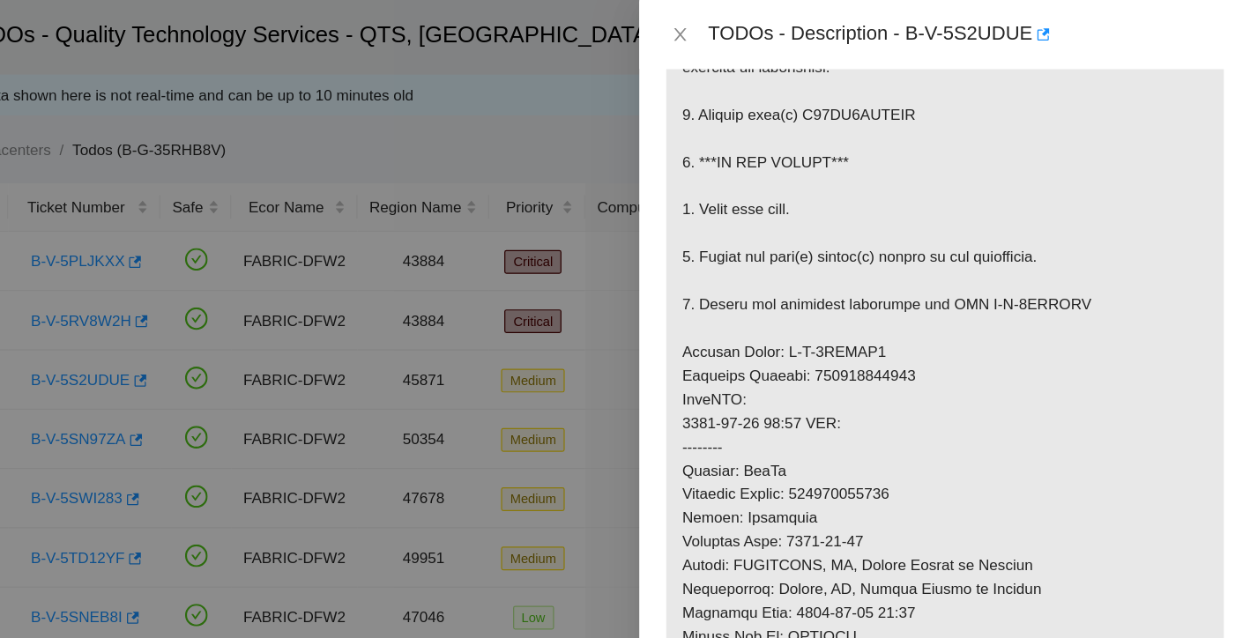
scroll to position [267, 0]
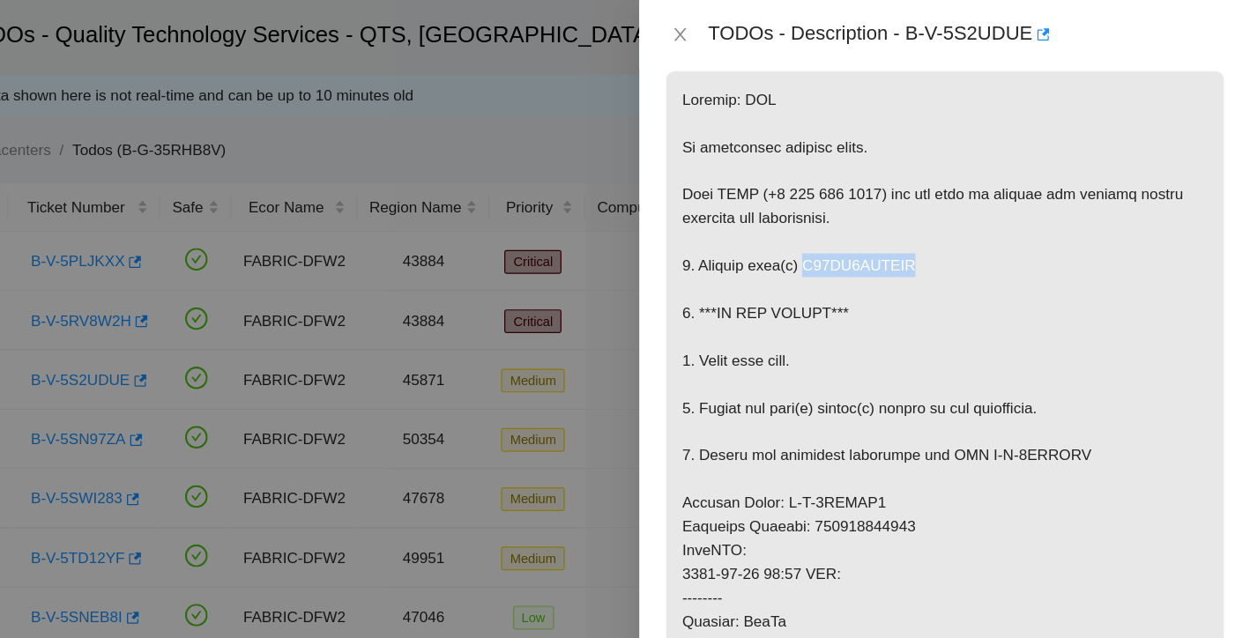
drag, startPoint x: 662, startPoint y: 217, endPoint x: 766, endPoint y: 215, distance: 104.0
click at [772, 215] on p at bounding box center [1000, 478] width 456 height 841
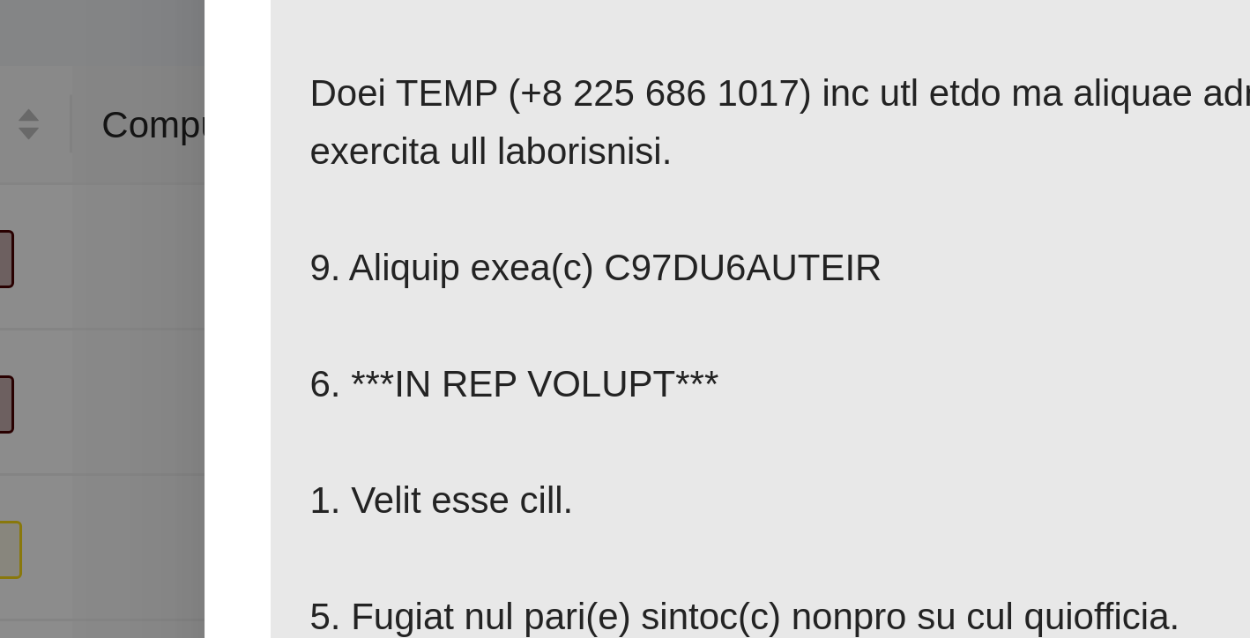
click at [772, 100] on p at bounding box center [1000, 478] width 456 height 841
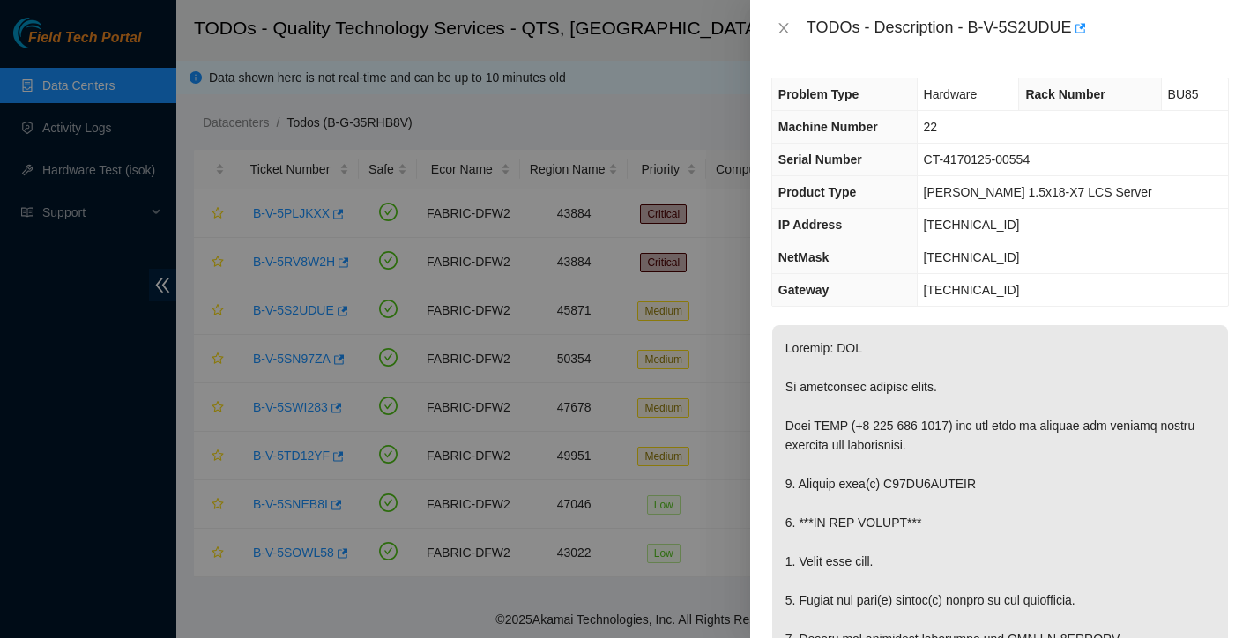
scroll to position [0, 0]
drag, startPoint x: 975, startPoint y: 27, endPoint x: 1075, endPoint y: 20, distance: 100.7
click at [1075, 20] on div "TODOs - Description - B-V-5S2UDUE" at bounding box center [1018, 28] width 422 height 28
copy div "B-V-5S2UDUE"
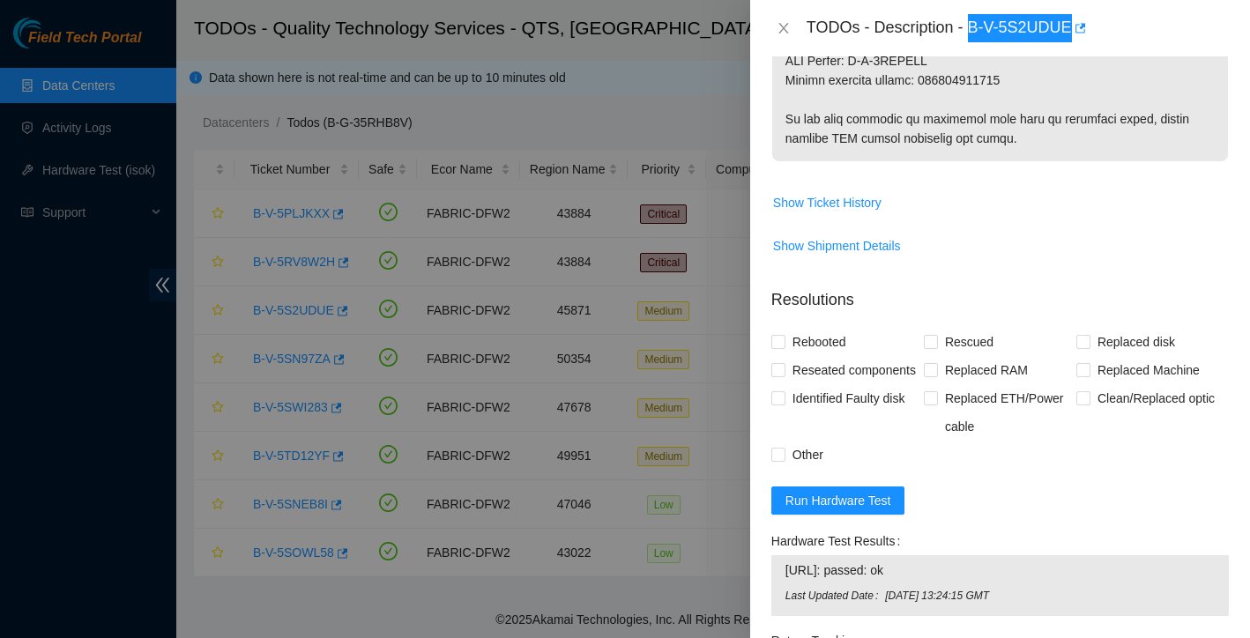
scroll to position [984, 0]
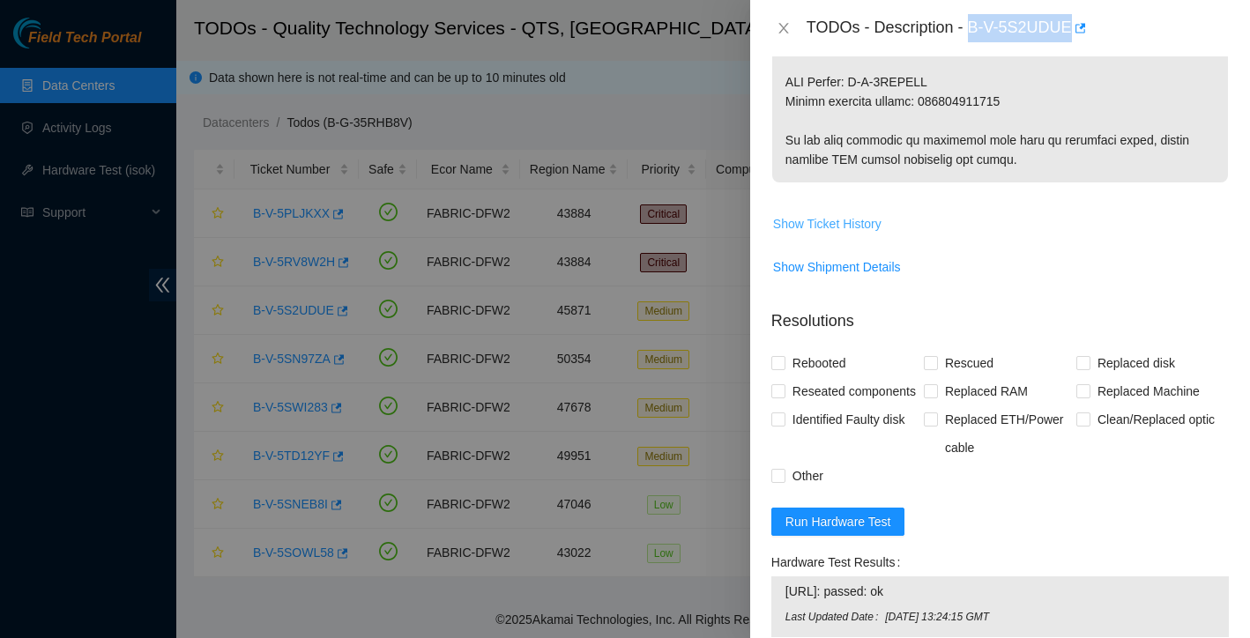
click at [866, 227] on span "Show Ticket History" at bounding box center [827, 223] width 108 height 19
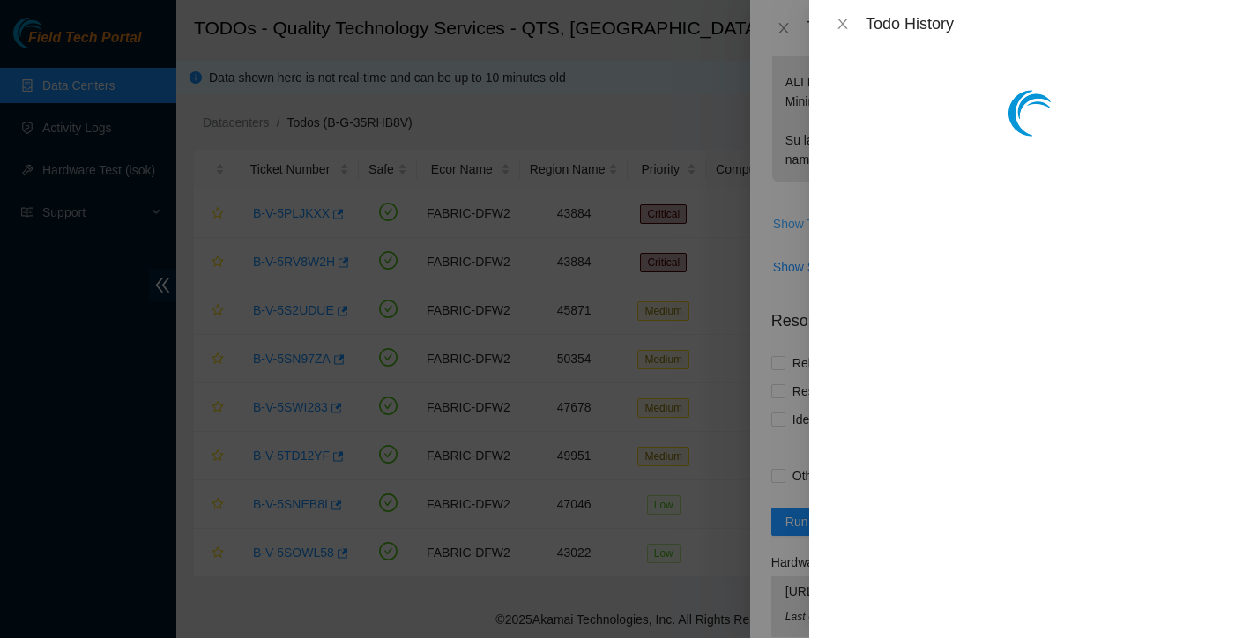
click at [866, 227] on div at bounding box center [625, 319] width 1250 height 638
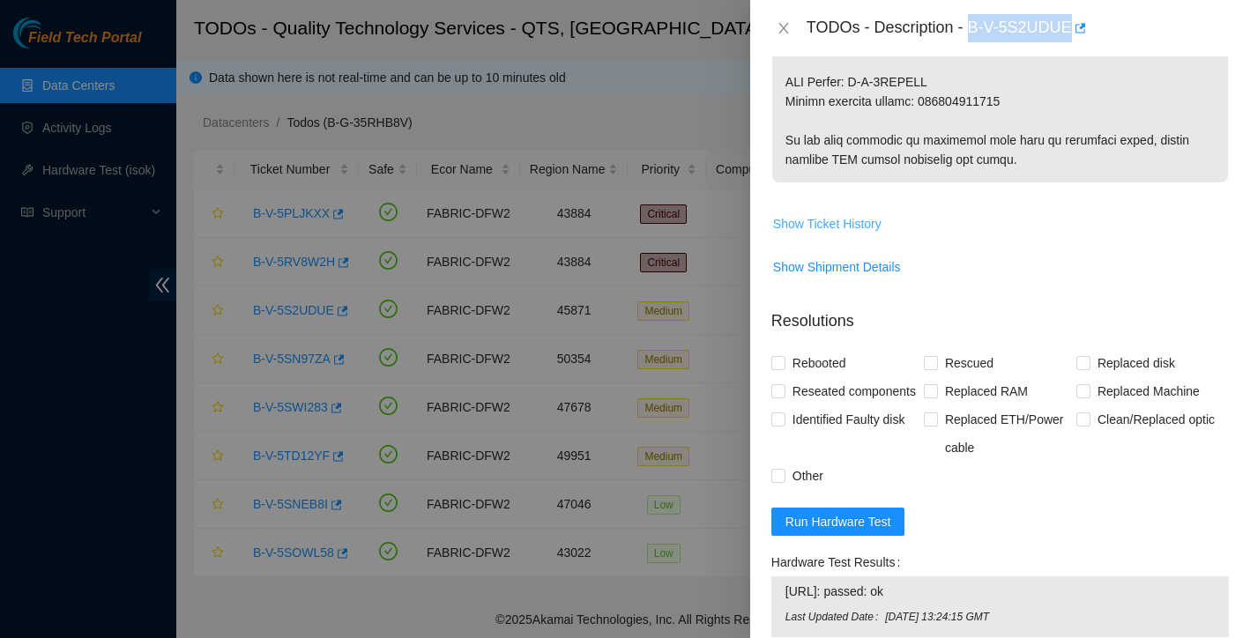
click at [873, 222] on span "Show Ticket History" at bounding box center [827, 223] width 108 height 19
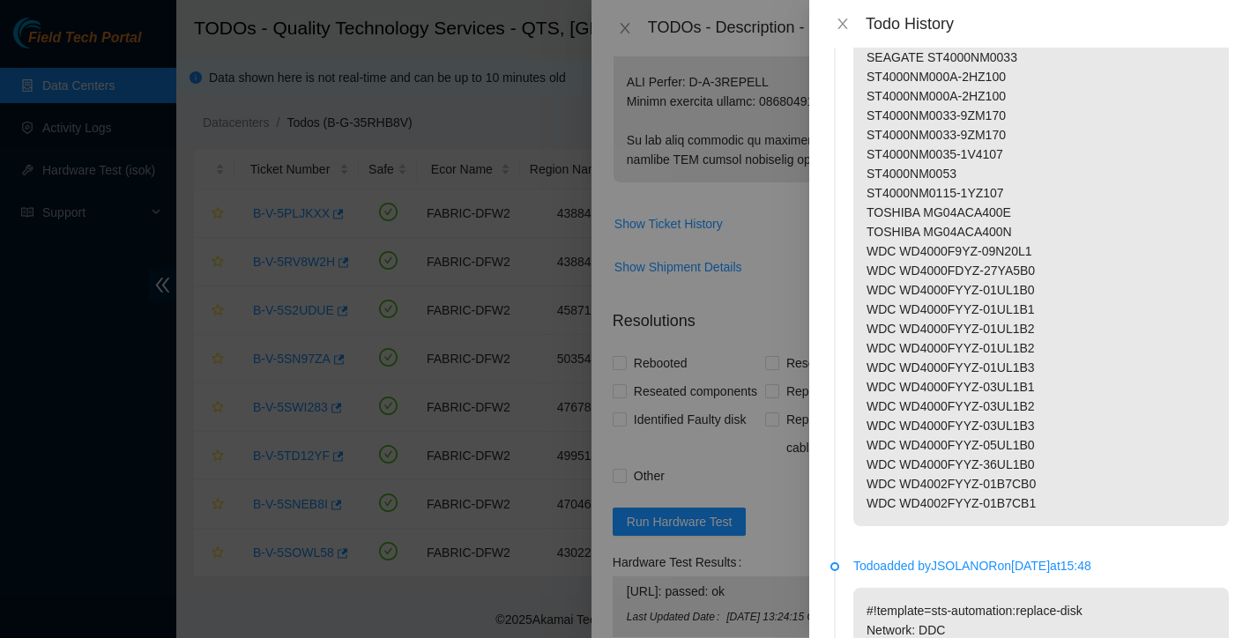
scroll to position [763, 0]
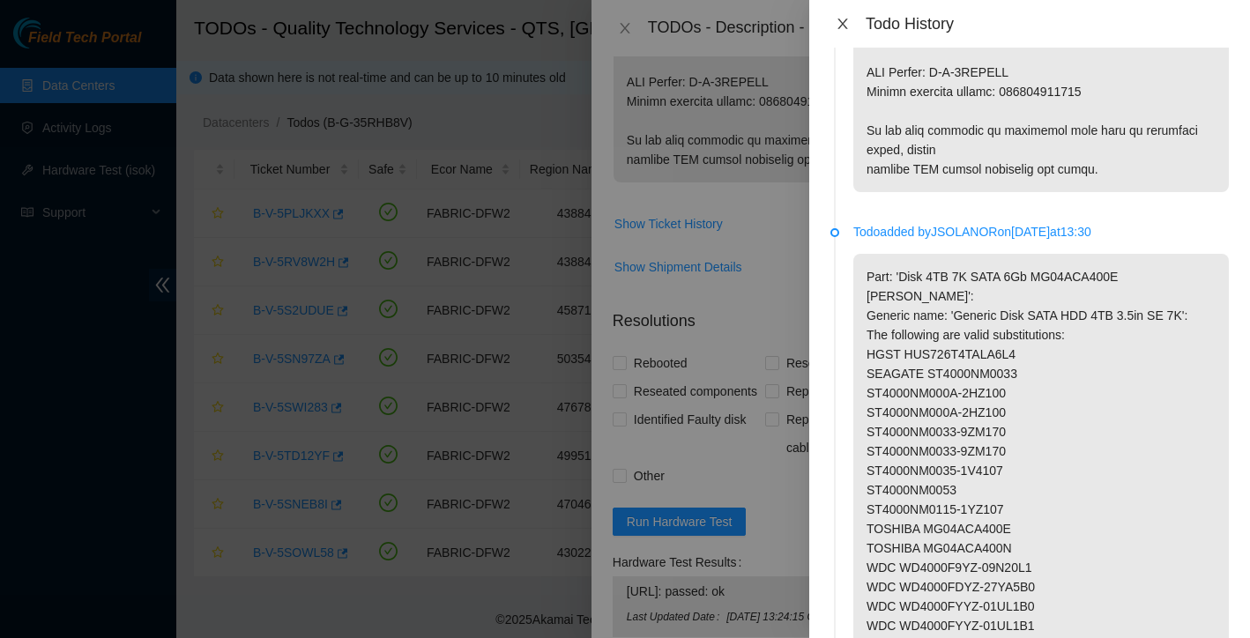
click at [837, 23] on icon "close" at bounding box center [843, 24] width 14 height 14
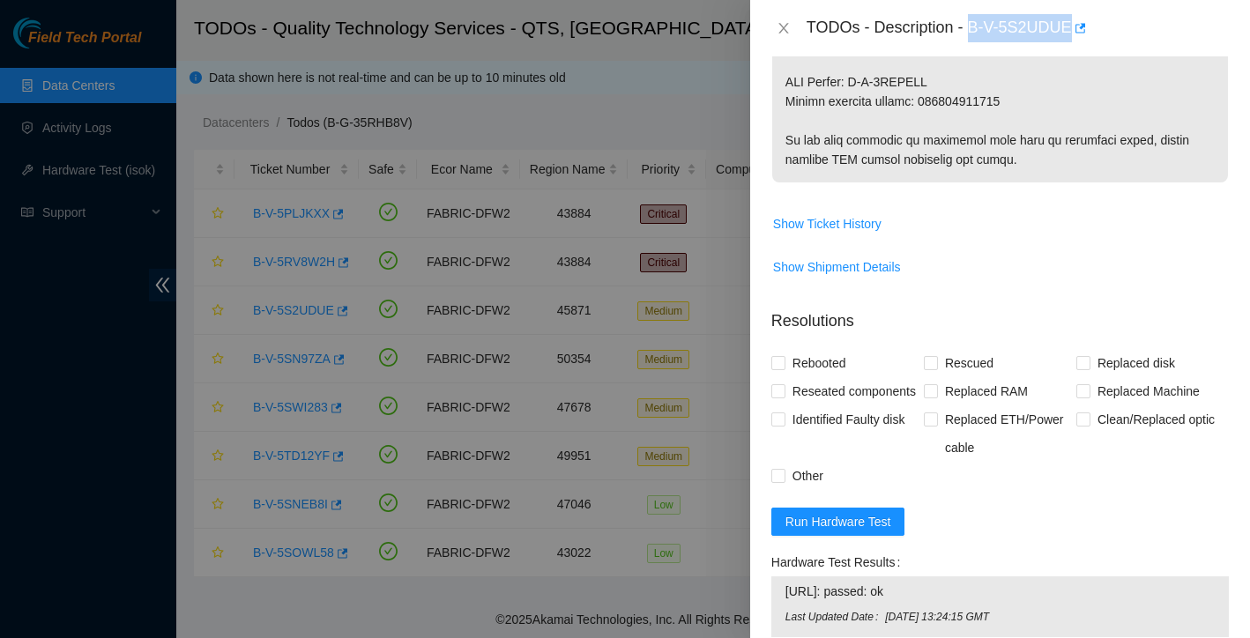
copy div "B-V-5S2UDUE"
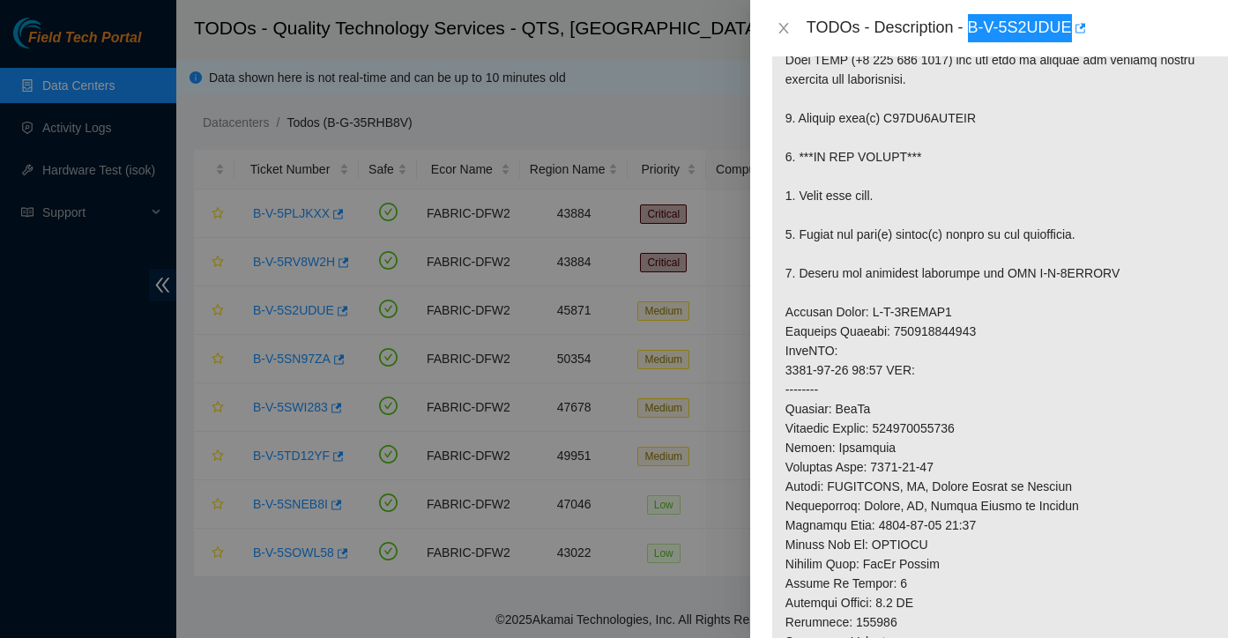
scroll to position [293, 0]
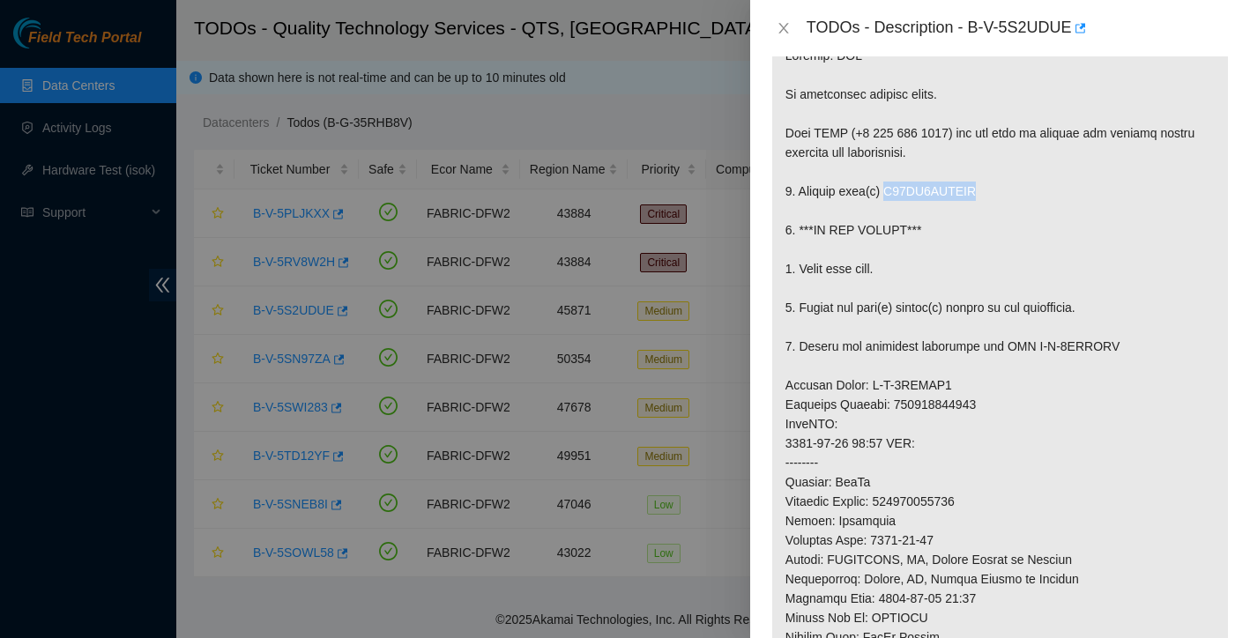
drag, startPoint x: 891, startPoint y: 190, endPoint x: 990, endPoint y: 189, distance: 98.7
click at [990, 189] on p at bounding box center [1000, 453] width 456 height 841
copy p "Z64AK1DYFSYC"
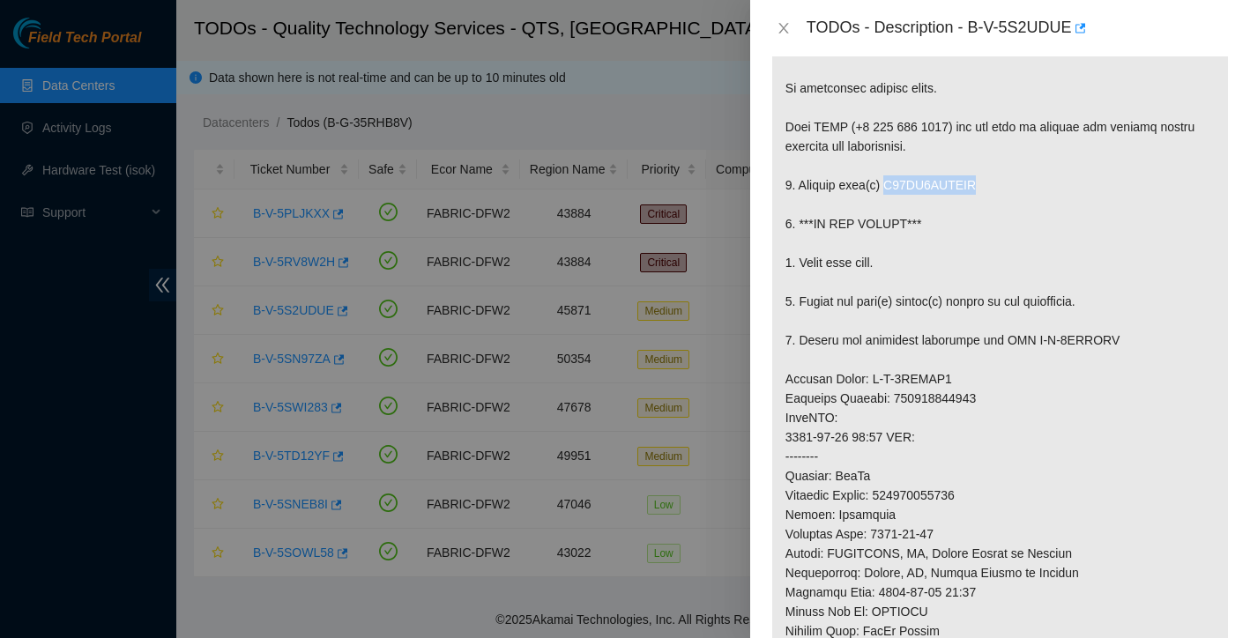
scroll to position [153, 0]
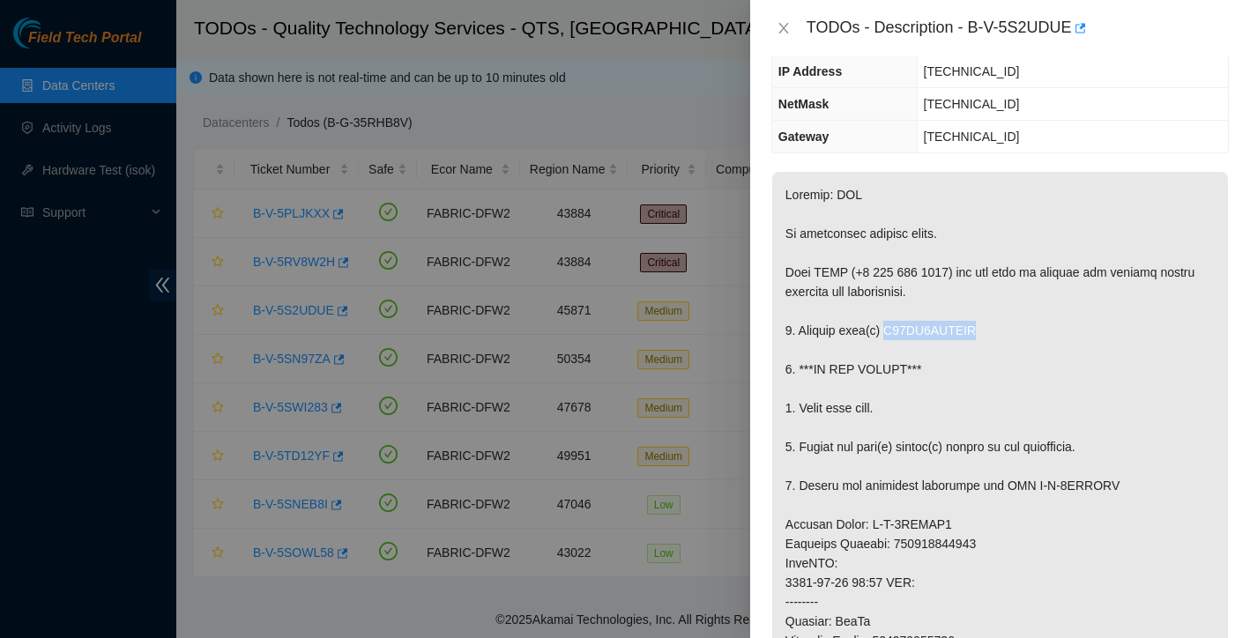
copy p "Z64AK1DYFSYC"
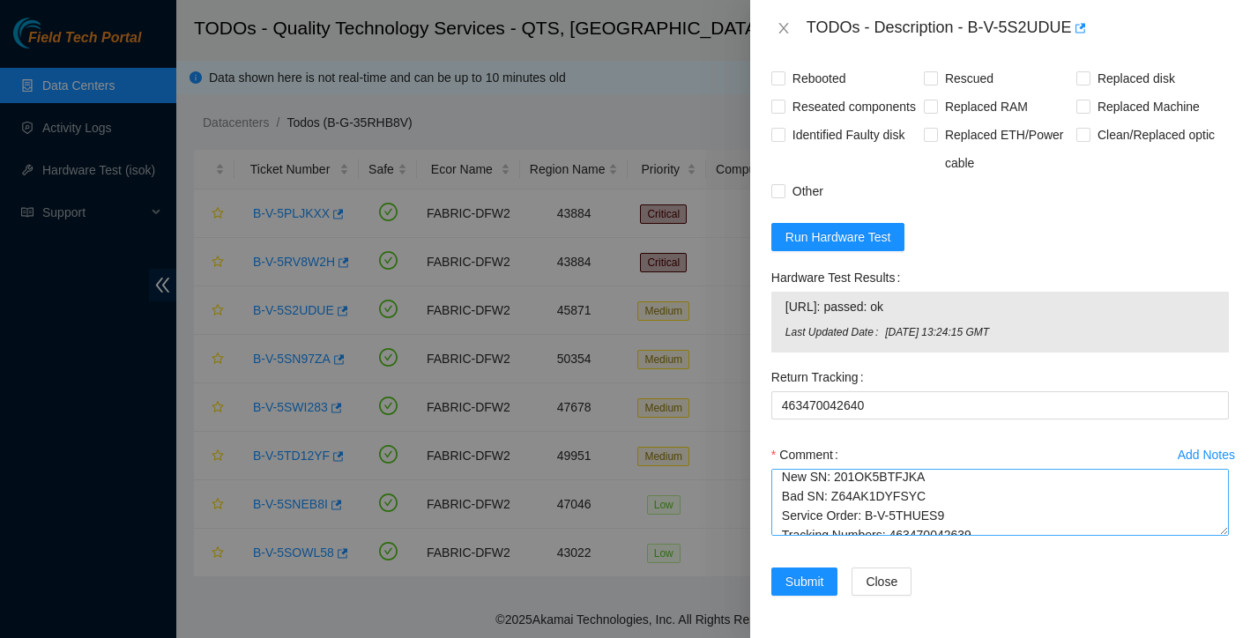
scroll to position [16, 0]
drag, startPoint x: 927, startPoint y: 505, endPoint x: 830, endPoint y: 506, distance: 97.0
click at [830, 506] on textarea "Ticket: B-V-5S2UDUE New SN: 201OK5BTFJKA Bad SN: Z64AK1DYFSYC Service Order: B-…" at bounding box center [1000, 502] width 458 height 67
click at [779, 483] on textarea "Ticket: B-V-5S2UDUE New SN: 201OK5BTFJKA Bad SN: N/a Service Order: B-V-5THUES9…" at bounding box center [1000, 502] width 458 height 67
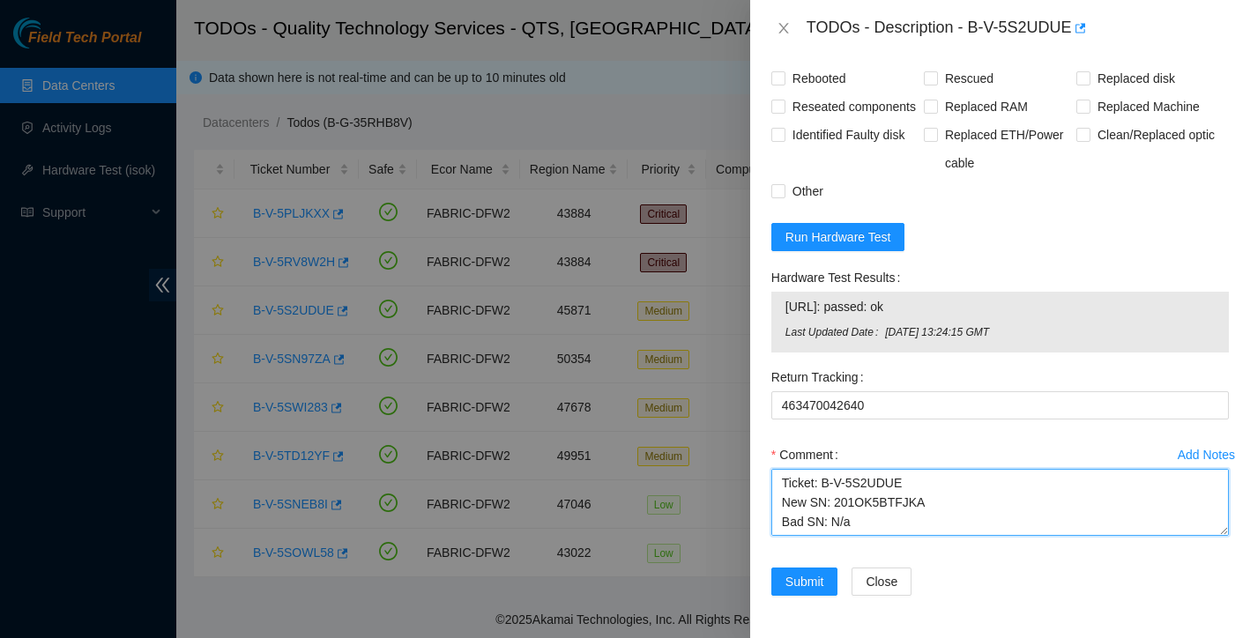
click at [787, 481] on textarea "Ticket: B-V-5S2UDUE New SN: 201OK5BTFJKA Bad SN: N/a Service Order: B-V-5THUES9…" at bounding box center [1000, 502] width 458 height 67
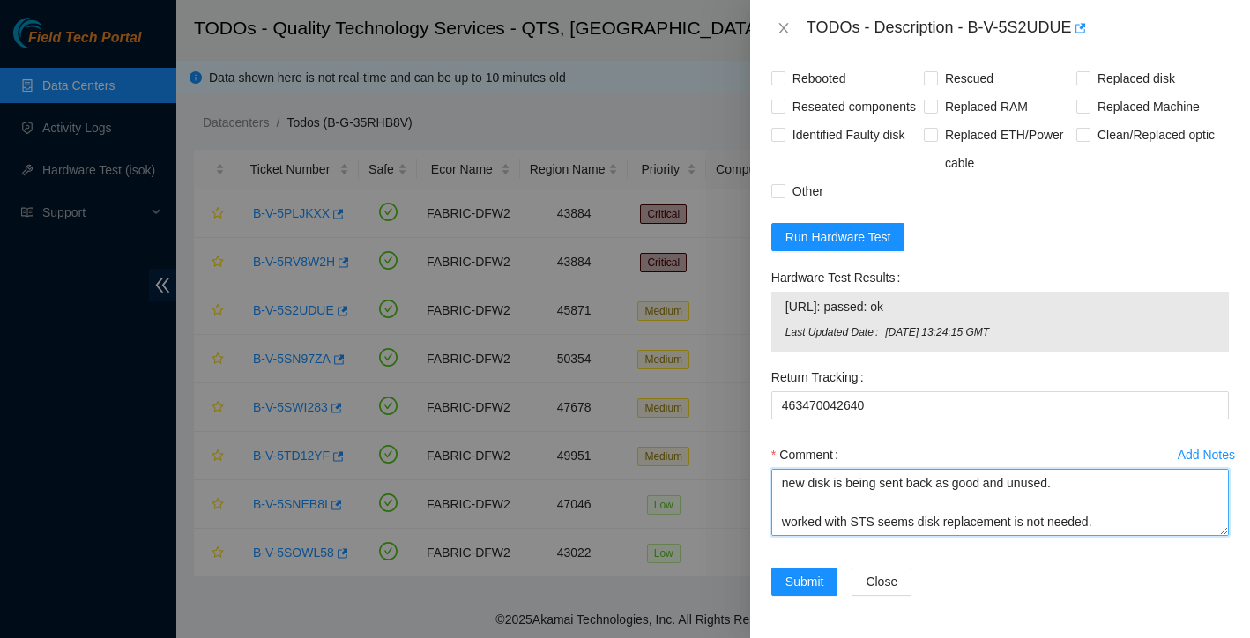
type textarea "new disk is being sent back as good and unused. worked with STS seems disk repl…"
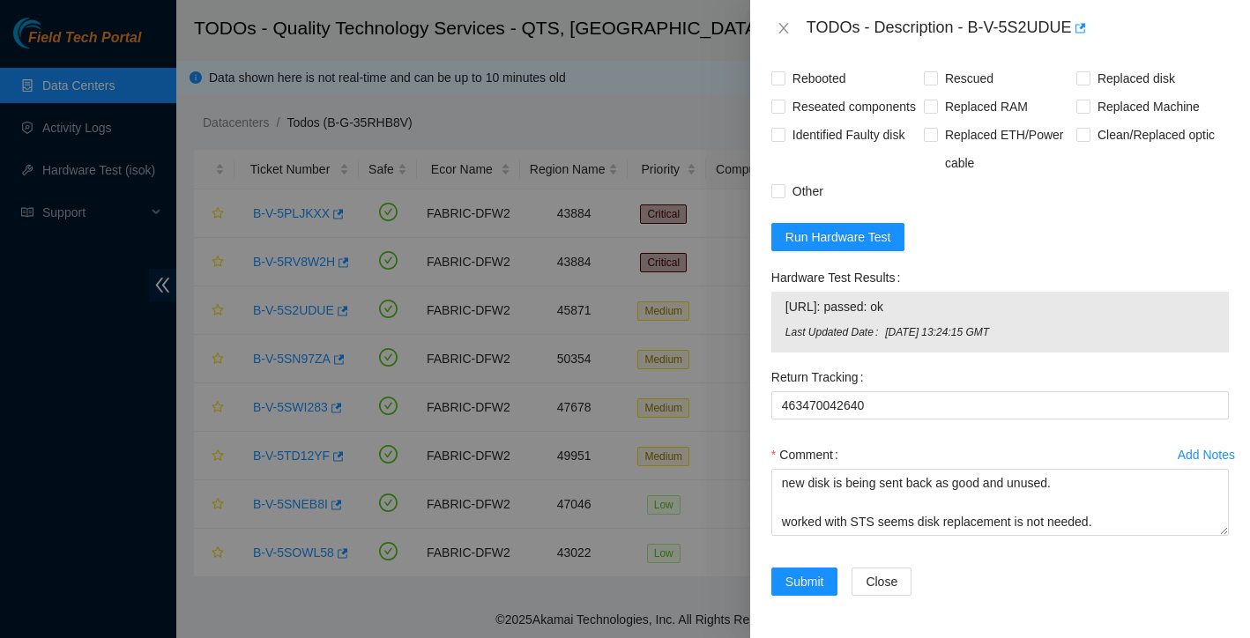
click at [919, 443] on div "Comment" at bounding box center [1000, 455] width 458 height 28
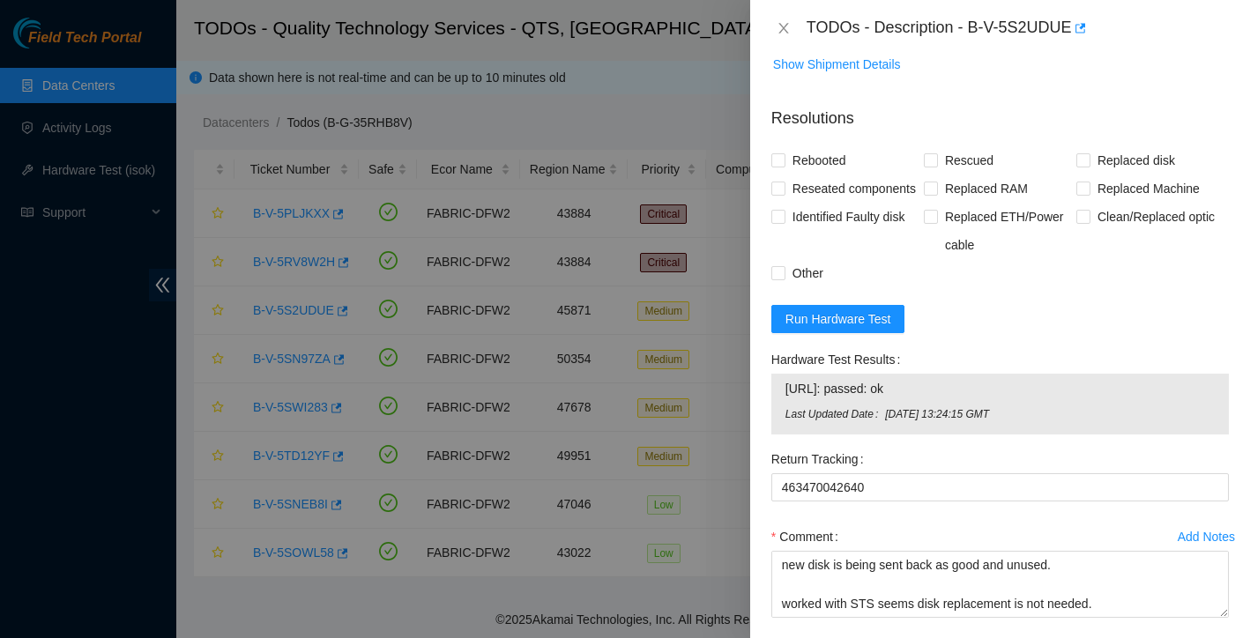
scroll to position [1120, 0]
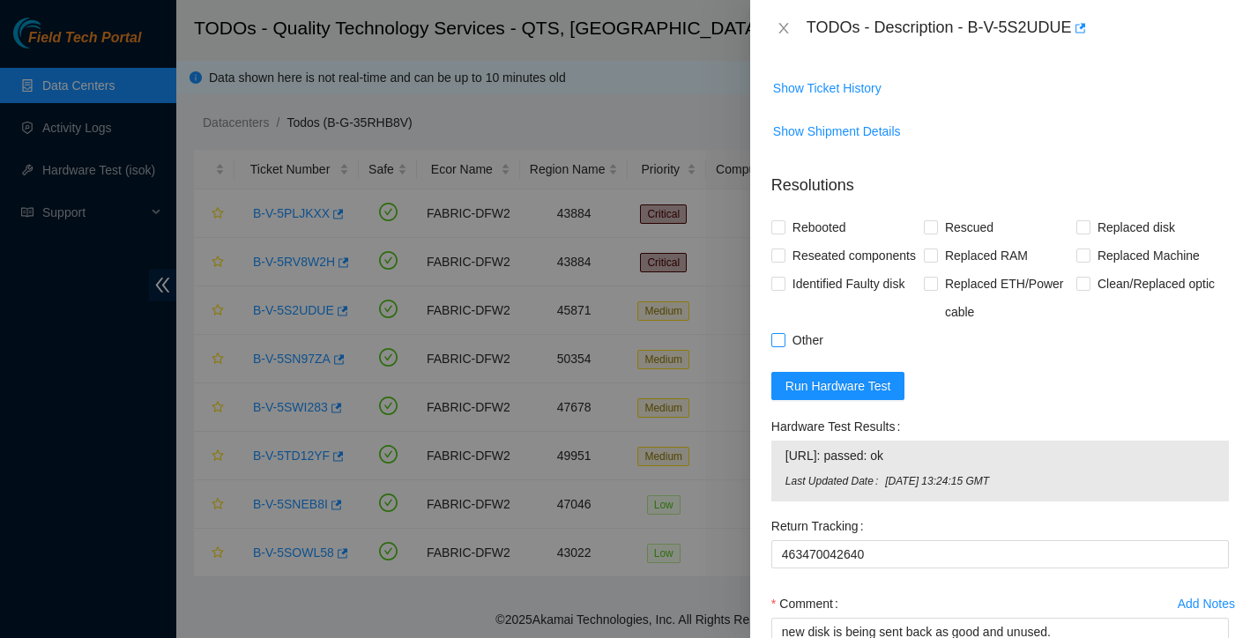
click at [781, 346] on input "Other" at bounding box center [777, 339] width 12 height 12
checkbox input "true"
click at [779, 235] on label "Rebooted" at bounding box center [812, 227] width 82 height 28
click at [779, 233] on input "Rebooted" at bounding box center [777, 226] width 12 height 12
checkbox input "true"
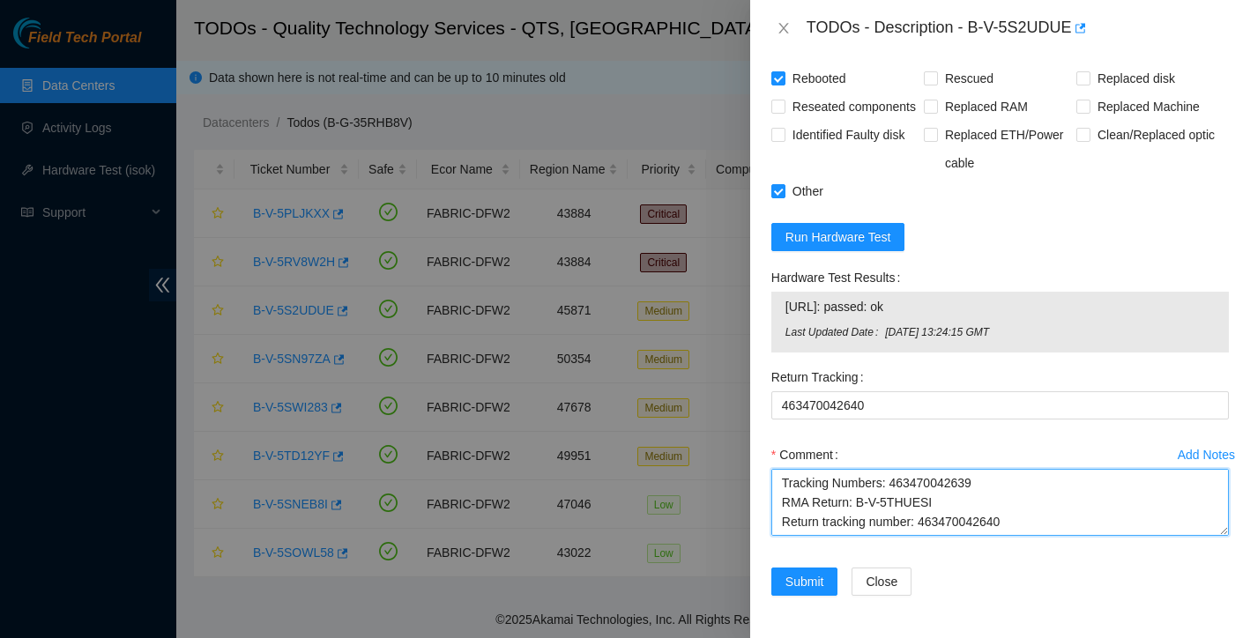
scroll to position [233, 0]
drag, startPoint x: 785, startPoint y: 480, endPoint x: 948, endPoint y: 627, distance: 219.1
click at [947, 627] on div "Problem Type Hardware Rack Number BU85 Machine Number 22 Serial Number CT-41701…" at bounding box center [1000, 347] width 500 height 582
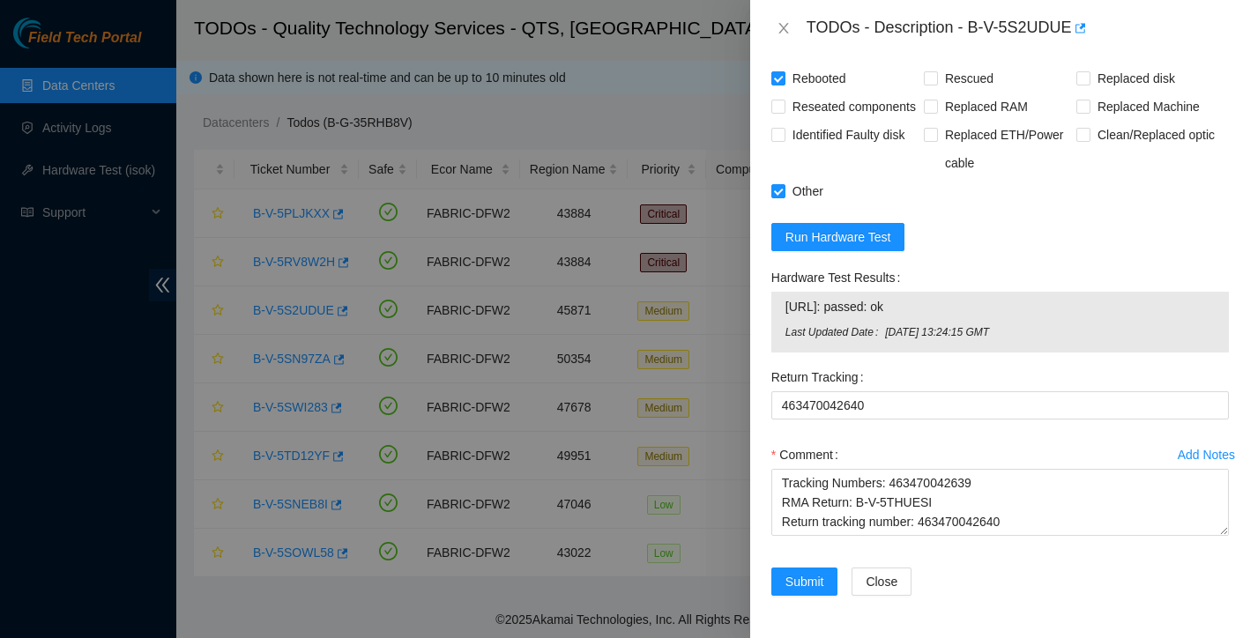
click at [845, 545] on div "Comment new disk is being sent back as good and unused. worked with STS seems d…" at bounding box center [1000, 494] width 458 height 106
click at [814, 579] on span "Submit" at bounding box center [804, 581] width 39 height 19
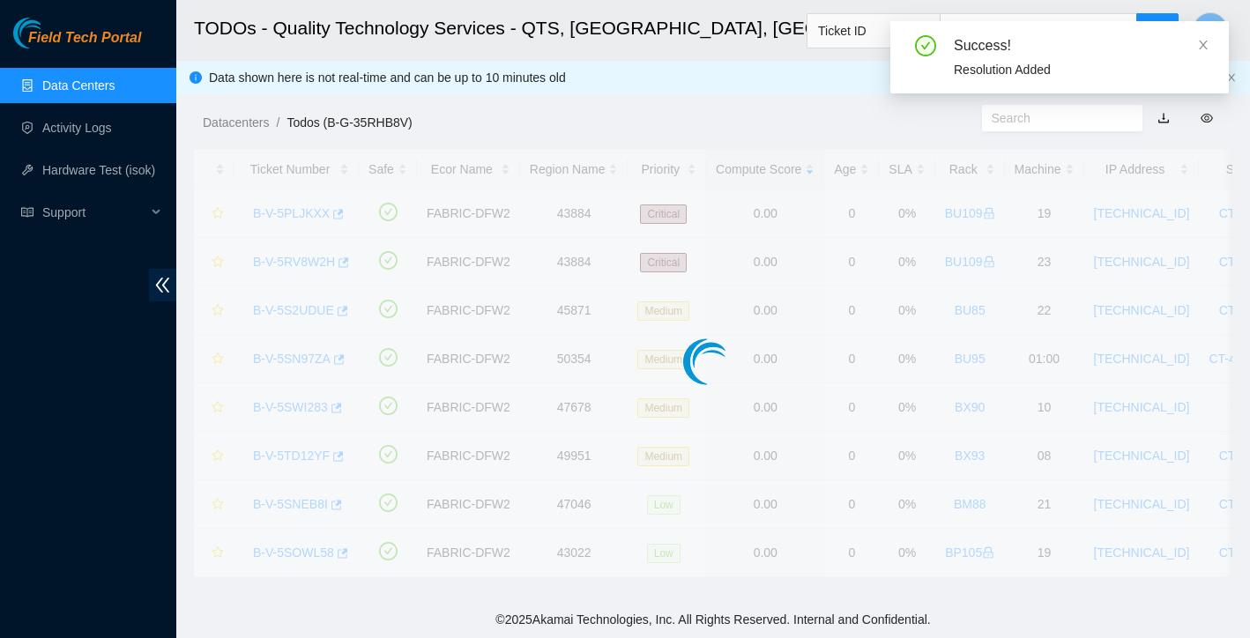
scroll to position [355, 0]
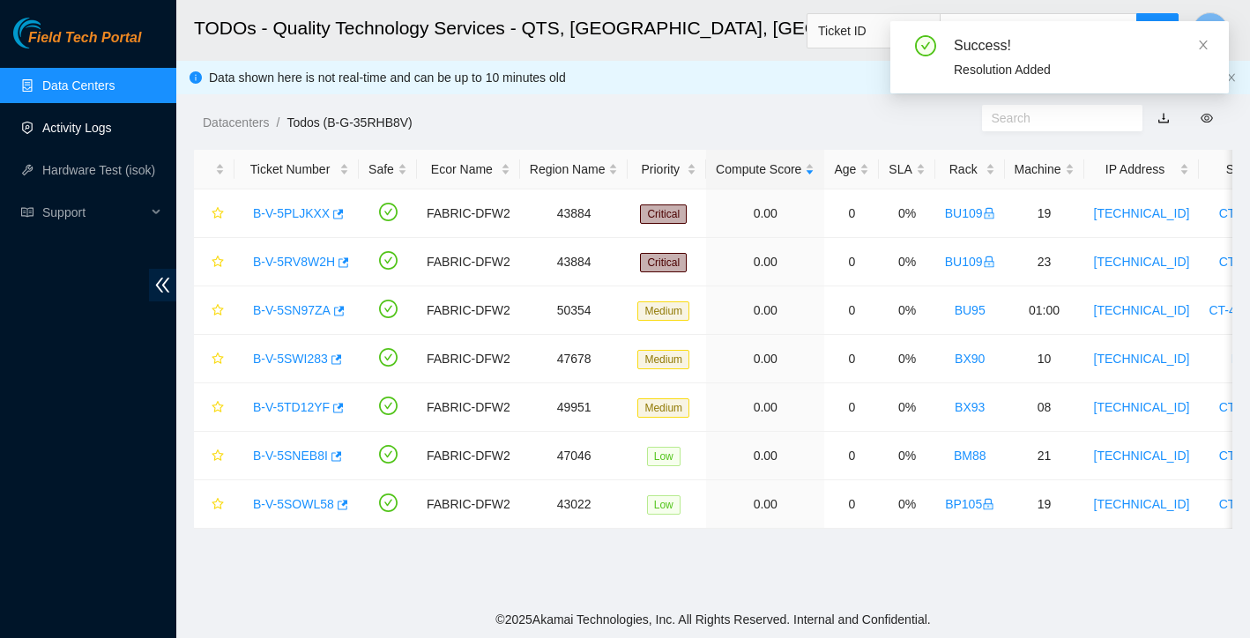
click at [103, 125] on link "Activity Logs" at bounding box center [77, 128] width 70 height 14
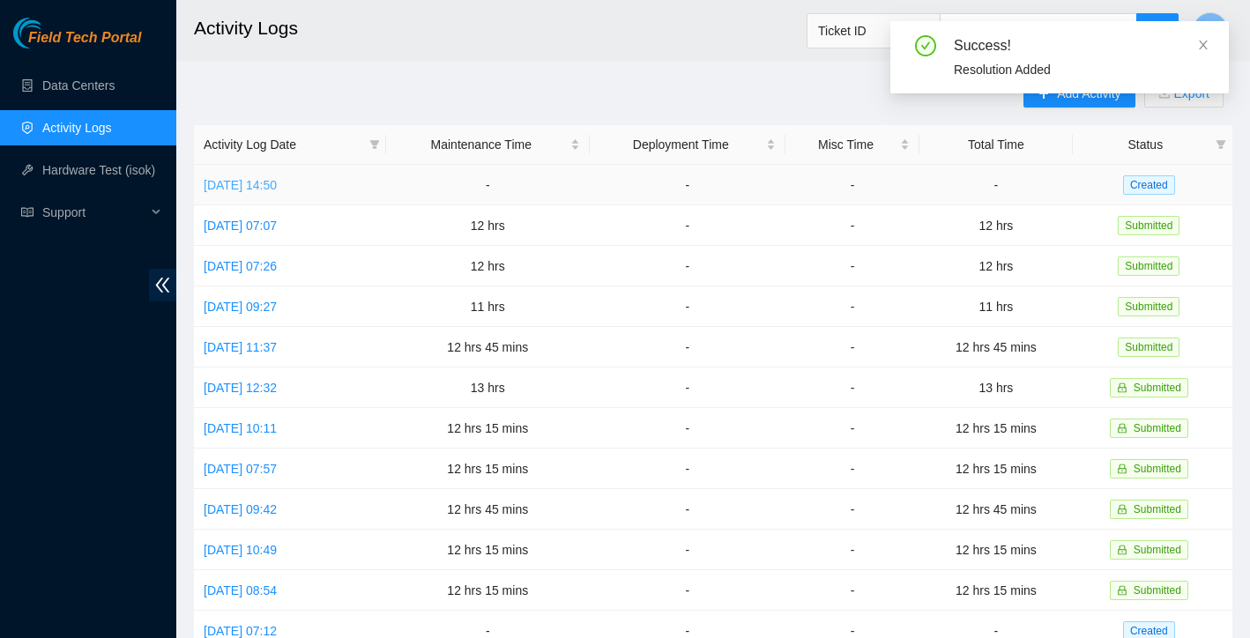
click at [277, 187] on link "Mon, 18 Aug 2025 14:50" at bounding box center [240, 185] width 73 height 14
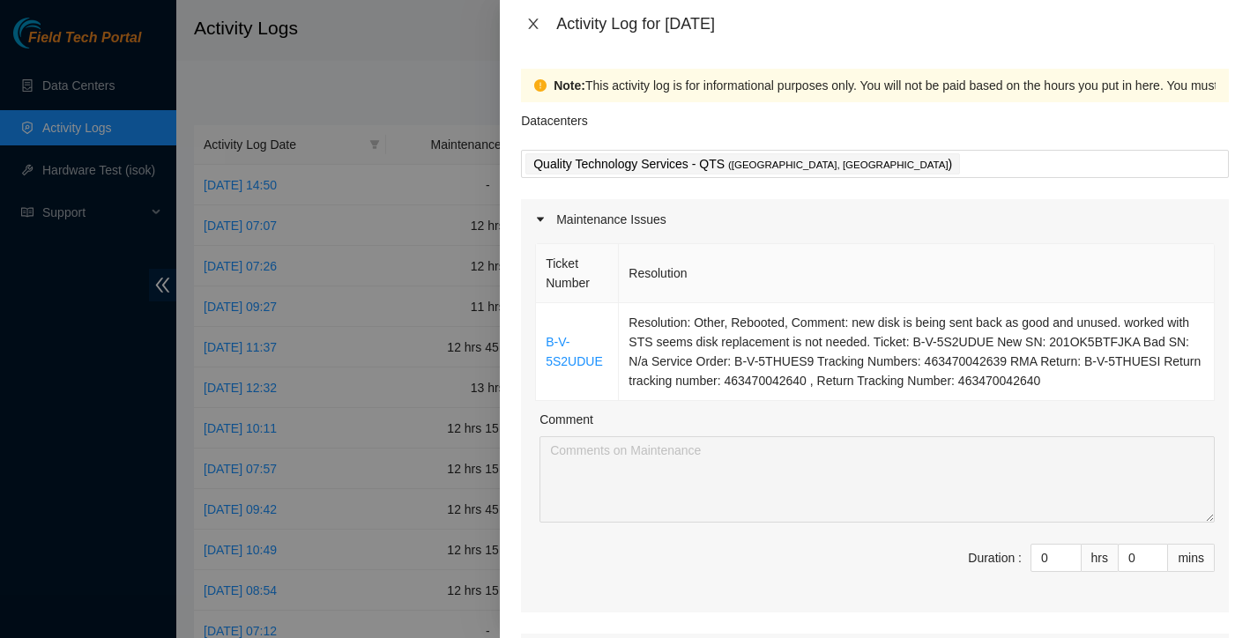
click at [535, 21] on icon "close" at bounding box center [534, 24] width 10 height 11
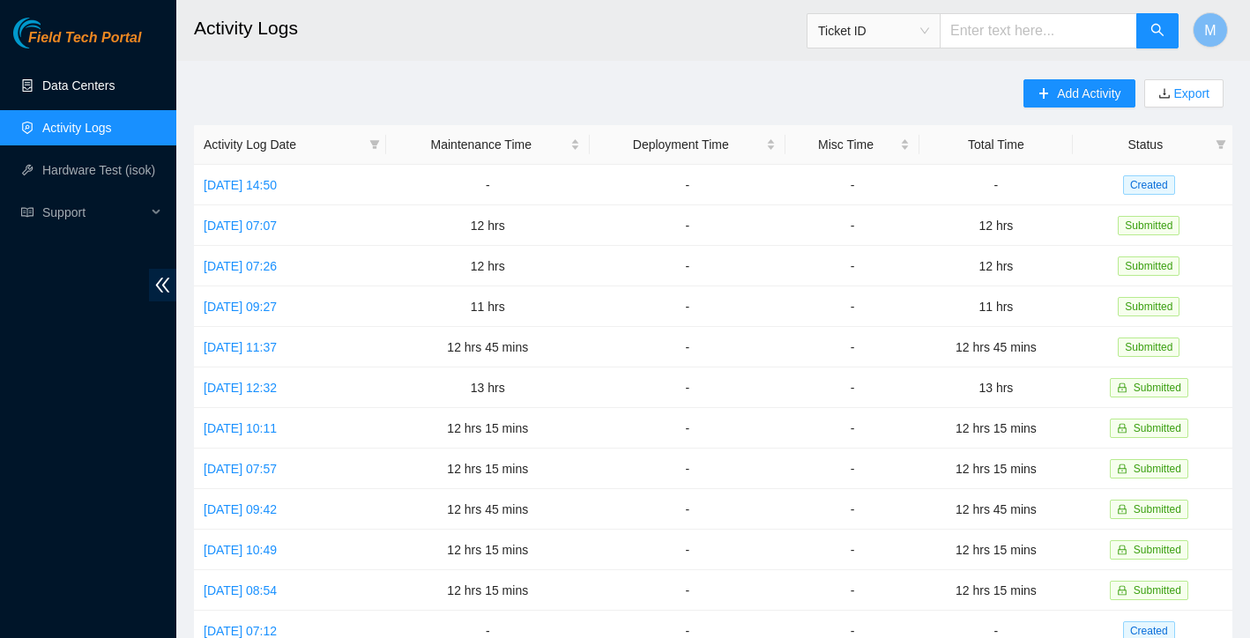
click at [93, 87] on link "Data Centers" at bounding box center [78, 85] width 72 height 14
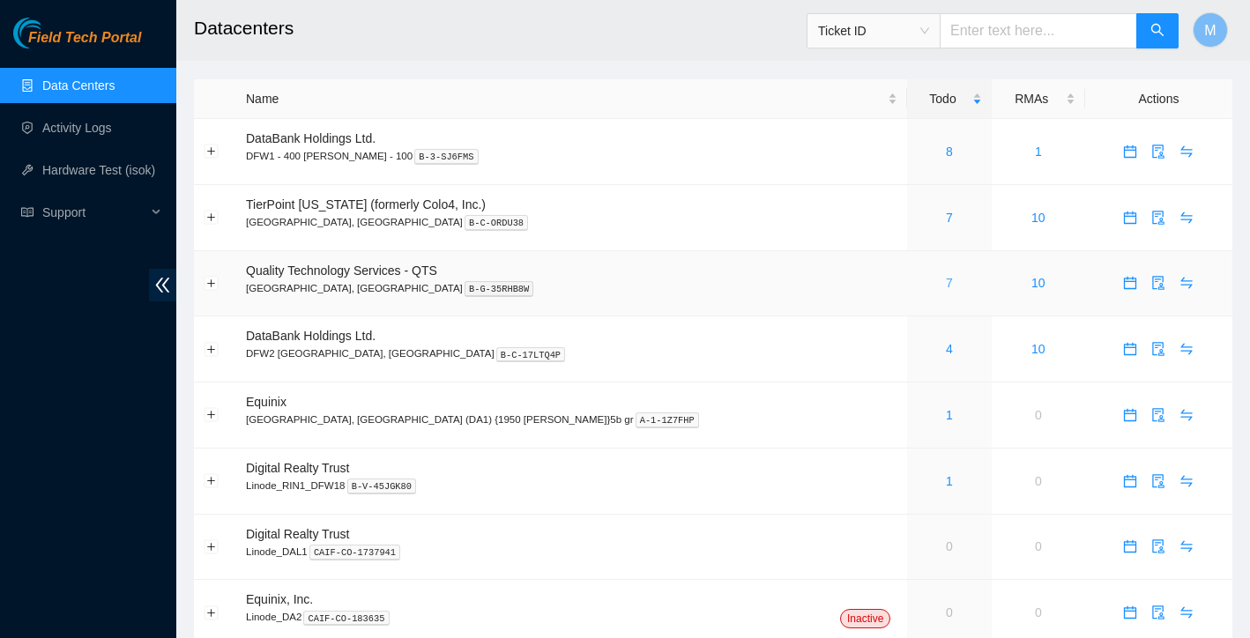
click at [946, 285] on link "7" at bounding box center [949, 283] width 7 height 14
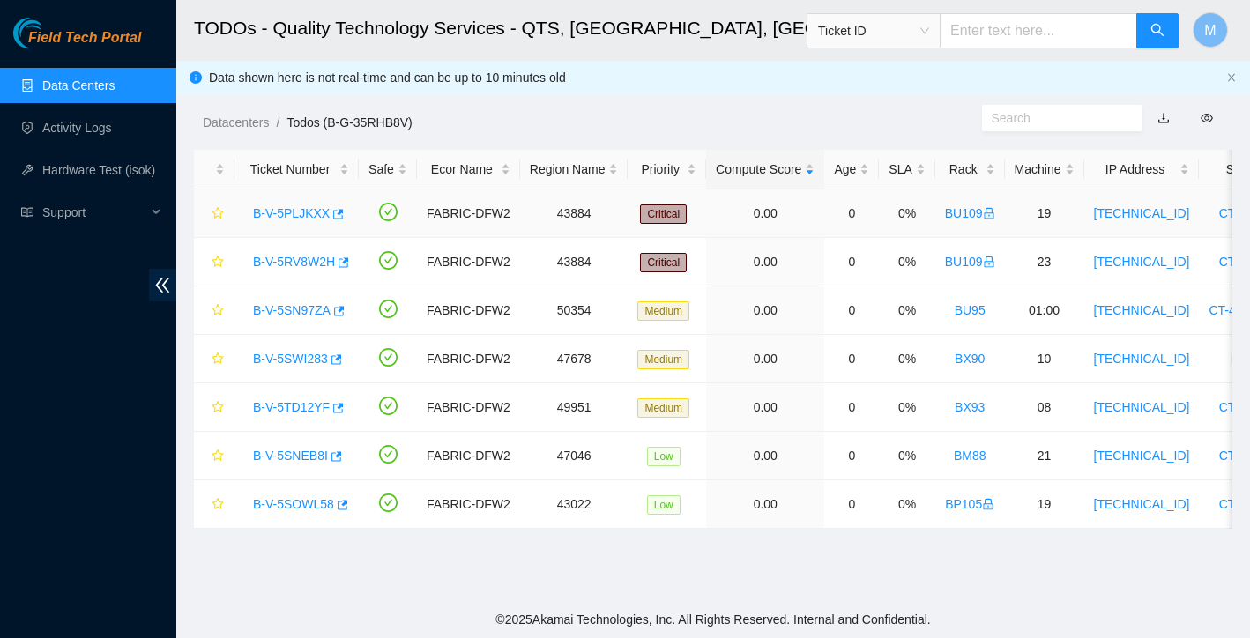
click at [310, 220] on link "B-V-5PLJKXX" at bounding box center [291, 213] width 77 height 14
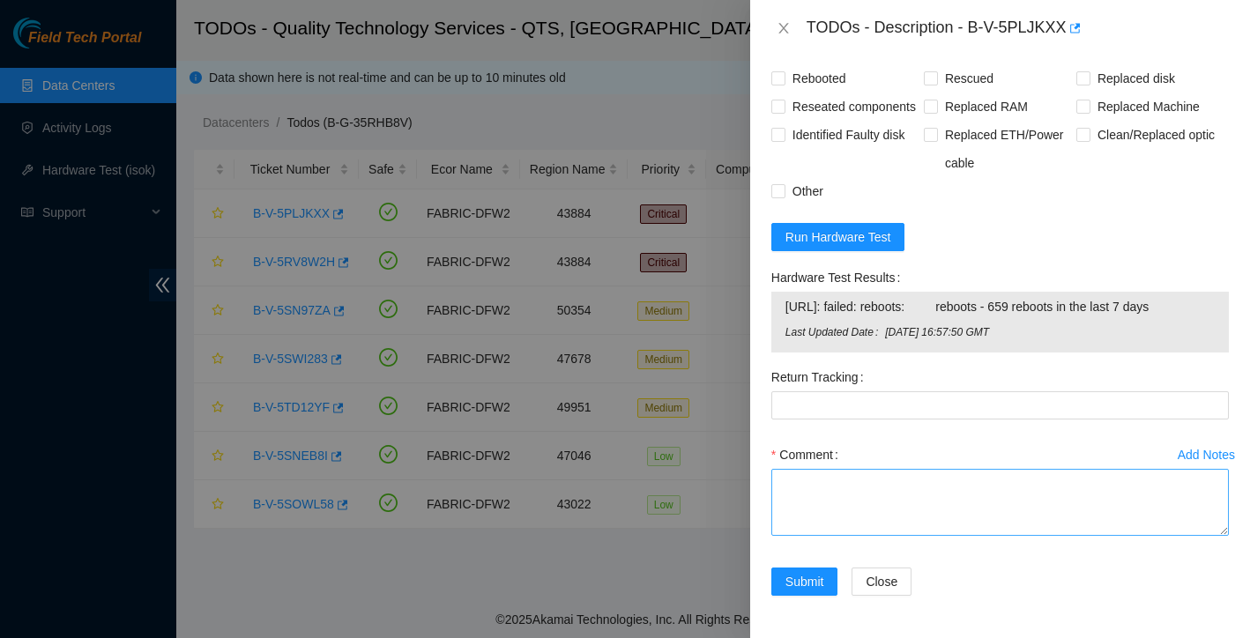
scroll to position [1587, 0]
click at [850, 502] on textarea "Comment" at bounding box center [1000, 502] width 458 height 67
paste textarea "Ticket: New SN: Bad SN:"
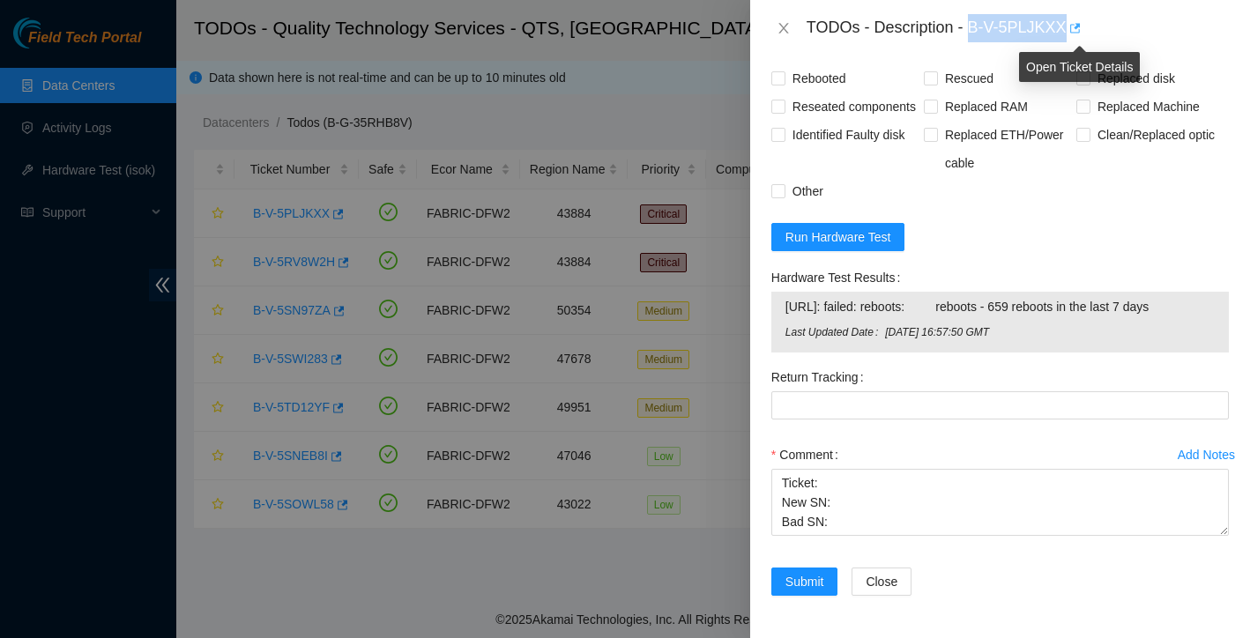
drag, startPoint x: 975, startPoint y: 23, endPoint x: 1075, endPoint y: 23, distance: 100.5
click at [1075, 23] on div "TODOs - Description - B-V-5PLJKXX" at bounding box center [1018, 28] width 422 height 28
copy div "B-V-5PLJKXX"
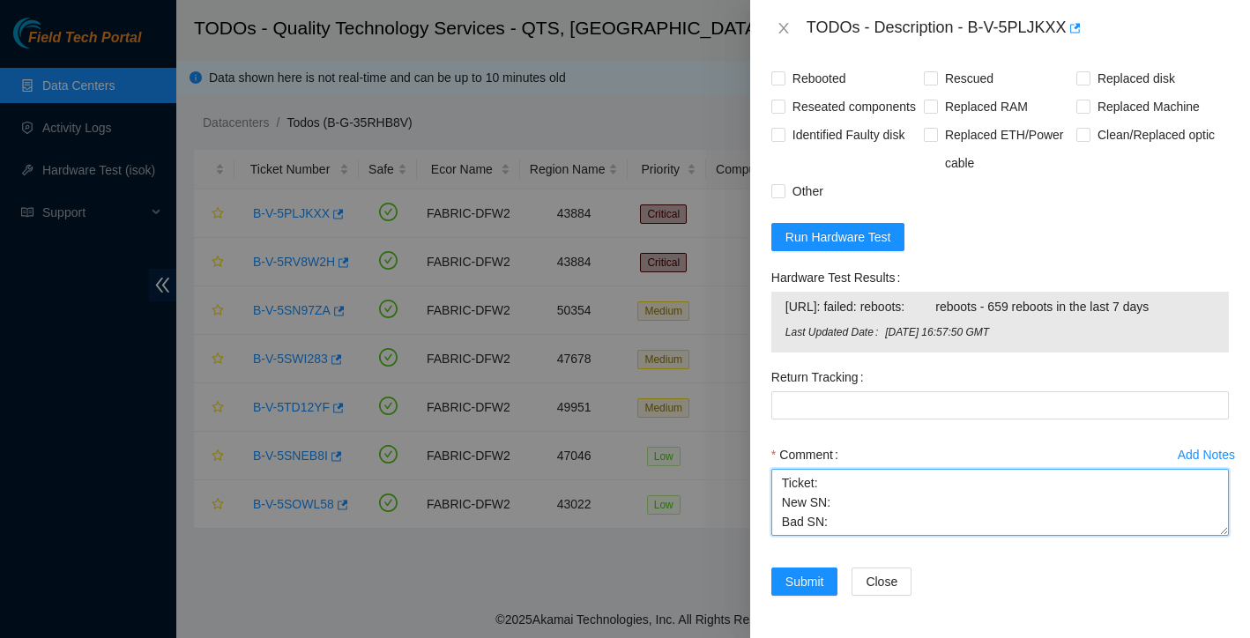
click at [844, 490] on textarea "Ticket: New SN: Bad SN:" at bounding box center [1000, 502] width 458 height 67
click at [834, 482] on textarea "Ticket: New SN: Bad SN:" at bounding box center [1000, 502] width 458 height 67
paste textarea "B-V-5PLJKXX"
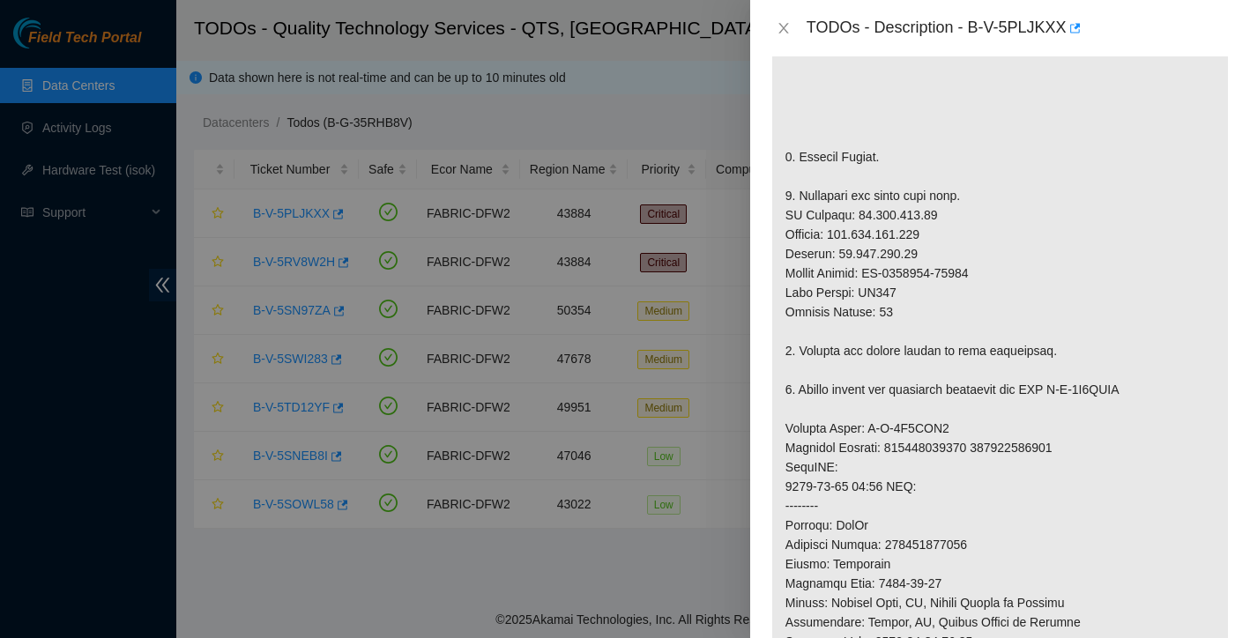
scroll to position [462, 0]
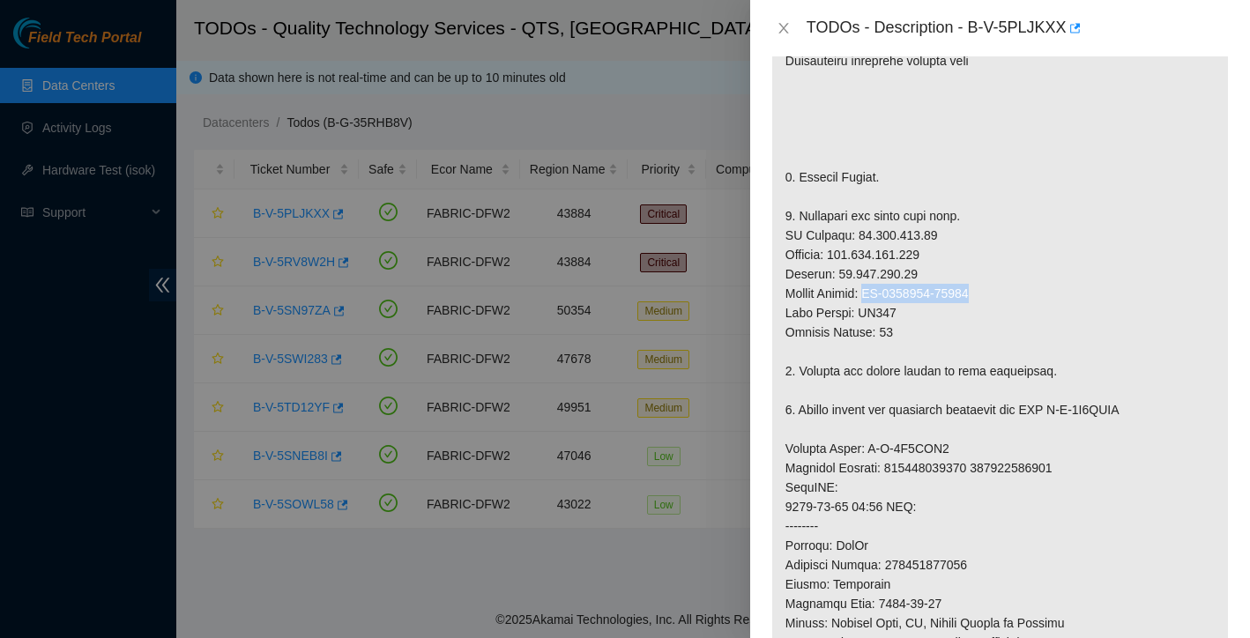
drag, startPoint x: 874, startPoint y: 292, endPoint x: 1018, endPoint y: 299, distance: 144.7
click at [1018, 299] on p at bounding box center [1000, 439] width 456 height 1074
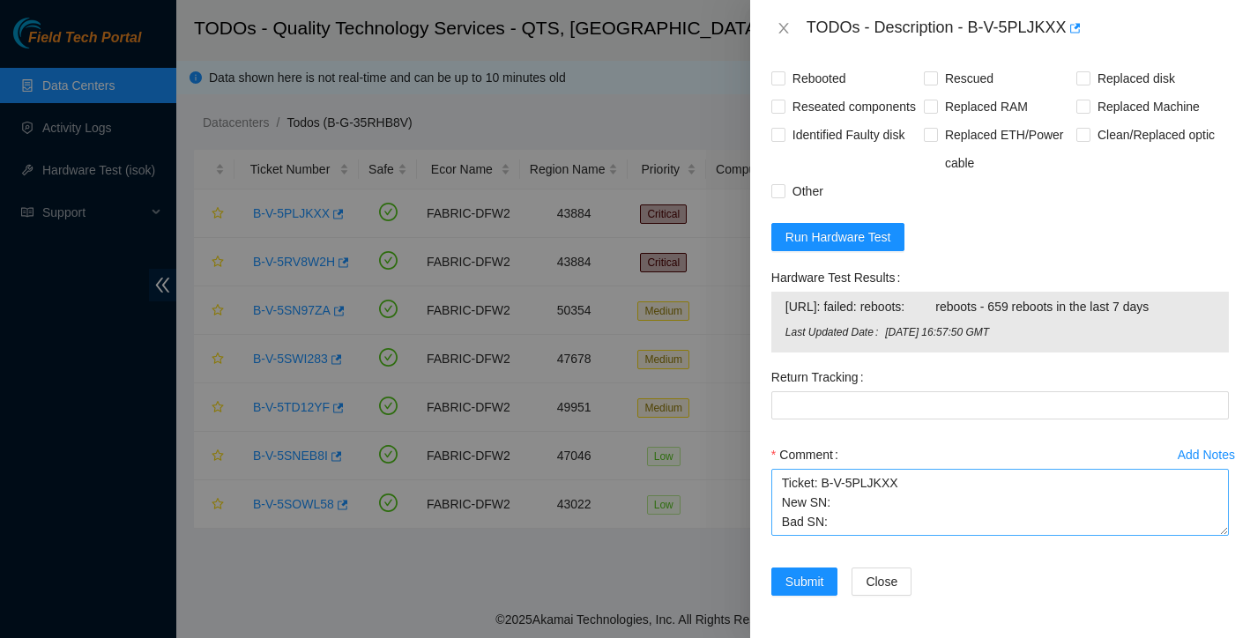
scroll to position [1587, 0]
click at [856, 503] on textarea "Ticket: B-V-5PLJKXX New SN: Bad SN:" at bounding box center [1000, 502] width 458 height 67
paste textarea "CT-4201015-00135"
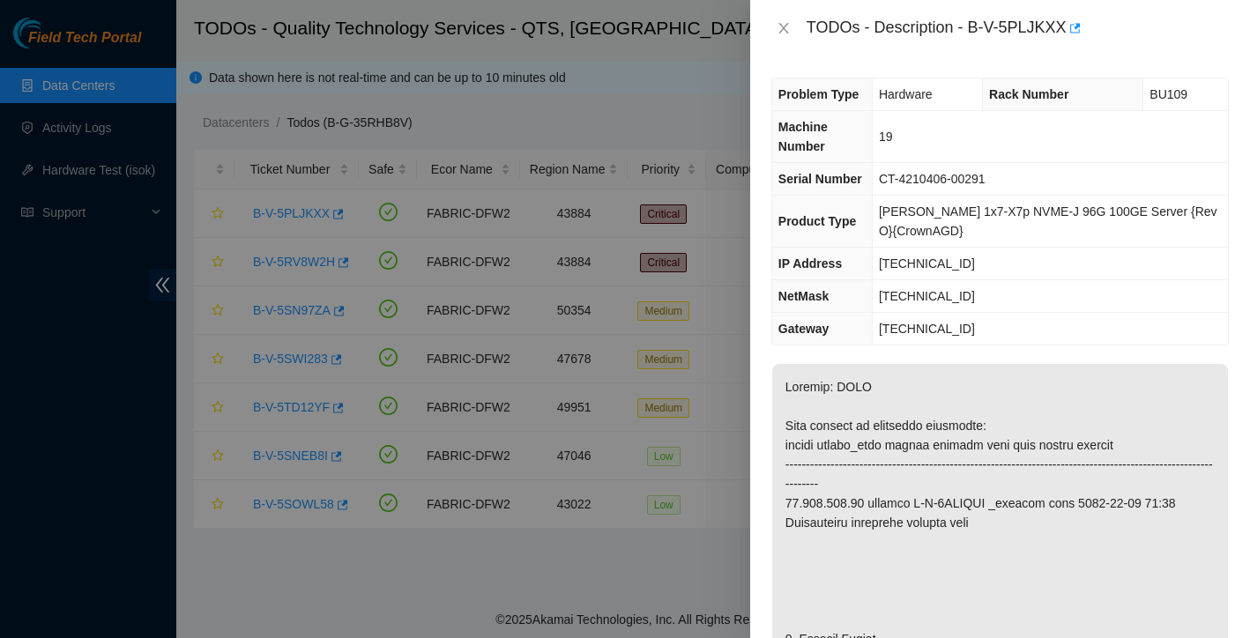
scroll to position [0, 0]
drag, startPoint x: 887, startPoint y: 180, endPoint x: 1015, endPoint y: 183, distance: 127.9
click at [1015, 183] on td "CT-4210406-00291" at bounding box center [1050, 179] width 356 height 33
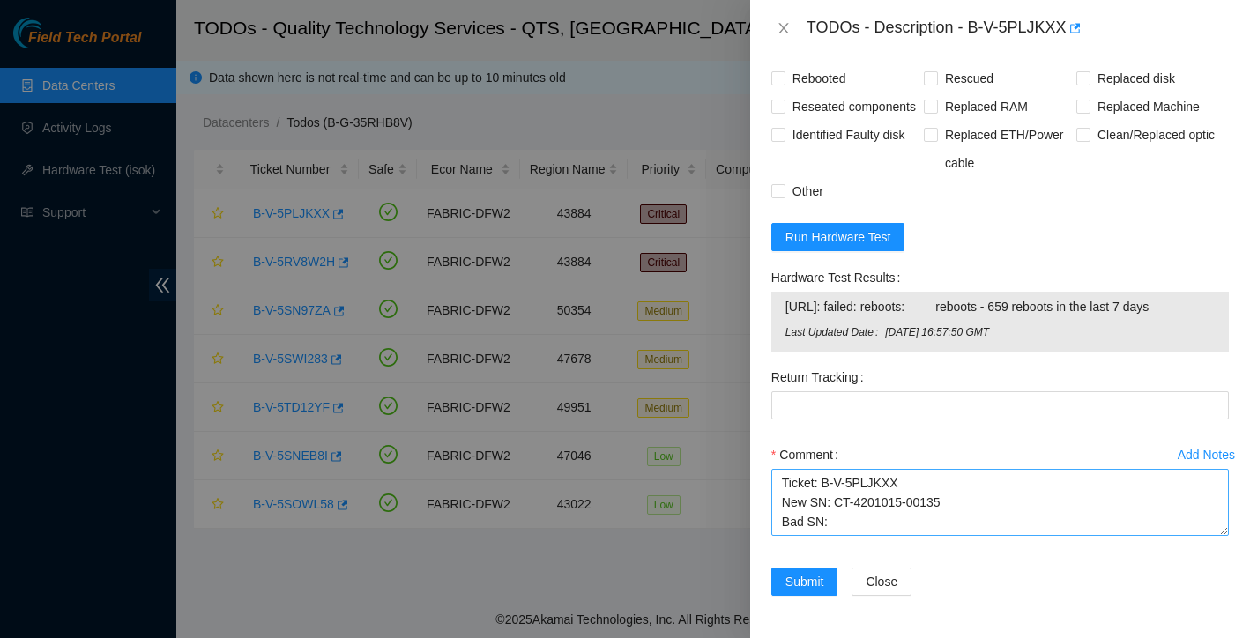
scroll to position [1587, 0]
click at [855, 525] on textarea "Ticket: B-V-5PLJKXX New SN: CT-4201015-00135 Bad SN:" at bounding box center [1000, 502] width 458 height 67
paste textarea "CT-4210406-00291"
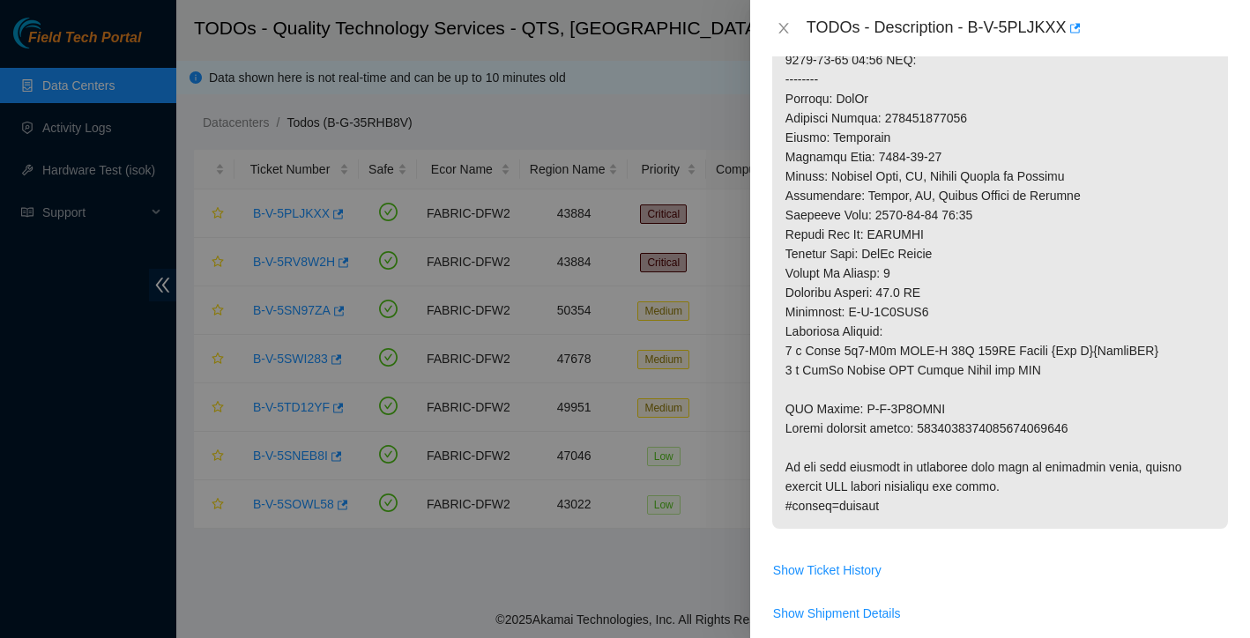
scroll to position [613, 0]
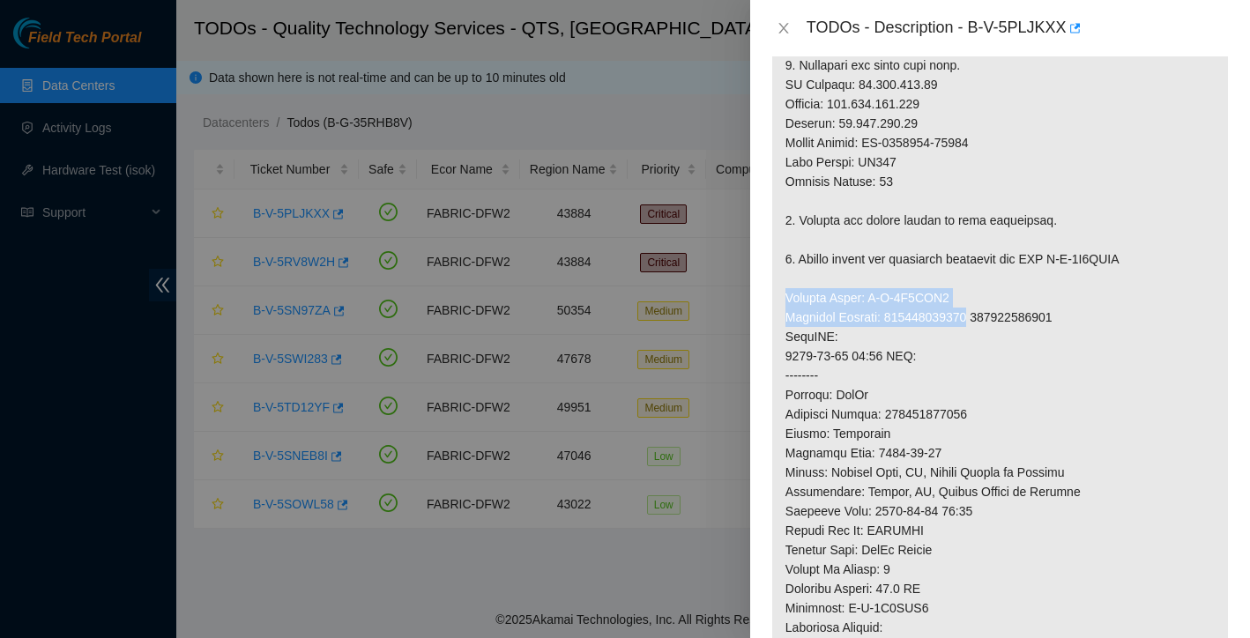
drag, startPoint x: 785, startPoint y: 295, endPoint x: 987, endPoint y: 316, distance: 203.8
click at [987, 316] on p at bounding box center [1000, 288] width 456 height 1074
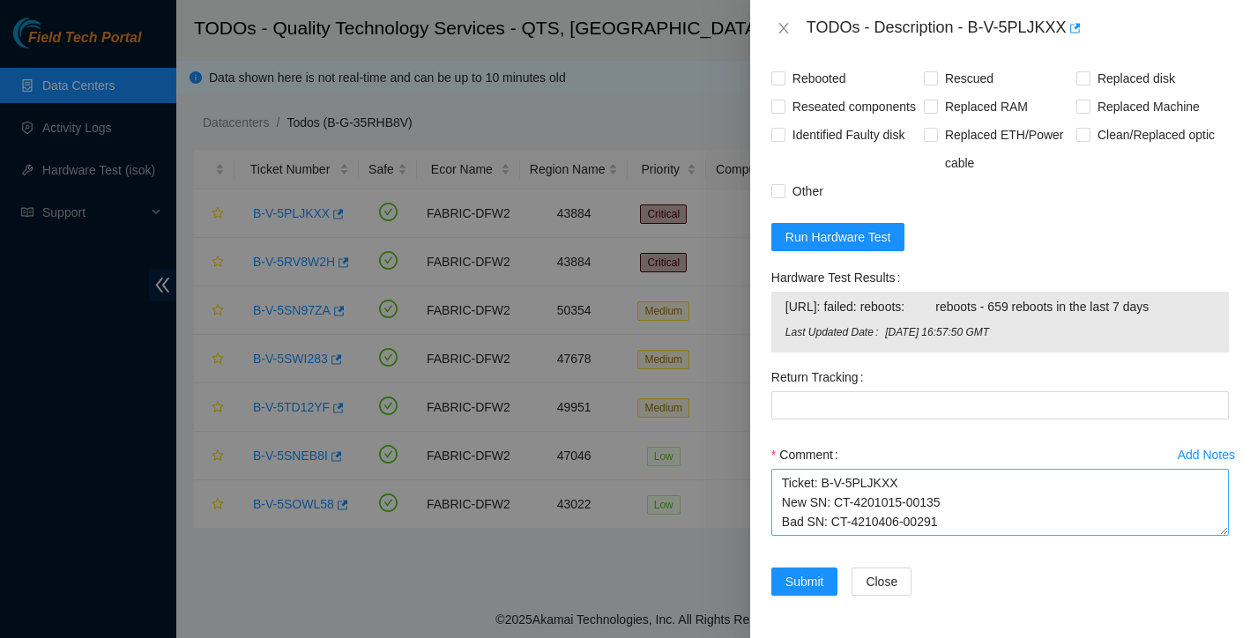
scroll to position [1587, 0]
click at [974, 525] on textarea "Ticket: B-V-5PLJKXX New SN: CT-4201015-00135 Bad SN: CT-4210406-00291" at bounding box center [1000, 502] width 458 height 67
paste textarea "Service Order: B-V-5S1UNG1 Tracking Numbers: 739263646008"
click at [785, 523] on textarea "Ticket: B-V-5PLJKXX New SN: CT-4201015-00135 Bad SN: CT-4210406-00291 Service O…" at bounding box center [1000, 502] width 458 height 67
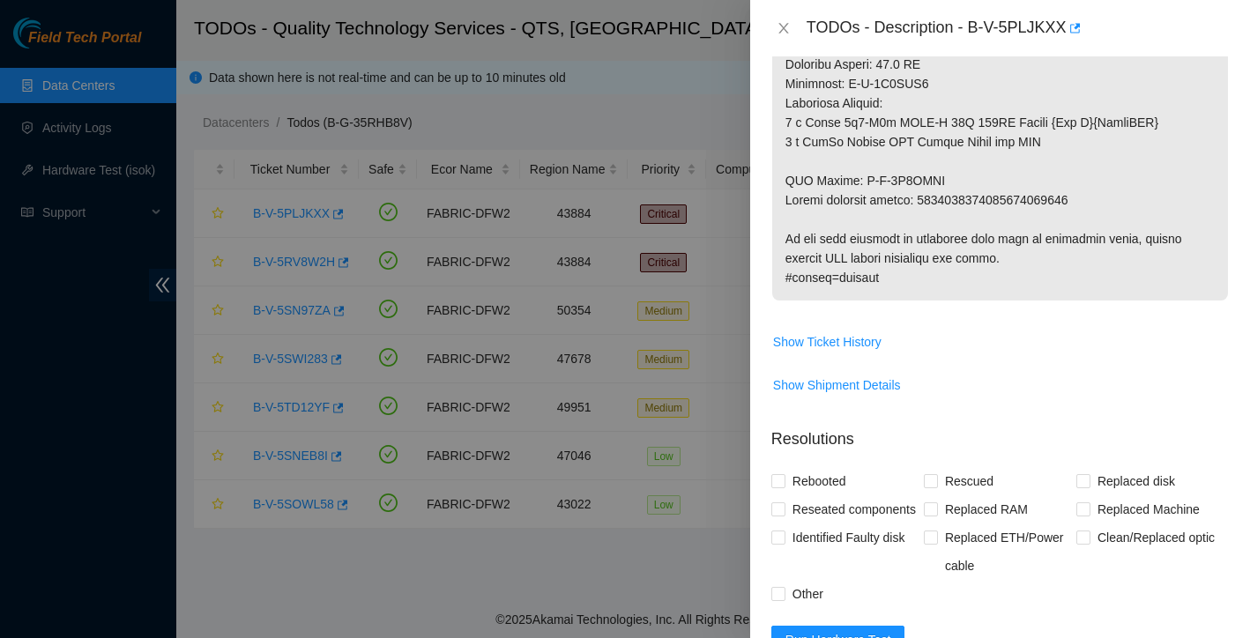
scroll to position [1100, 0]
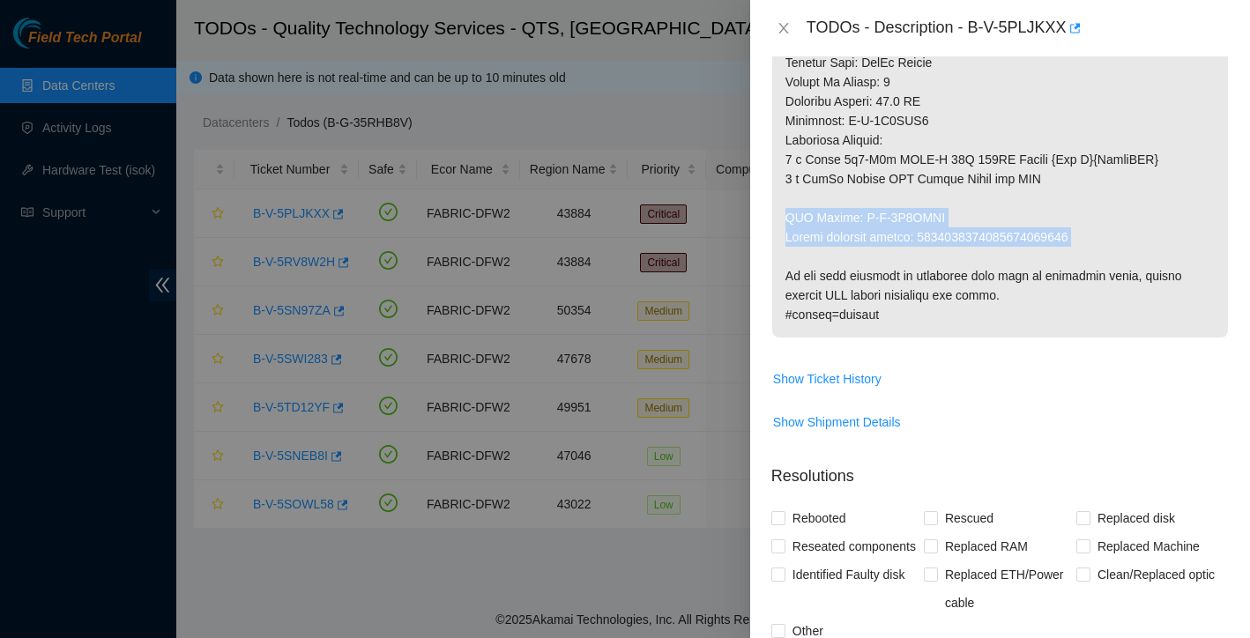
drag, startPoint x: 787, startPoint y: 216, endPoint x: 1092, endPoint y: 239, distance: 305.9
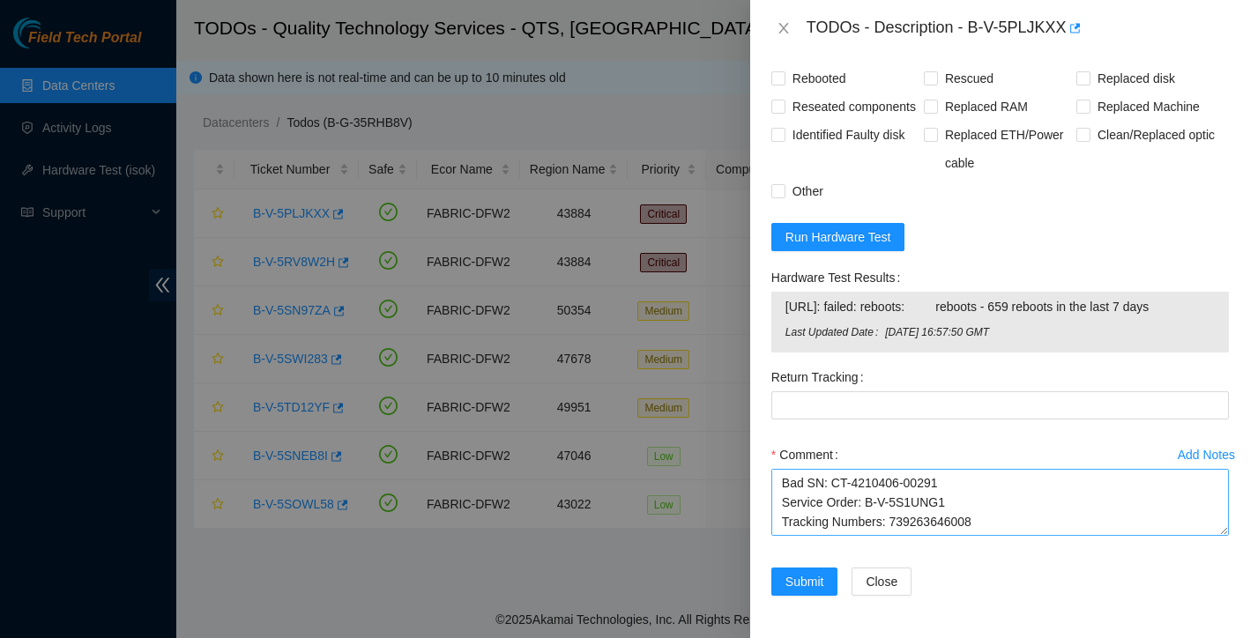
scroll to position [1587, 0]
click at [1003, 520] on textarea "Ticket: B-V-5PLJKXX New SN: CT-4201015-00135 Bad SN: CT-4210406-00291 Service O…" at bounding box center [1000, 502] width 458 height 67
paste textarea "RMA Return: B-V-5S1UNGL Return tracking number: 9612018969028700237278"
click at [788, 506] on textarea "Ticket: B-V-5PLJKXX New SN: CT-4201015-00135 Bad SN: CT-4210406-00291 Service O…" at bounding box center [1000, 502] width 458 height 67
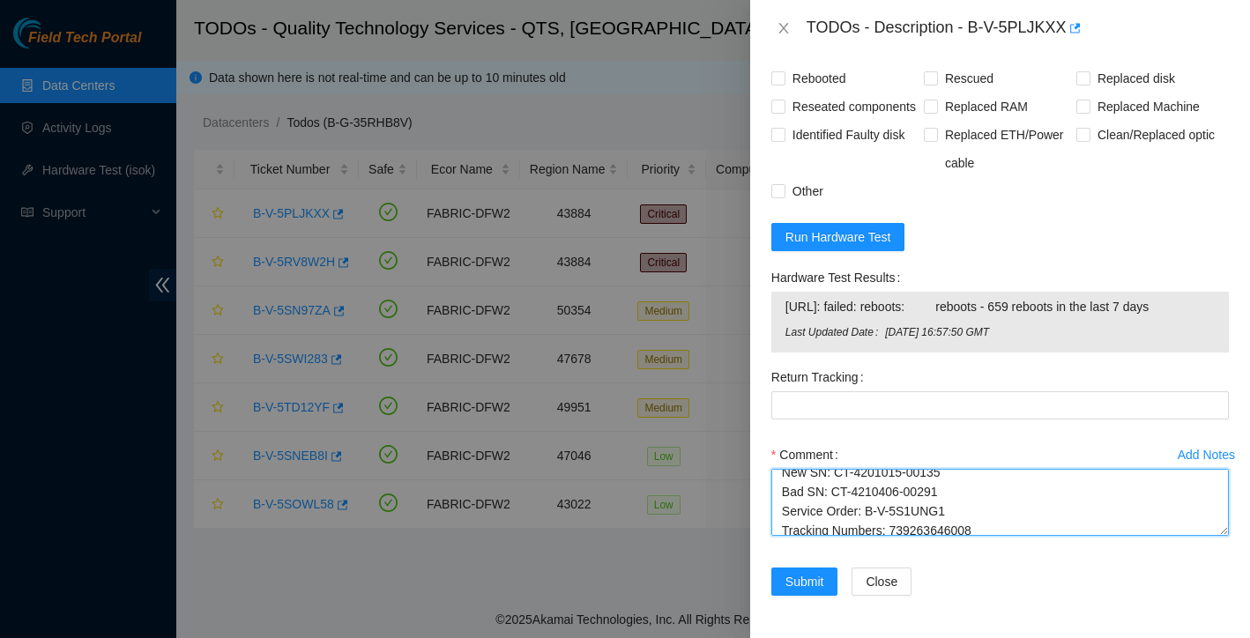
scroll to position [0, 0]
drag, startPoint x: 1094, startPoint y: 509, endPoint x: 772, endPoint y: 450, distance: 327.1
click at [772, 450] on div "Comment Ticket: B-V-5PLJKXX New SN: CT-4201015-00135 Bad SN: CT-4210406-00291 S…" at bounding box center [1000, 494] width 458 height 106
click at [867, 515] on textarea "Ticket: B-V-5PLJKXX New SN: CT-4201015-00135 Bad SN: CT-4210406-00291 Service O…" at bounding box center [1000, 502] width 458 height 67
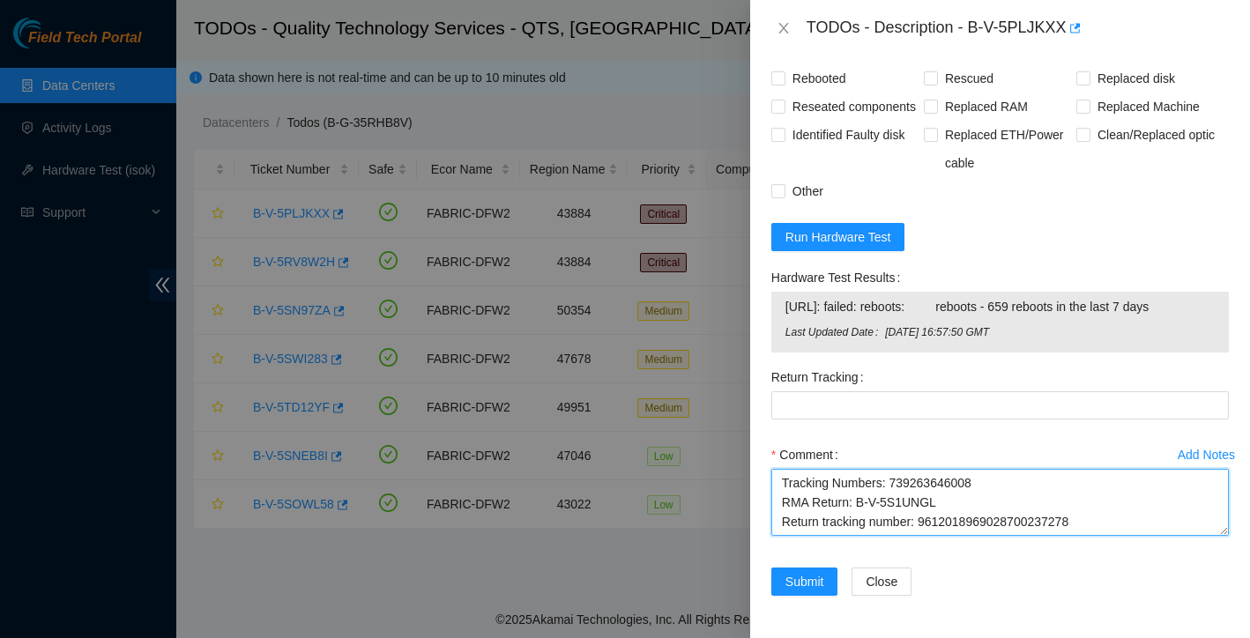
drag, startPoint x: 927, startPoint y: 490, endPoint x: 1004, endPoint y: 498, distance: 77.1
click at [1004, 498] on textarea "Ticket: B-V-5PLJKXX New SN: CT-4201015-00135 Bad SN: CT-4210406-00291 Service O…" at bounding box center [1000, 502] width 458 height 67
click at [940, 502] on textarea "Ticket: B-V-5PLJKXX New SN: CT-4201015-00135 Bad SN: CT-4210406-00291 Service O…" at bounding box center [1000, 502] width 458 height 67
drag, startPoint x: 924, startPoint y: 492, endPoint x: 1098, endPoint y: 490, distance: 173.7
click at [1098, 490] on textarea "Ticket: B-V-5PLJKXX New SN: CT-4201015-00135 Bad SN: CT-4210406-00291 Service O…" at bounding box center [1000, 502] width 458 height 67
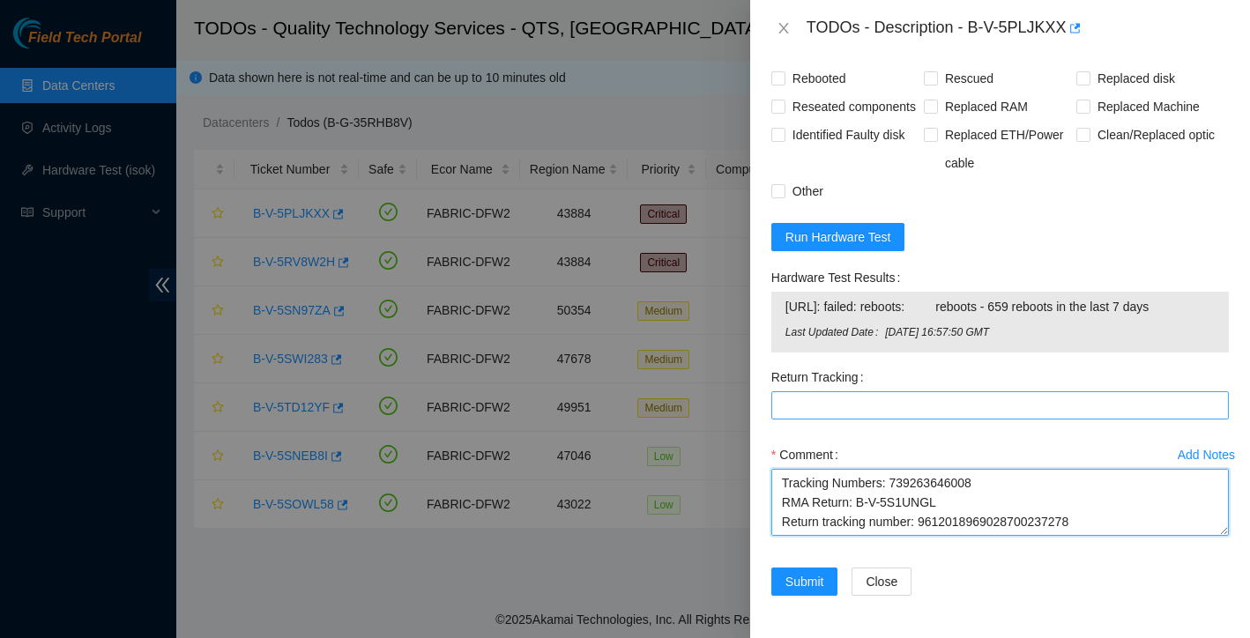
type textarea "Ticket: B-V-5PLJKXX New SN: CT-4201015-00135 Bad SN: CT-4210406-00291 Service O…"
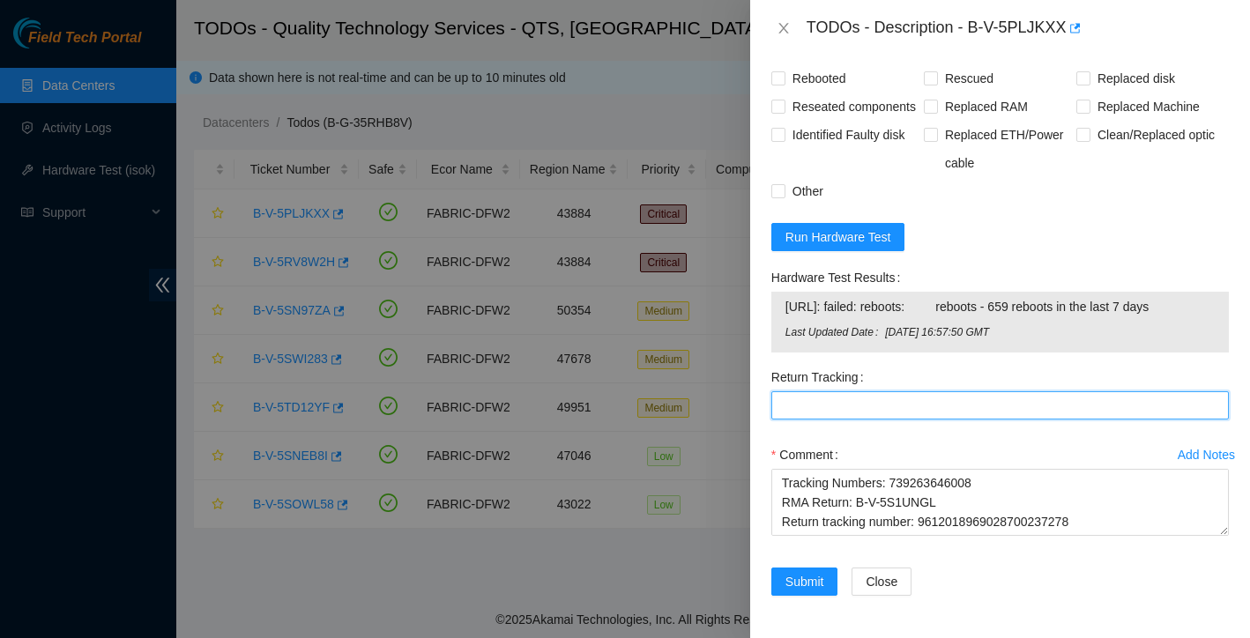
click at [922, 412] on Tracking "Return Tracking" at bounding box center [1000, 405] width 458 height 28
paste Tracking "9612018969028700237278"
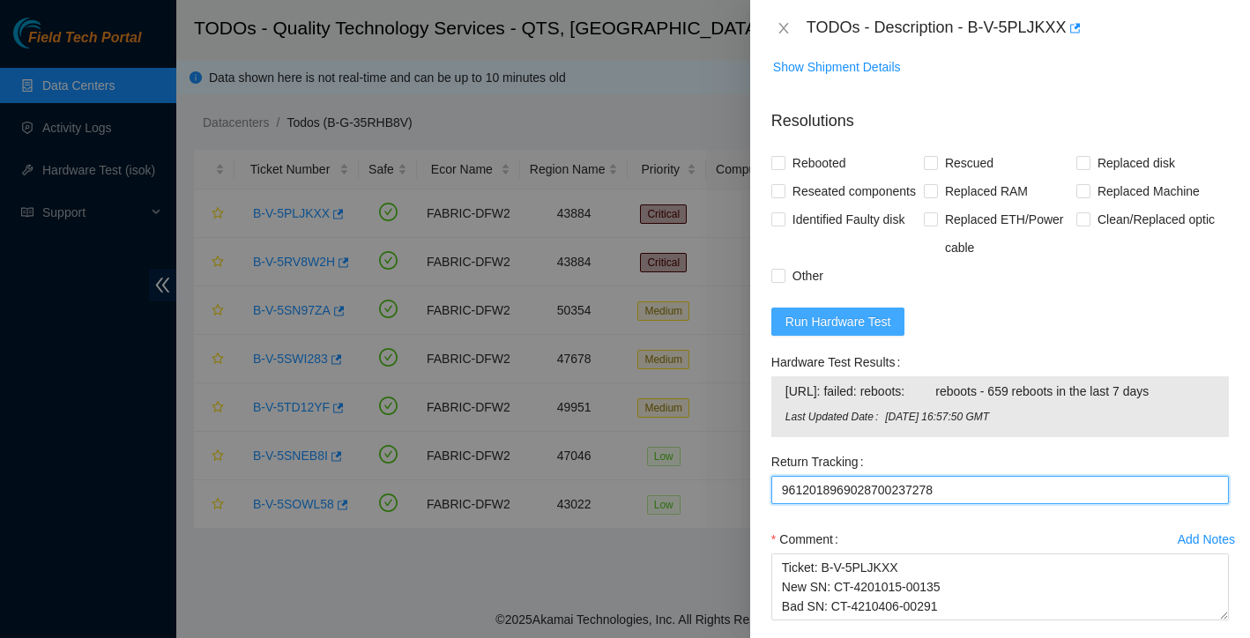
scroll to position [1431, 0]
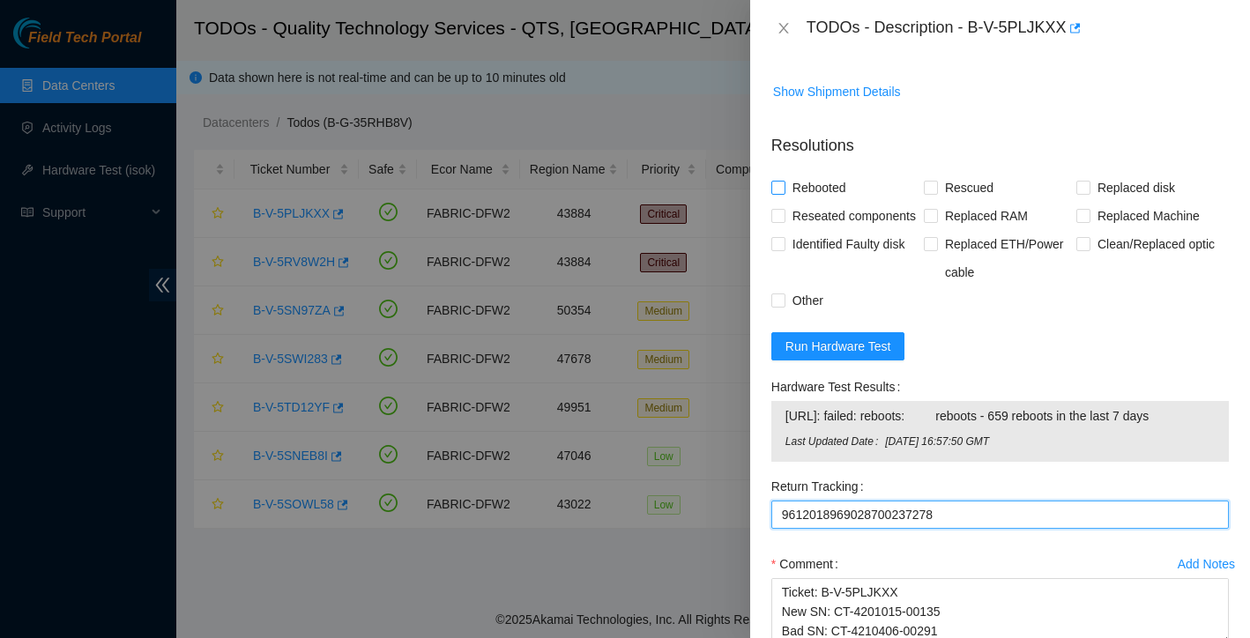
type Tracking "9612018969028700237278"
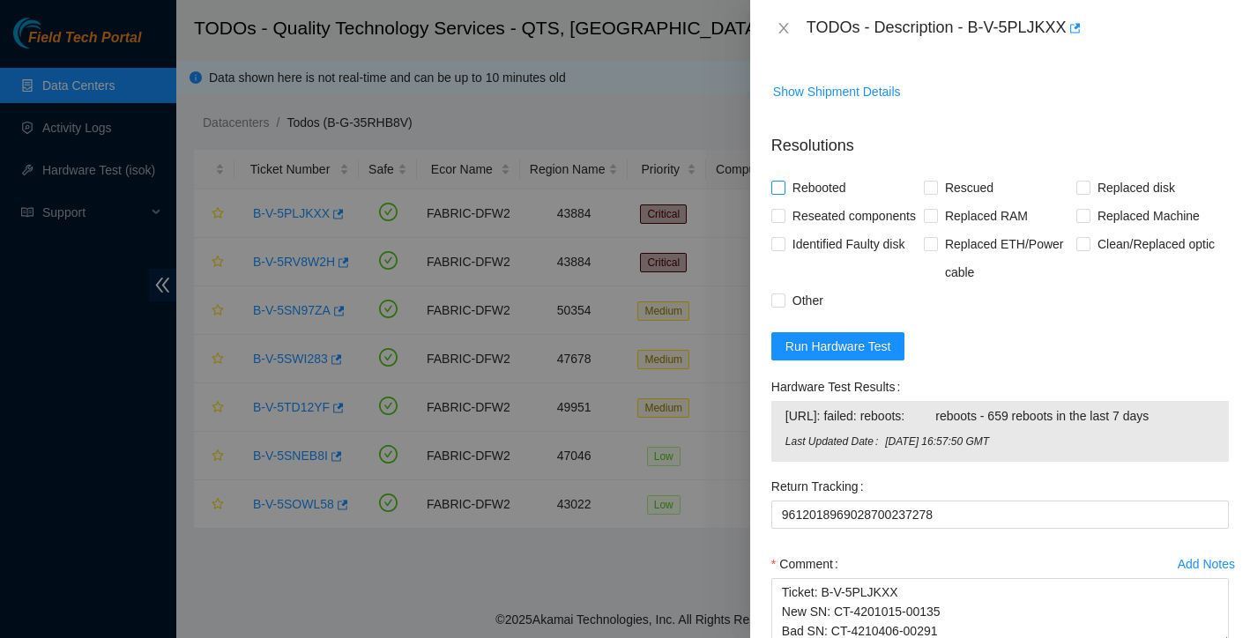
click at [779, 191] on input "Rebooted" at bounding box center [777, 187] width 12 height 12
checkbox input "true"
click at [930, 185] on input "Rescued" at bounding box center [930, 187] width 12 height 12
checkbox input "true"
click at [1085, 217] on input "Replaced Machine" at bounding box center [1082, 215] width 12 height 12
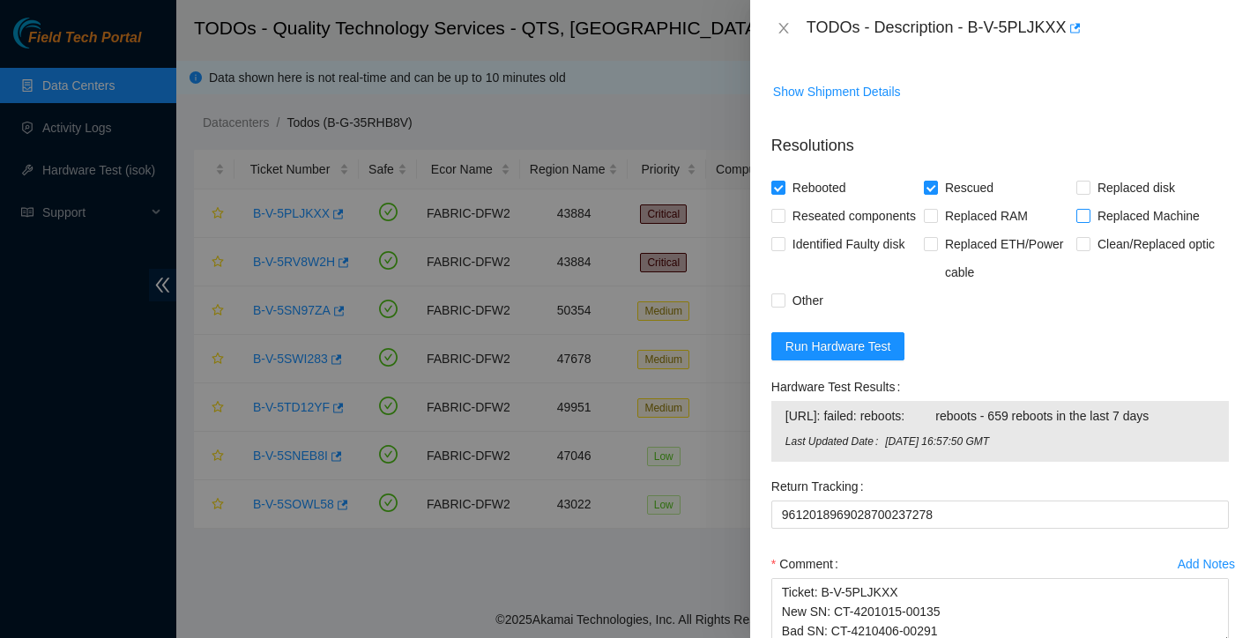
checkbox input "true"
click at [779, 214] on input "Reseated components" at bounding box center [777, 215] width 12 height 12
checkbox input "true"
click at [782, 306] on input "Other" at bounding box center [777, 300] width 12 height 12
checkbox input "true"
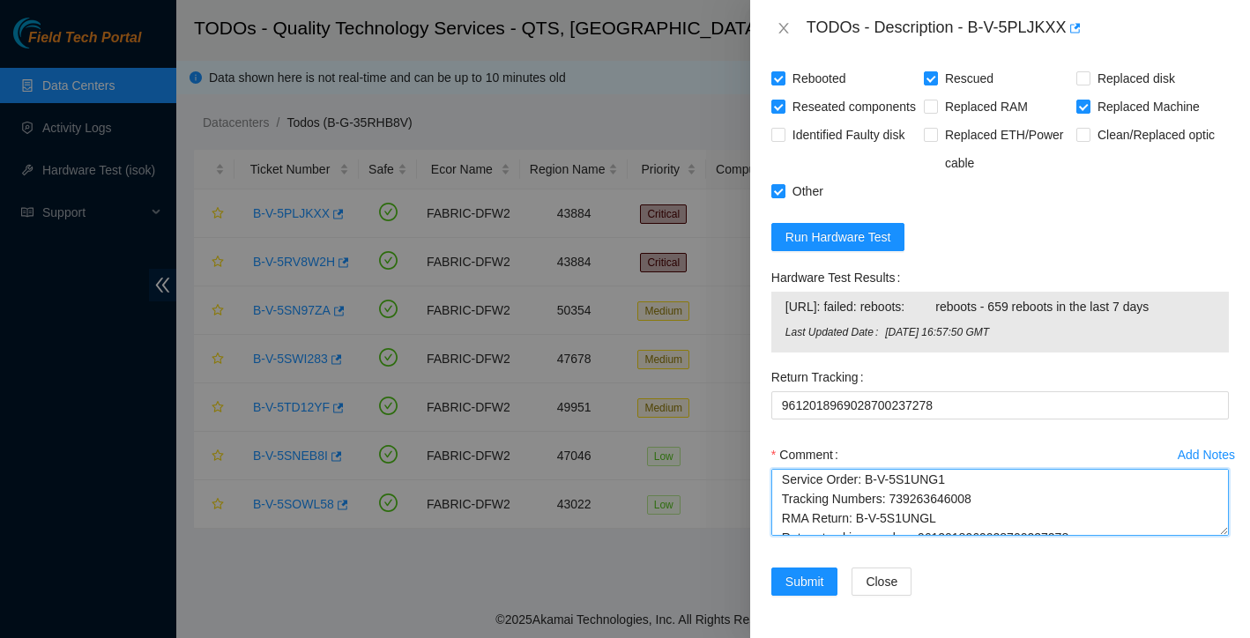
scroll to position [116, 0]
drag, startPoint x: 782, startPoint y: 478, endPoint x: 1001, endPoint y: 586, distance: 244.0
click at [1001, 586] on form "Resolutions Rebooted Rescued Replaced disk Reseated components Replaced RAM Rep…" at bounding box center [1000, 314] width 458 height 607
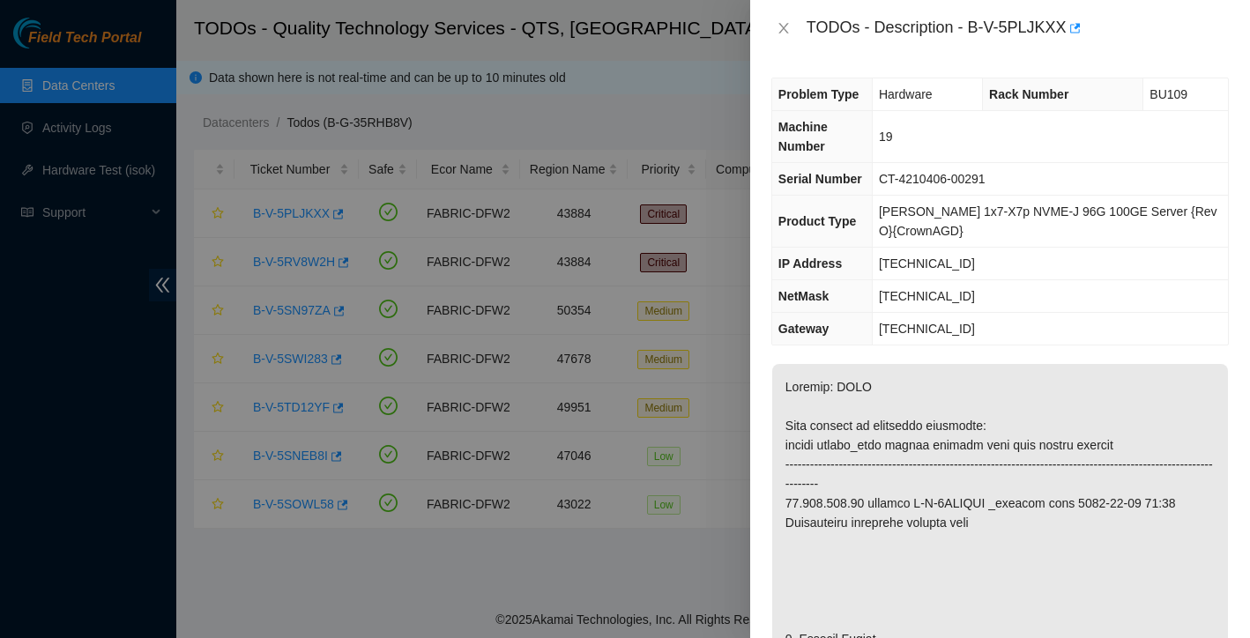
scroll to position [0, 0]
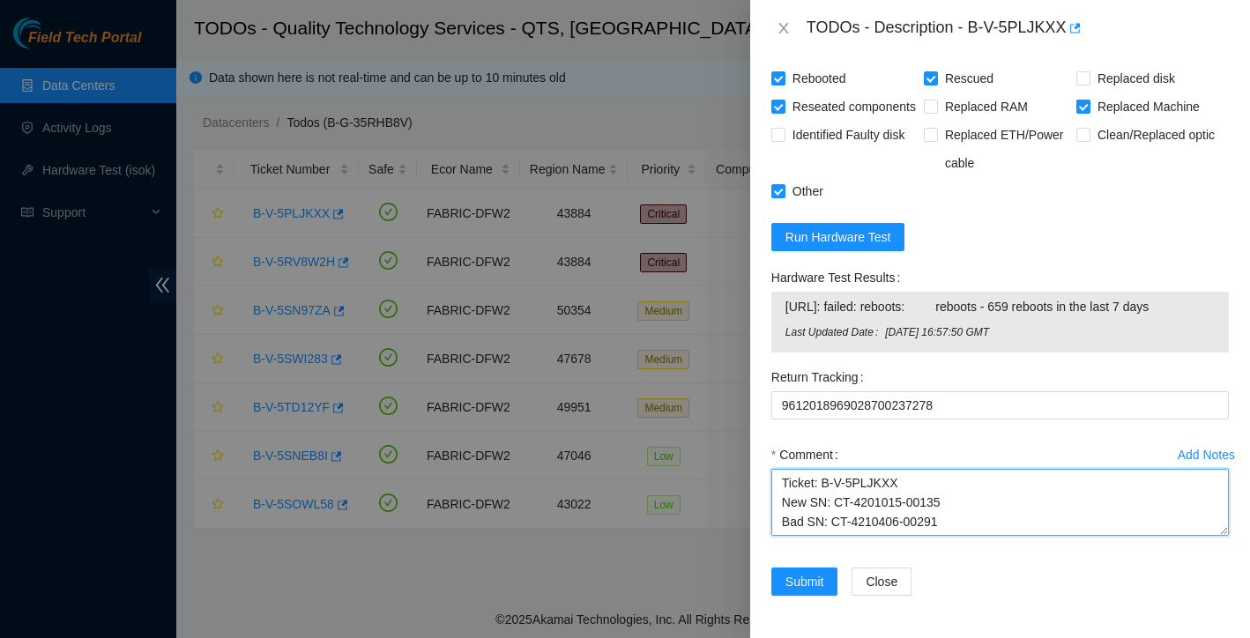
click at [784, 506] on textarea "Ticket: B-V-5PLJKXX New SN: CT-4201015-00135 Bad SN: CT-4210406-00291 Service O…" at bounding box center [1000, 502] width 458 height 67
click at [797, 504] on textarea "Ticket: B-V-5PLJKXX New SN: CT-4201015-00135 Bad SN: CT-4210406-00291 Service O…" at bounding box center [1000, 502] width 458 height 67
paste textarea "I requested and obtained ESSL rack access, which was approved by NIE before wor…"
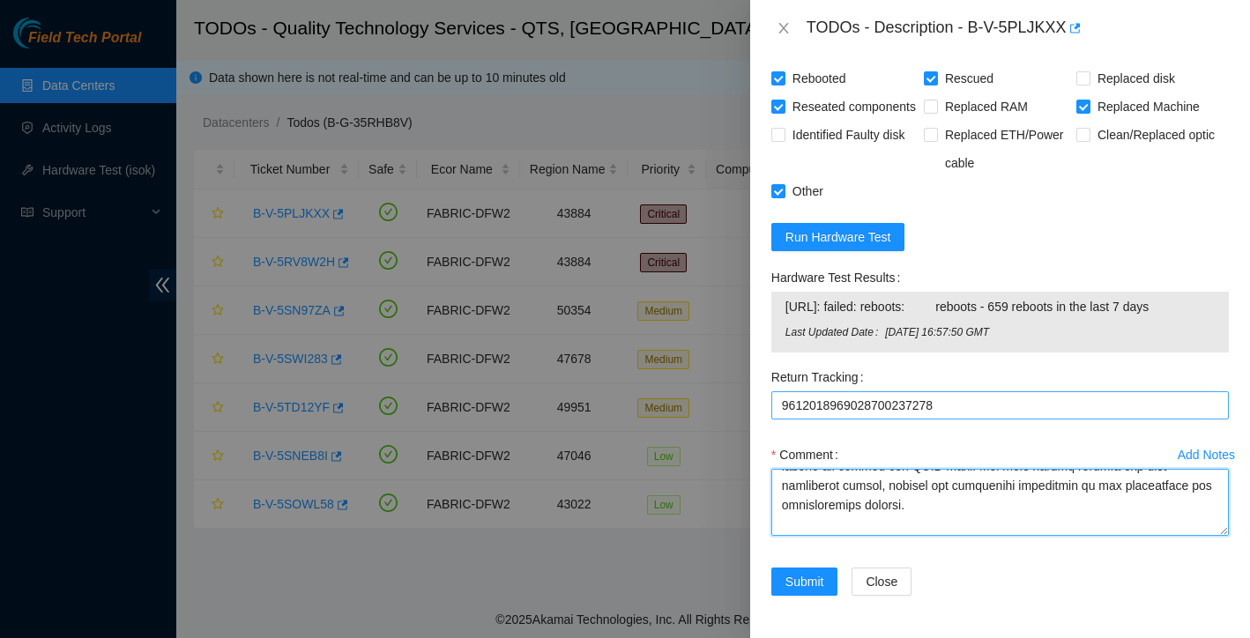
scroll to position [1427, 0]
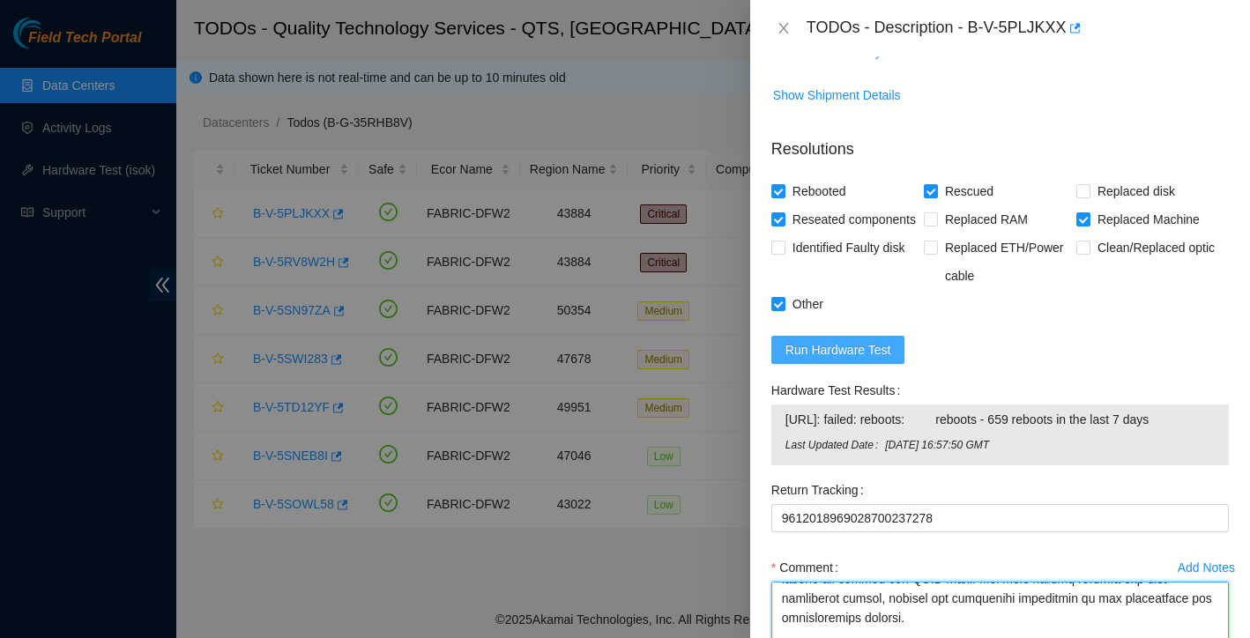
type textarea "I requested and obtained ESSL rack access, which was approved by NIE before wor…"
click at [881, 360] on span "Run Hardware Test" at bounding box center [838, 349] width 106 height 19
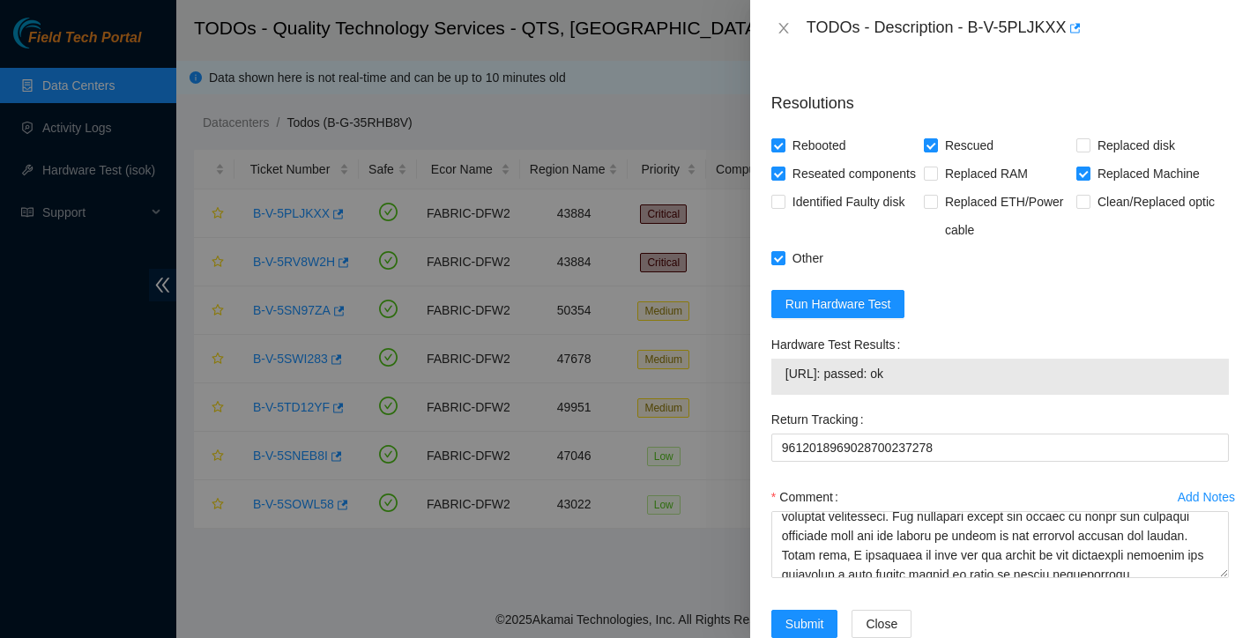
scroll to position [1544, 0]
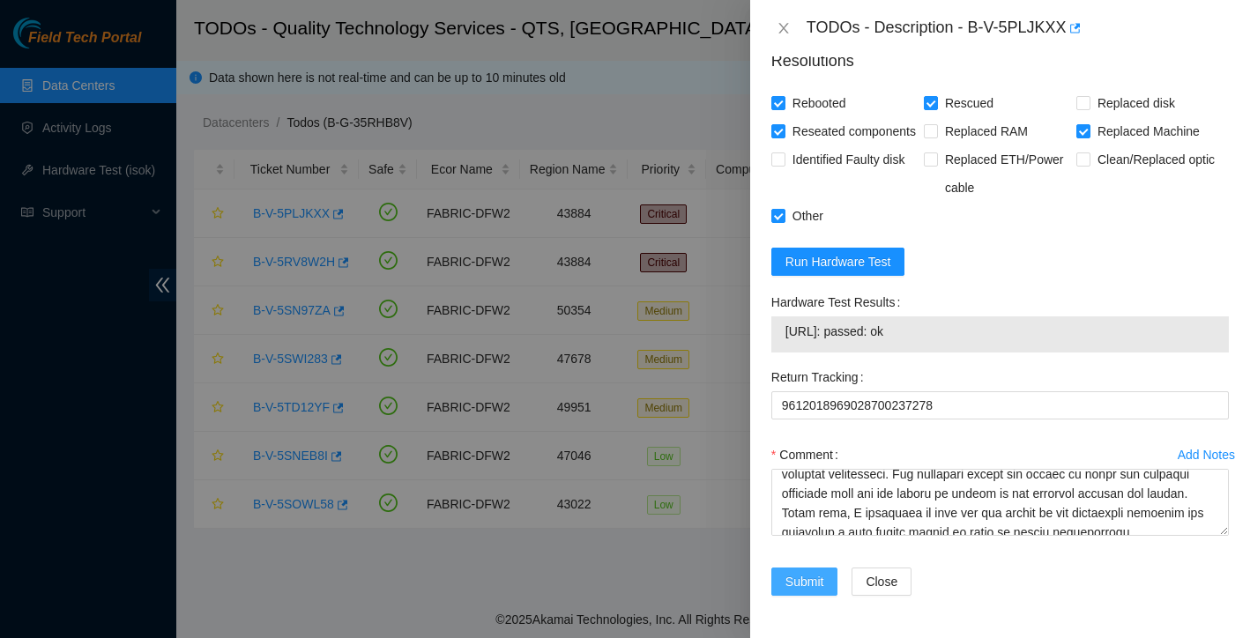
click at [810, 581] on span "Submit" at bounding box center [804, 581] width 39 height 19
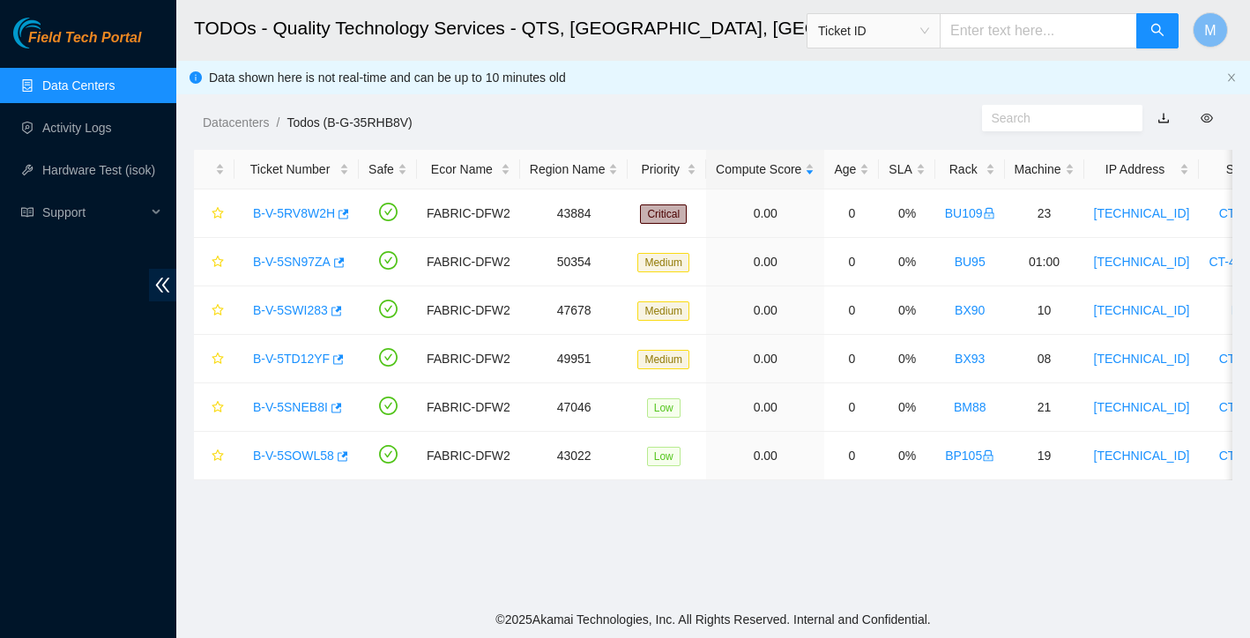
scroll to position [346, 0]
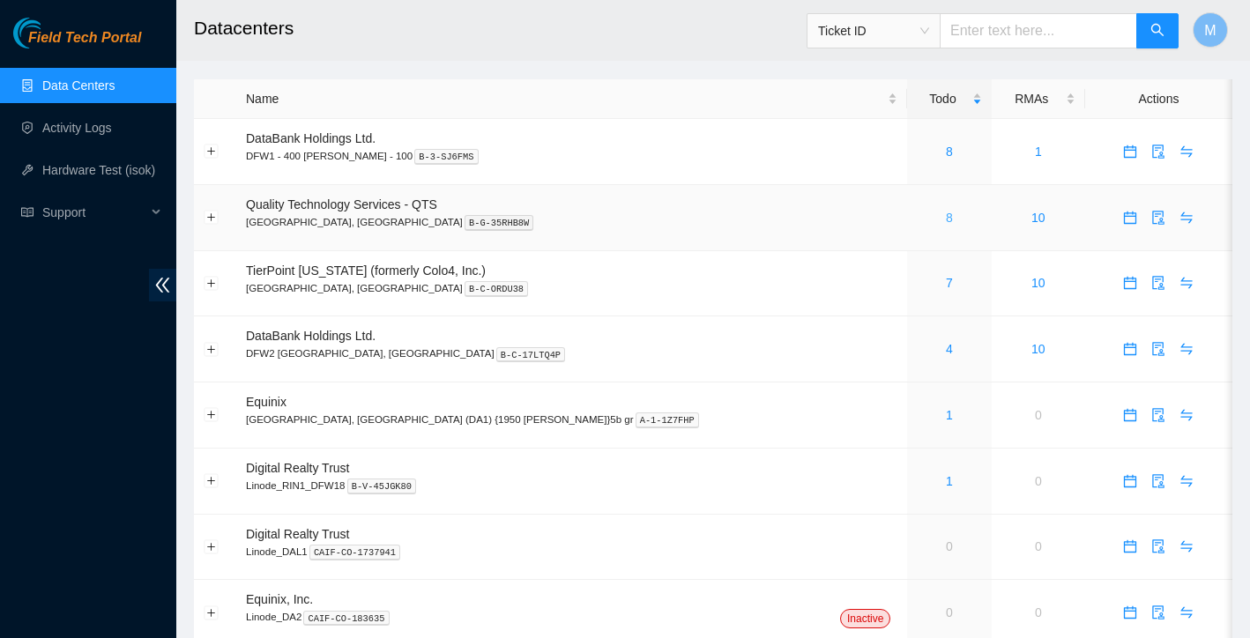
click at [946, 220] on link "8" at bounding box center [949, 218] width 7 height 14
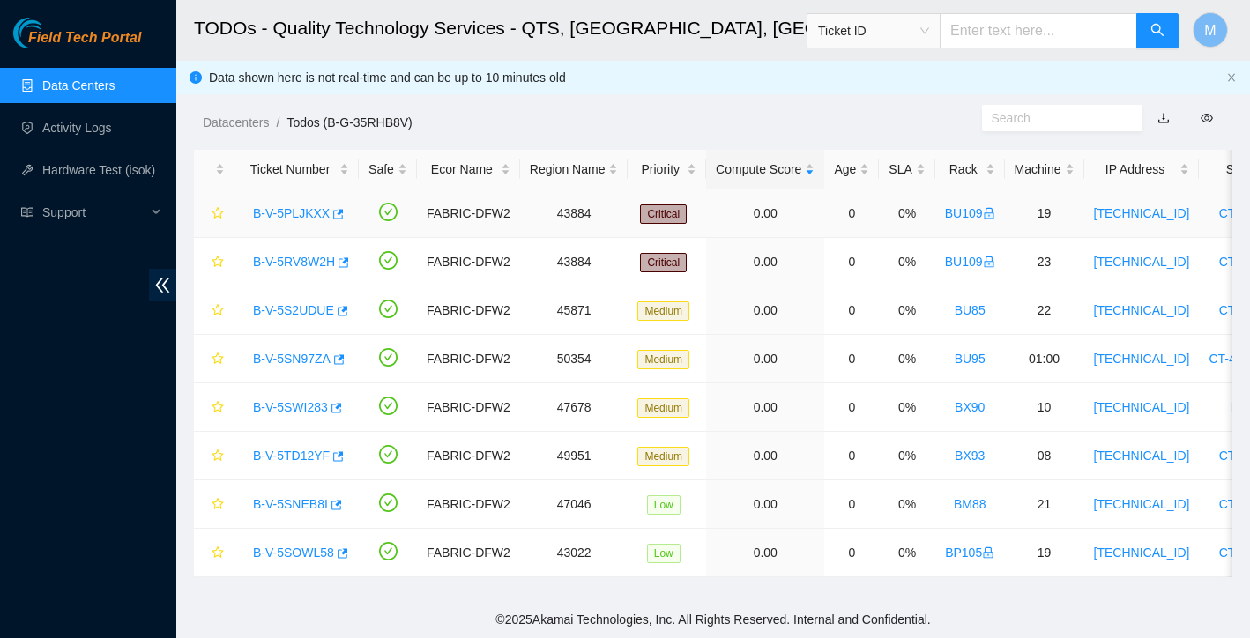
click at [312, 216] on link "B-V-5PLJKXX" at bounding box center [291, 213] width 77 height 14
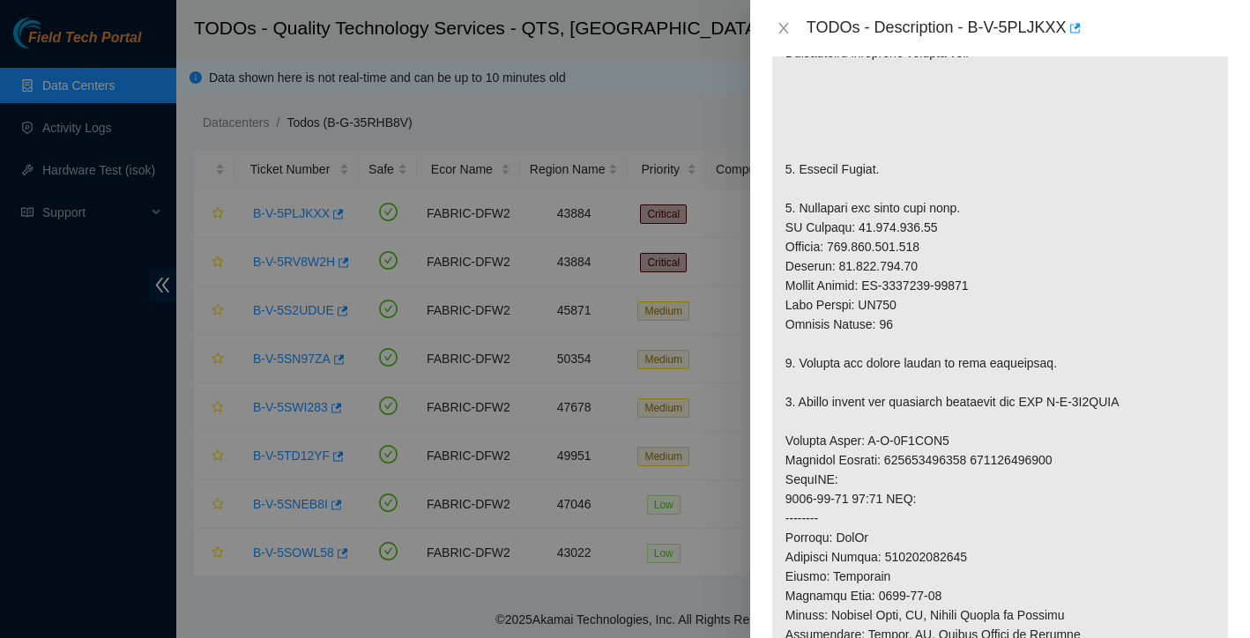
scroll to position [553, 0]
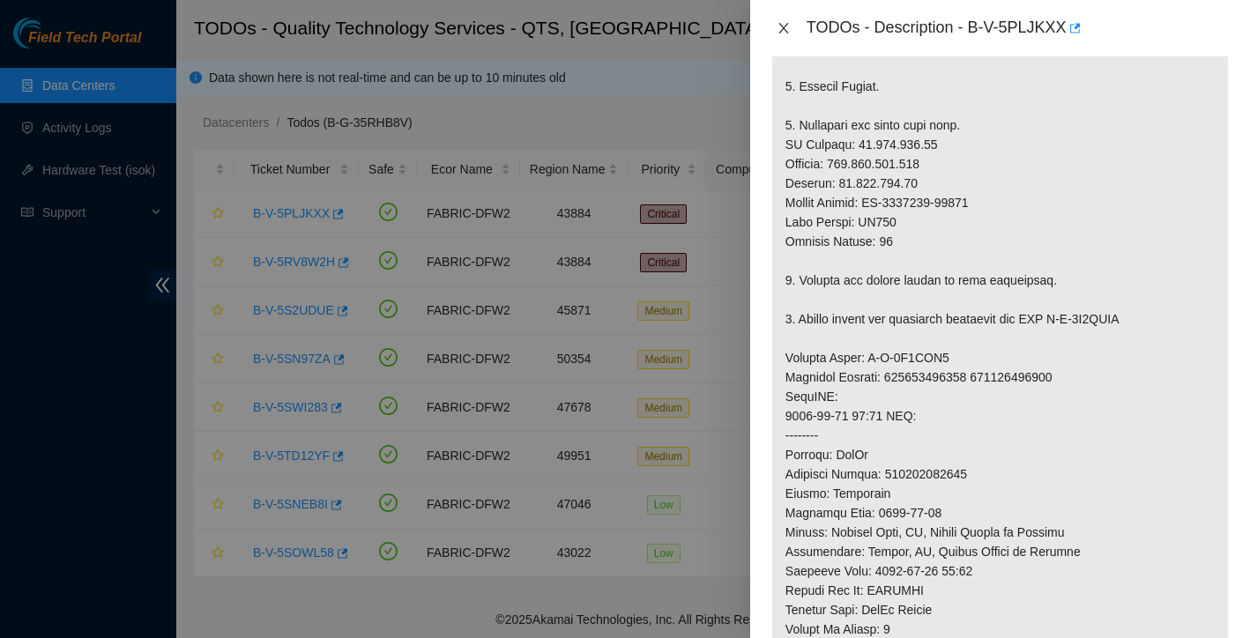
click at [778, 26] on icon "close" at bounding box center [784, 28] width 14 height 14
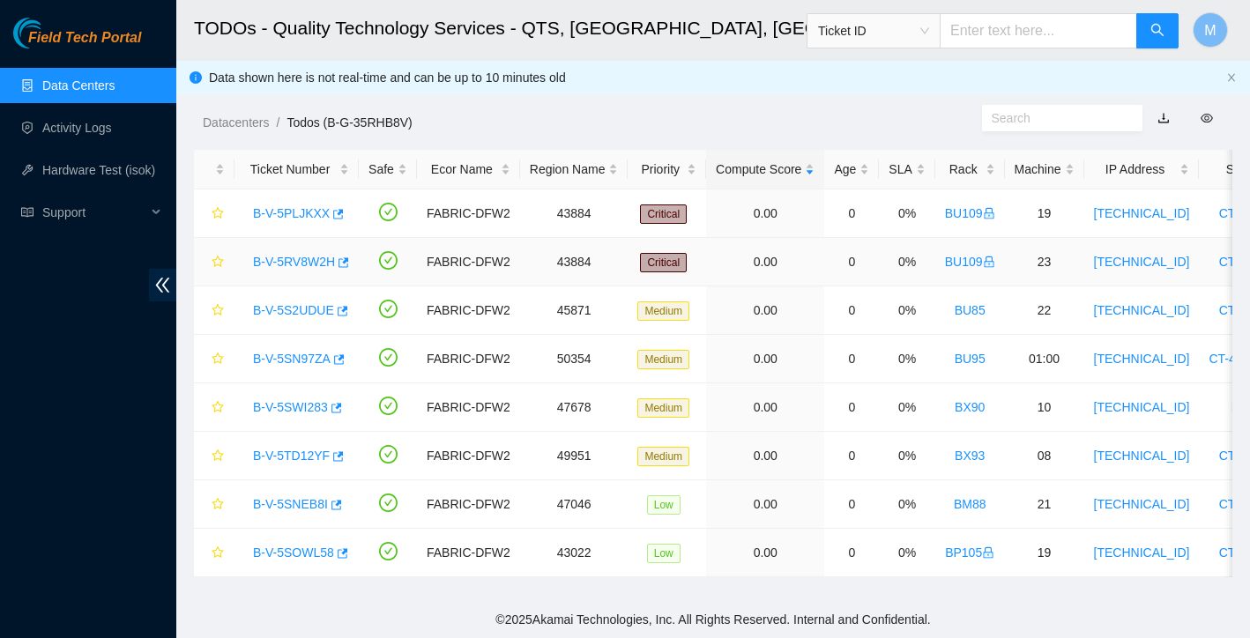
click at [286, 262] on link "B-V-5RV8W2H" at bounding box center [294, 262] width 82 height 14
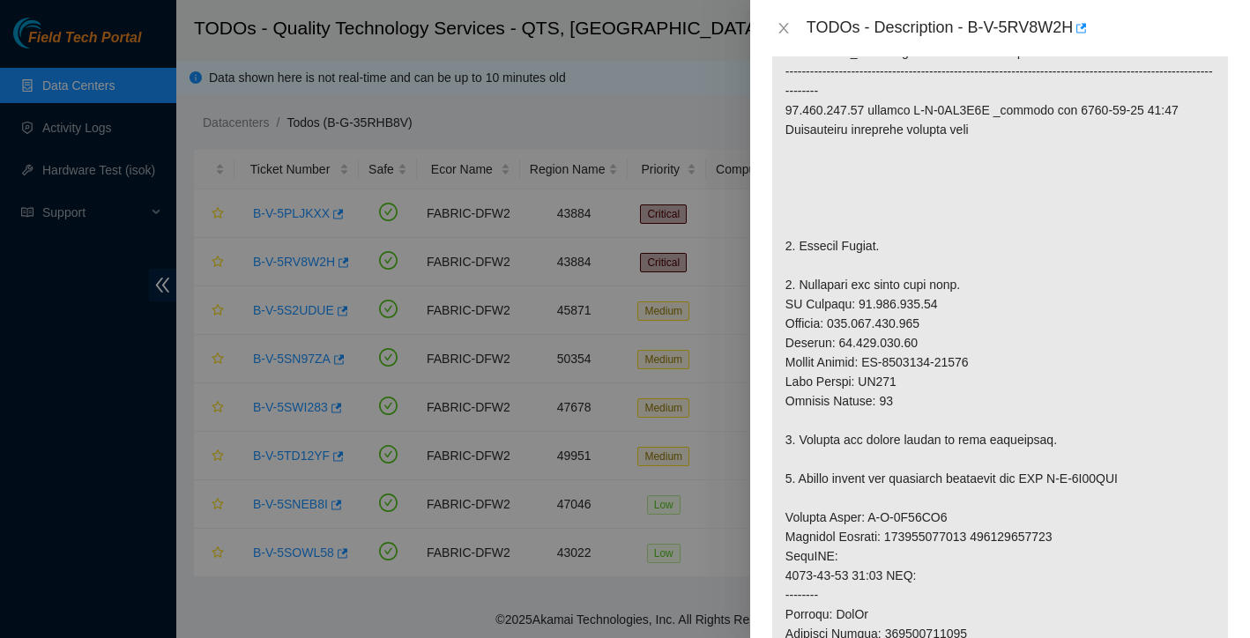
scroll to position [396, 0]
